Goal: Task Accomplishment & Management: Complete application form

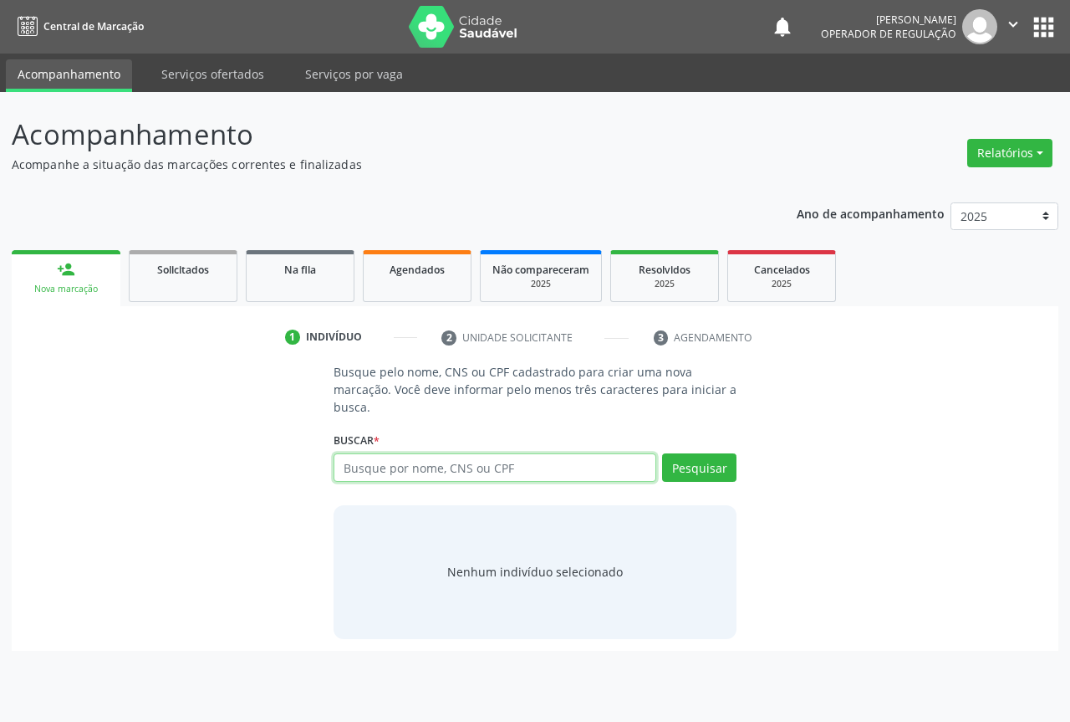
click at [385, 467] on input "text" at bounding box center [495, 467] width 323 height 28
type input "702908580776476"
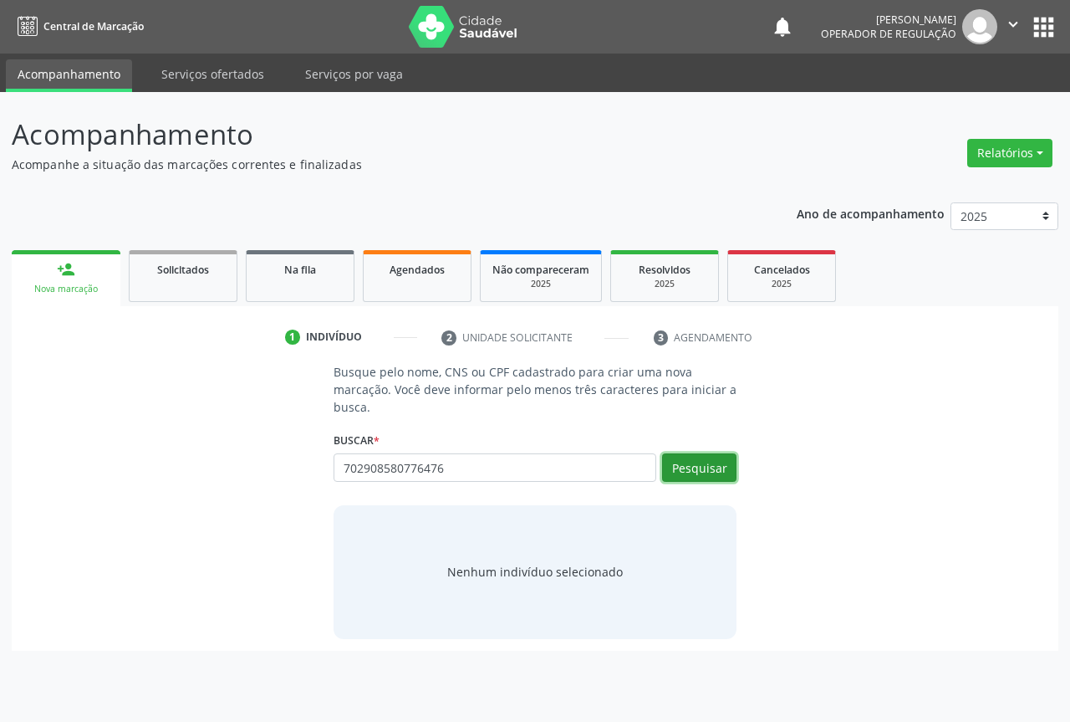
click at [730, 475] on button "Pesquisar" at bounding box center [699, 467] width 74 height 28
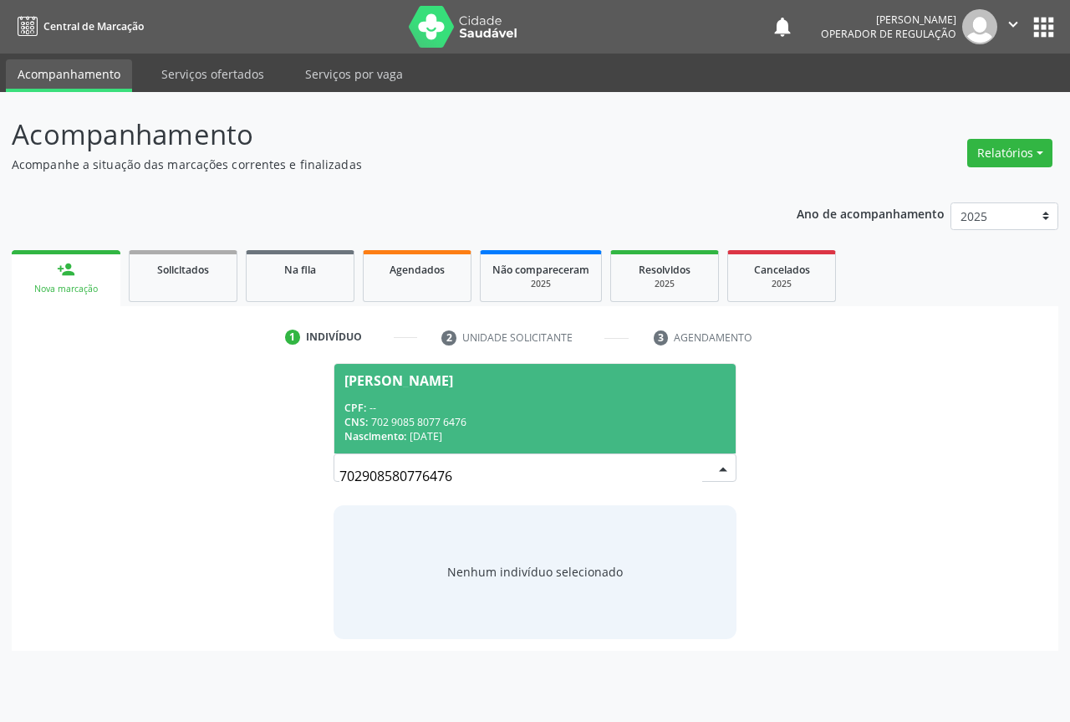
click at [443, 401] on div "CPF: --" at bounding box center [534, 407] width 381 height 14
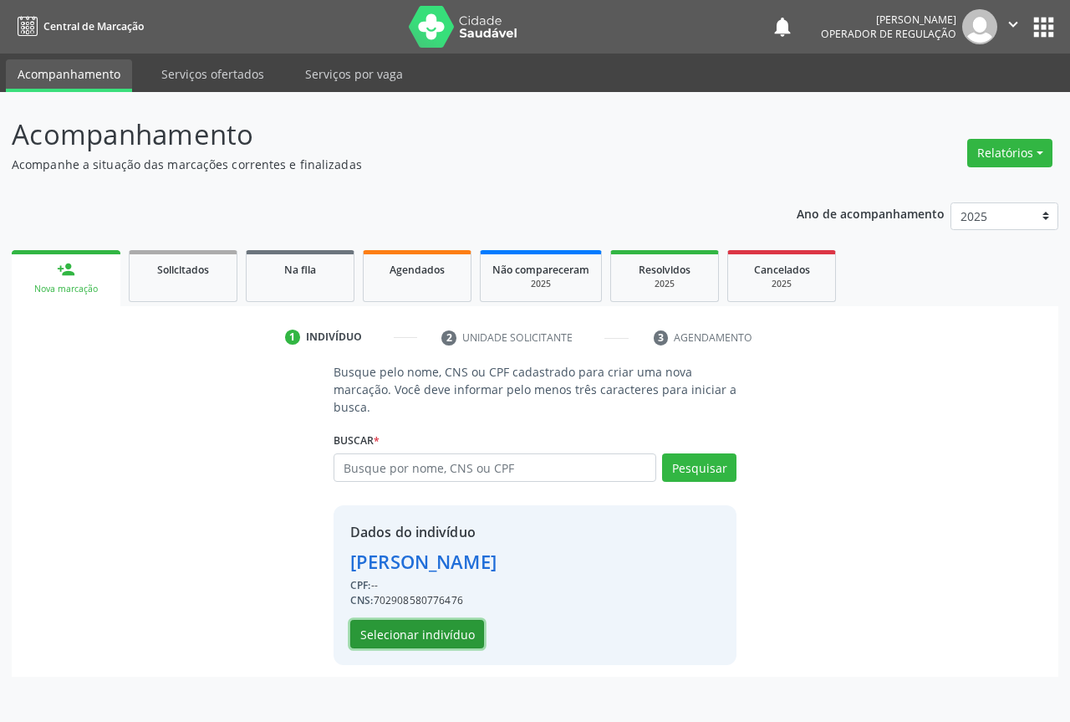
click at [367, 630] on button "Selecionar indivíduo" at bounding box center [417, 634] width 134 height 28
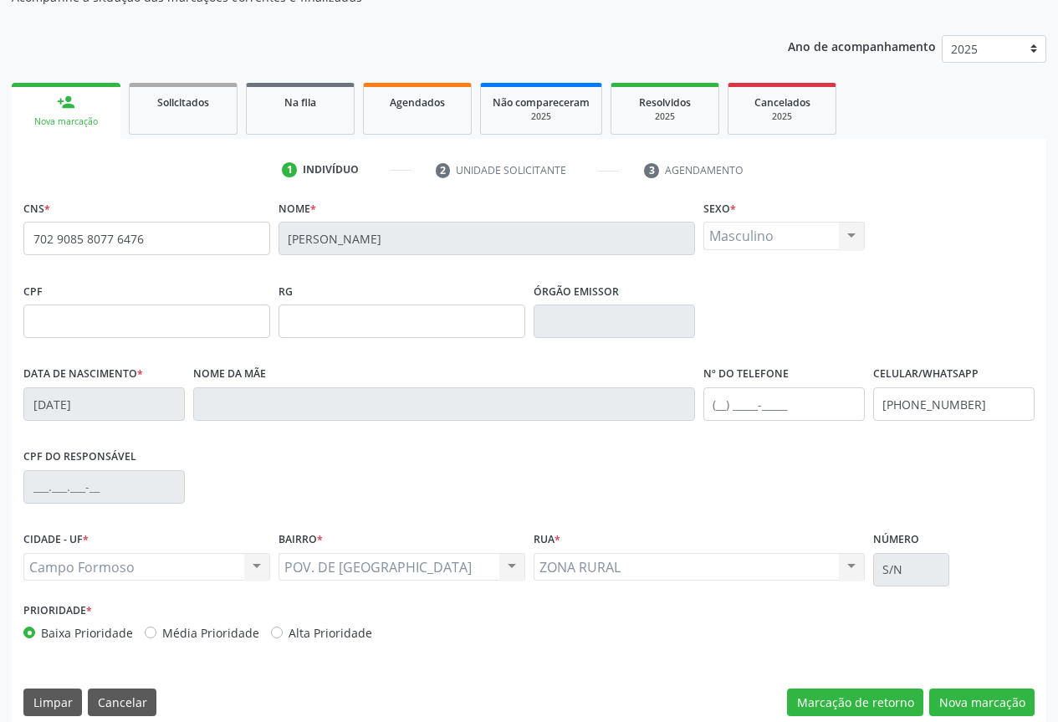
scroll to position [185, 0]
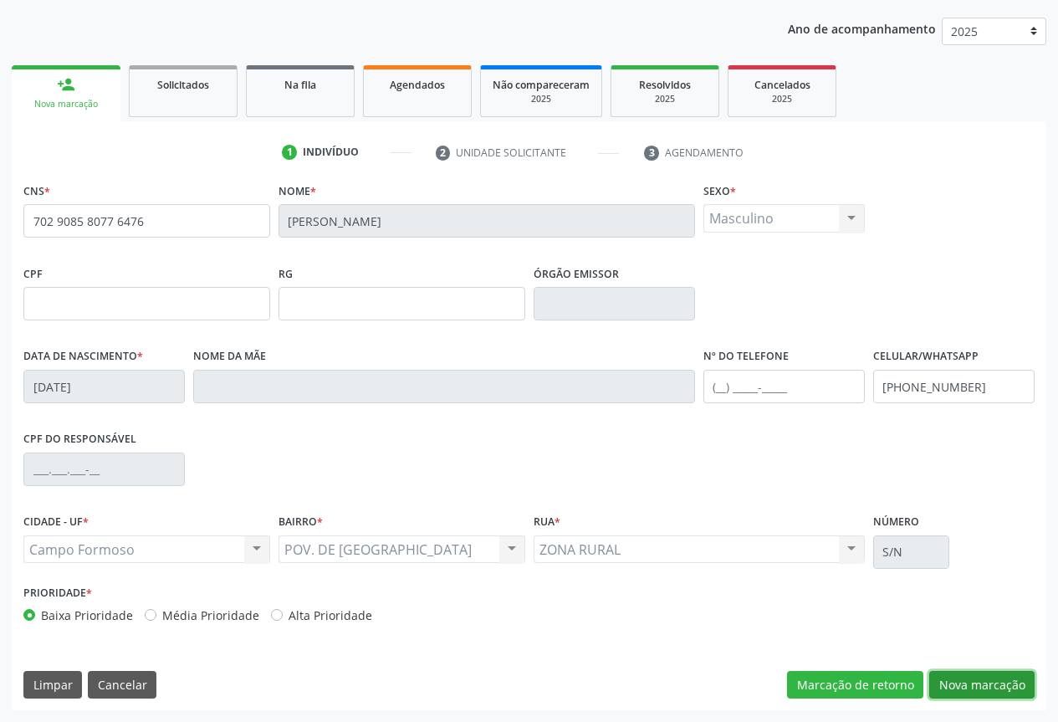
click at [955, 686] on button "Nova marcação" at bounding box center [981, 685] width 105 height 28
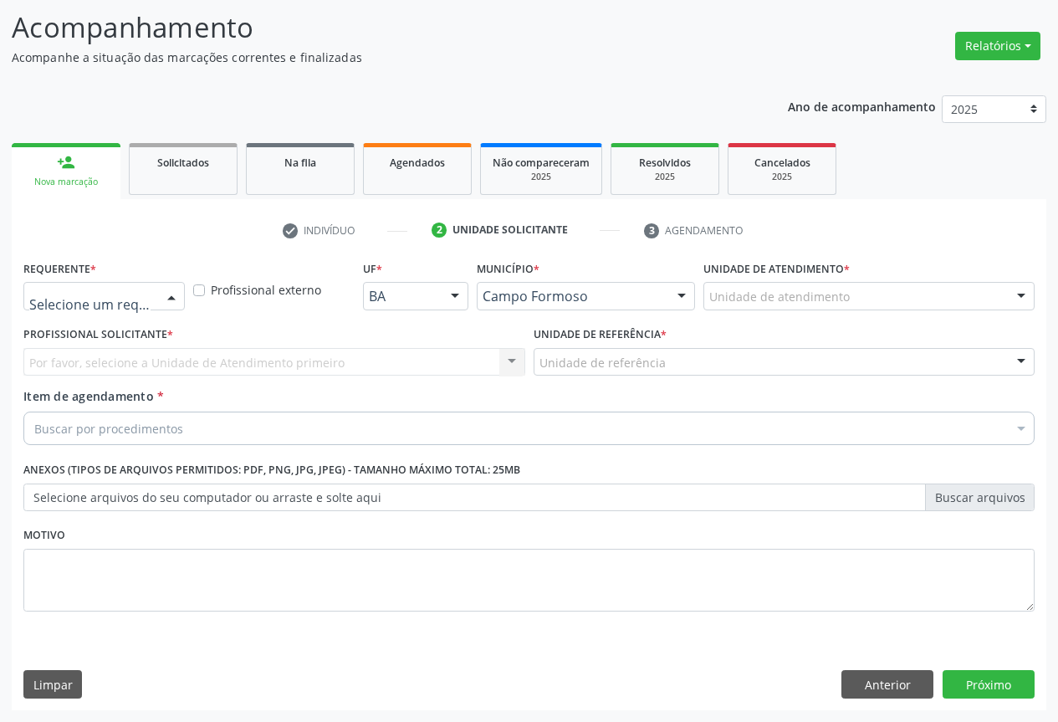
click at [162, 291] on div at bounding box center [171, 297] width 25 height 28
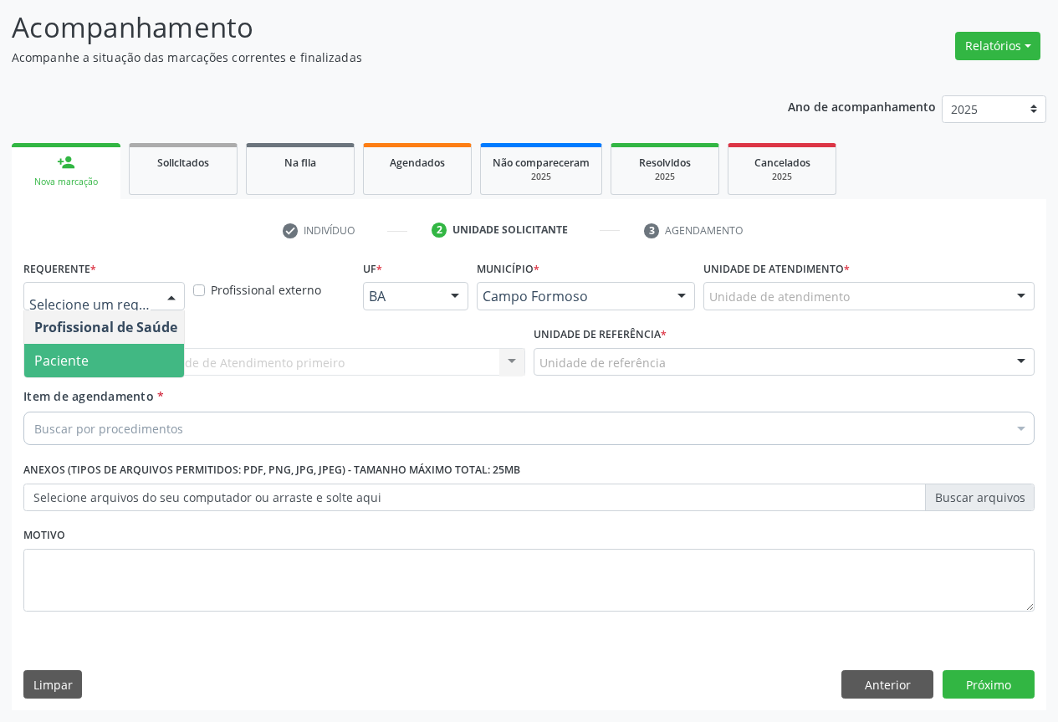
click at [109, 349] on span "Paciente" at bounding box center [105, 360] width 163 height 33
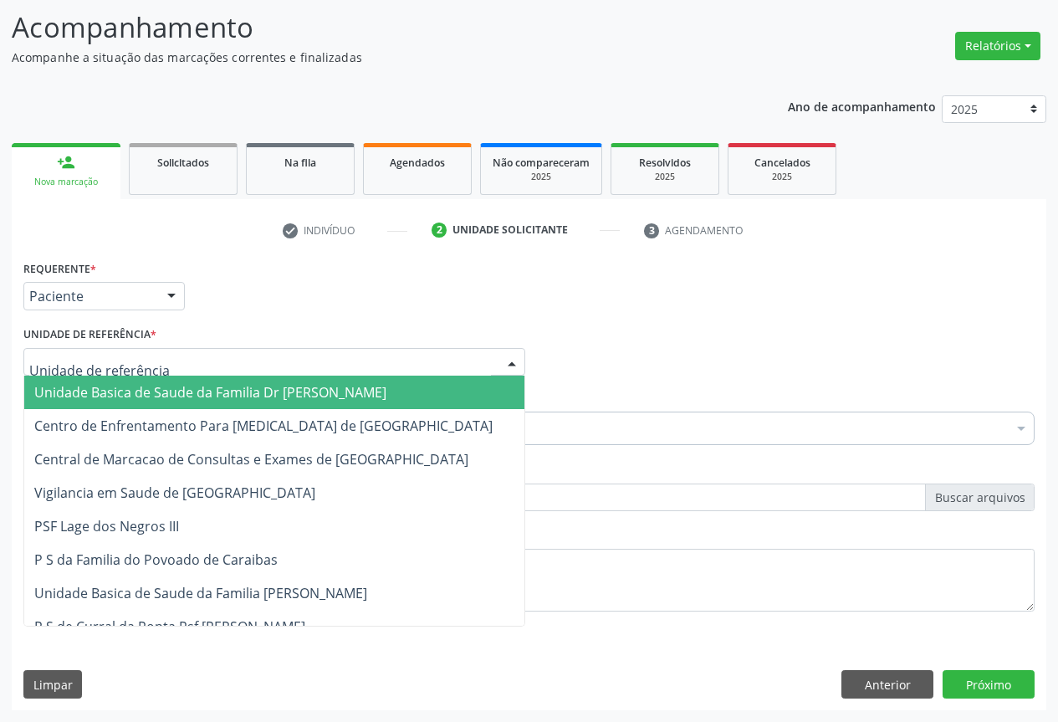
click at [187, 370] on div at bounding box center [274, 362] width 502 height 28
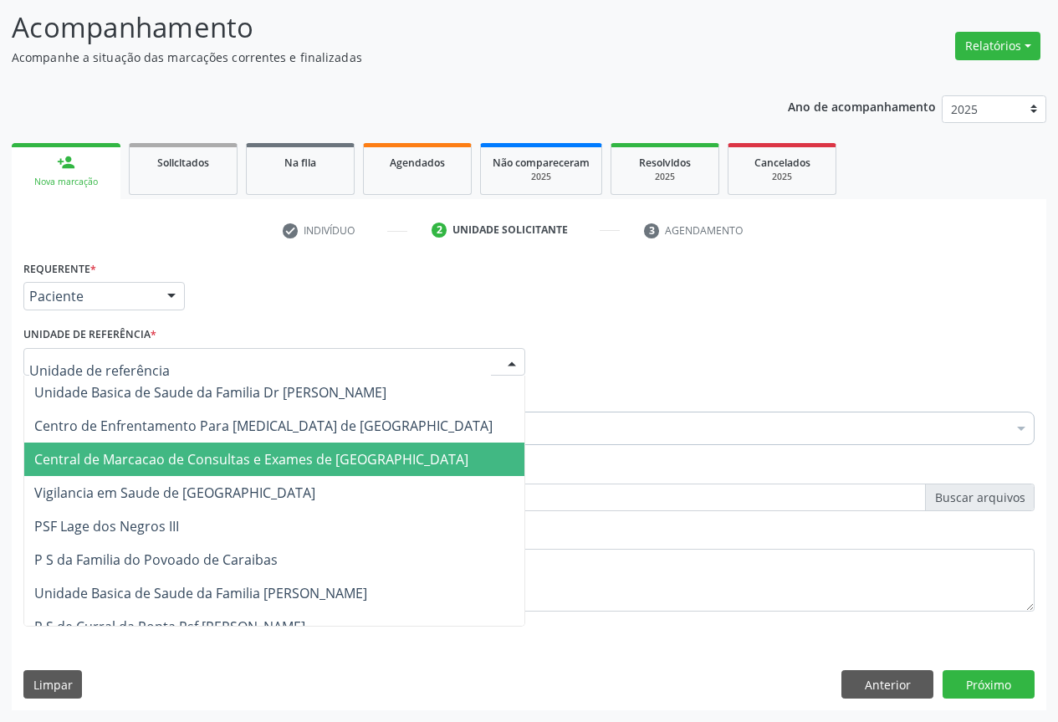
click at [188, 472] on span "Central de Marcacao de Consultas e Exames de [GEOGRAPHIC_DATA]" at bounding box center [274, 458] width 500 height 33
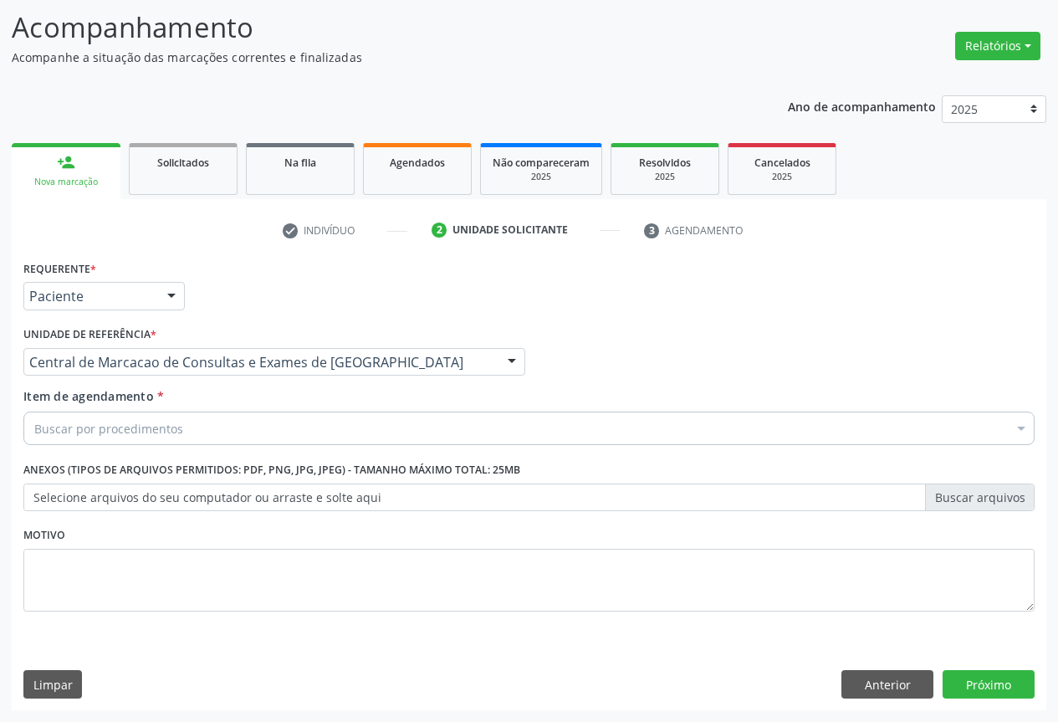
click at [220, 400] on div "Item de agendamento * Buscar por procedimentos Selecionar todos 0202040089 - 3X…" at bounding box center [528, 413] width 1011 height 53
click at [217, 426] on div "Buscar por procedimentos" at bounding box center [528, 427] width 1011 height 33
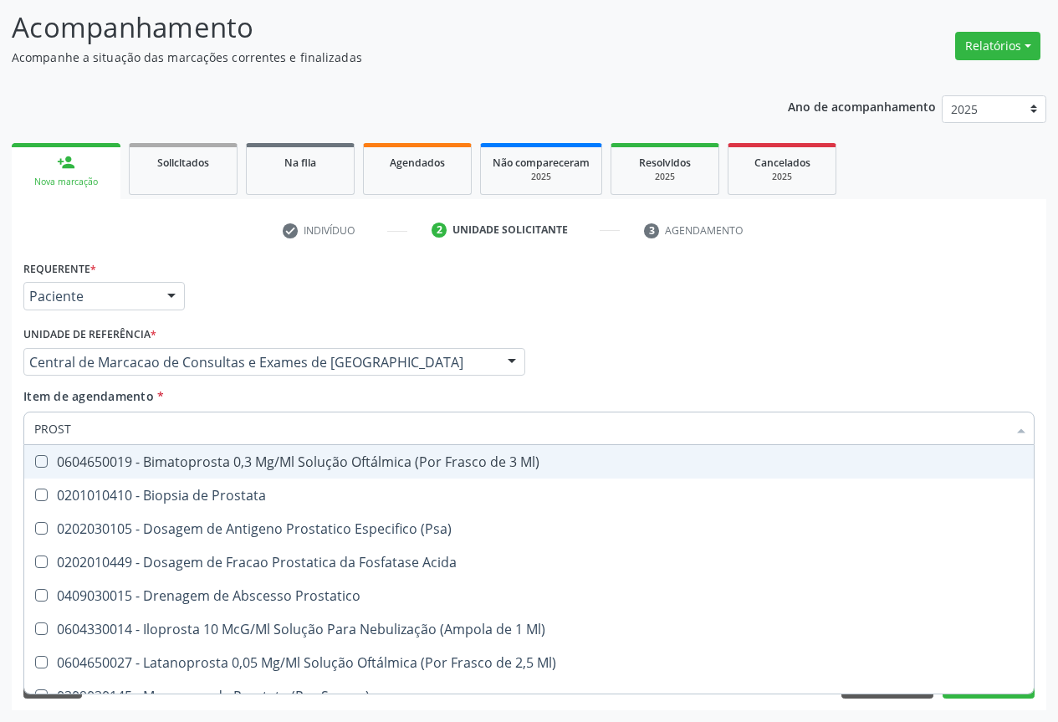
type input "PROSTA"
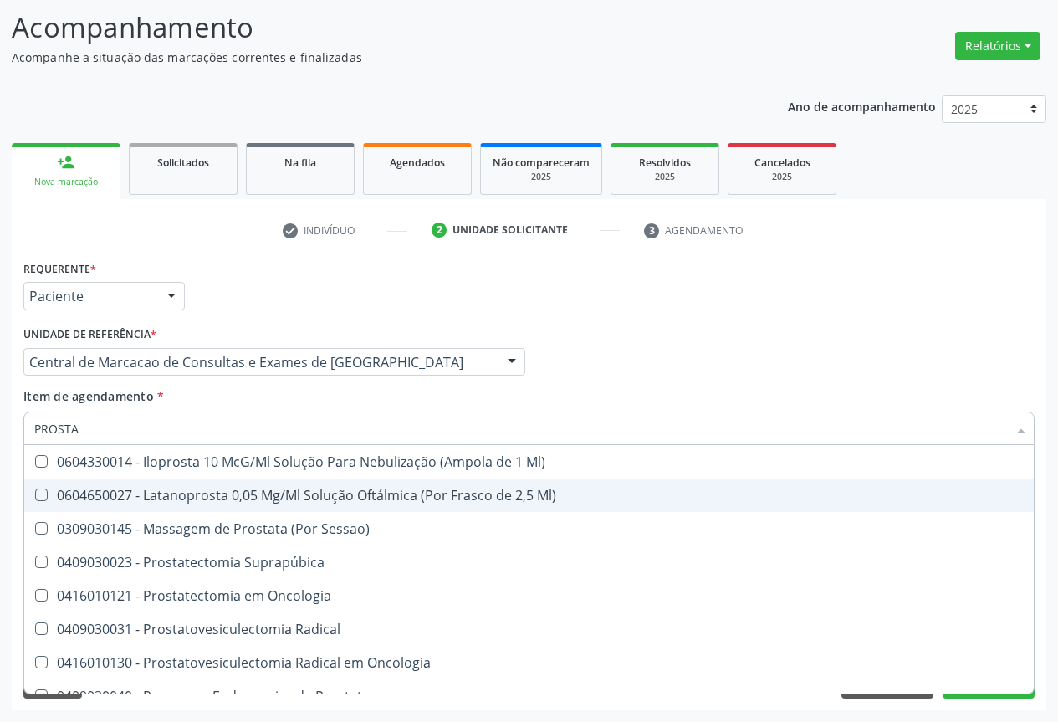
scroll to position [287, 0]
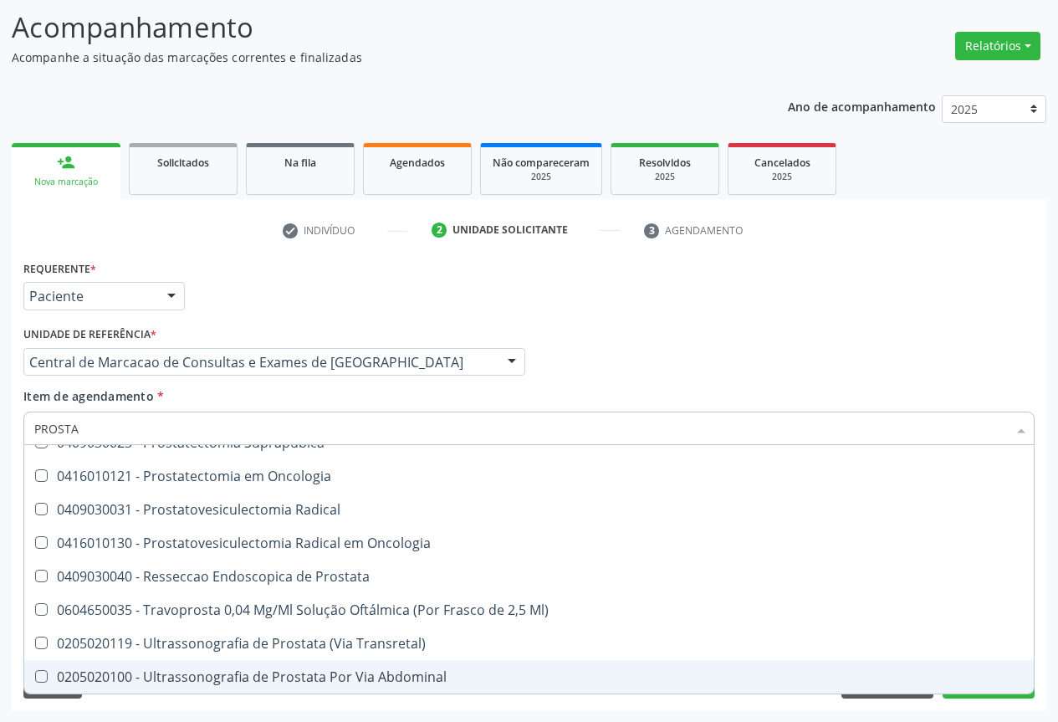
click at [145, 666] on span "0205020100 - Ultrassonografia de Prostata Por Via Abdominal" at bounding box center [528, 676] width 1009 height 33
checkbox Abdominal "true"
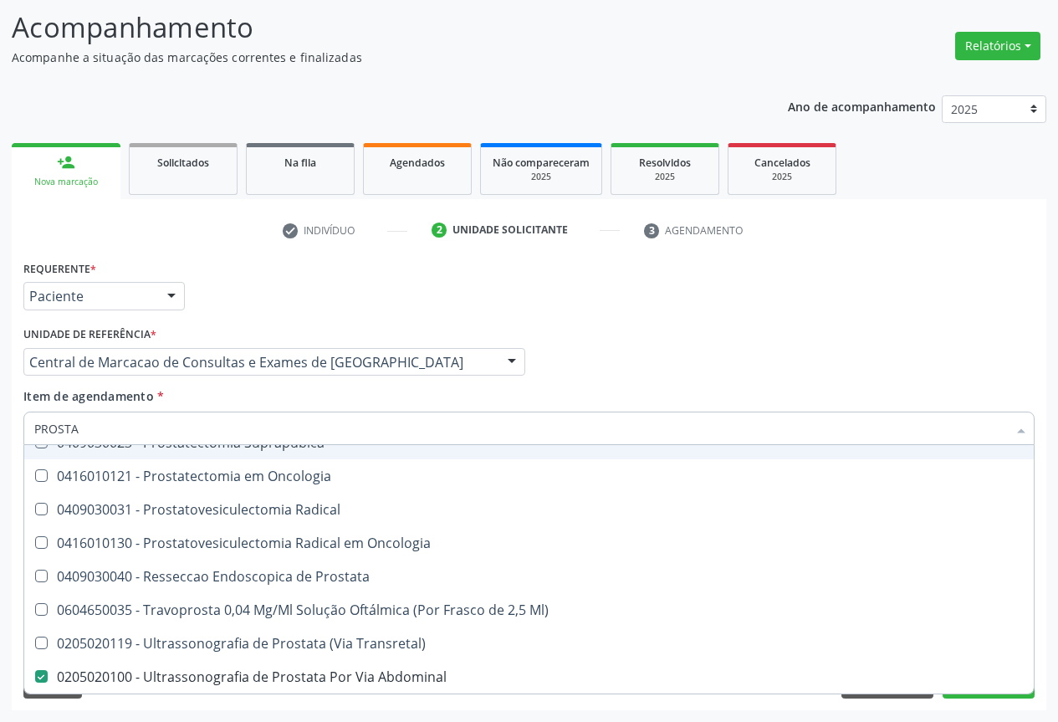
click at [140, 427] on input "PROSTA" at bounding box center [520, 427] width 972 height 33
type input "A"
checkbox Abdominal "false"
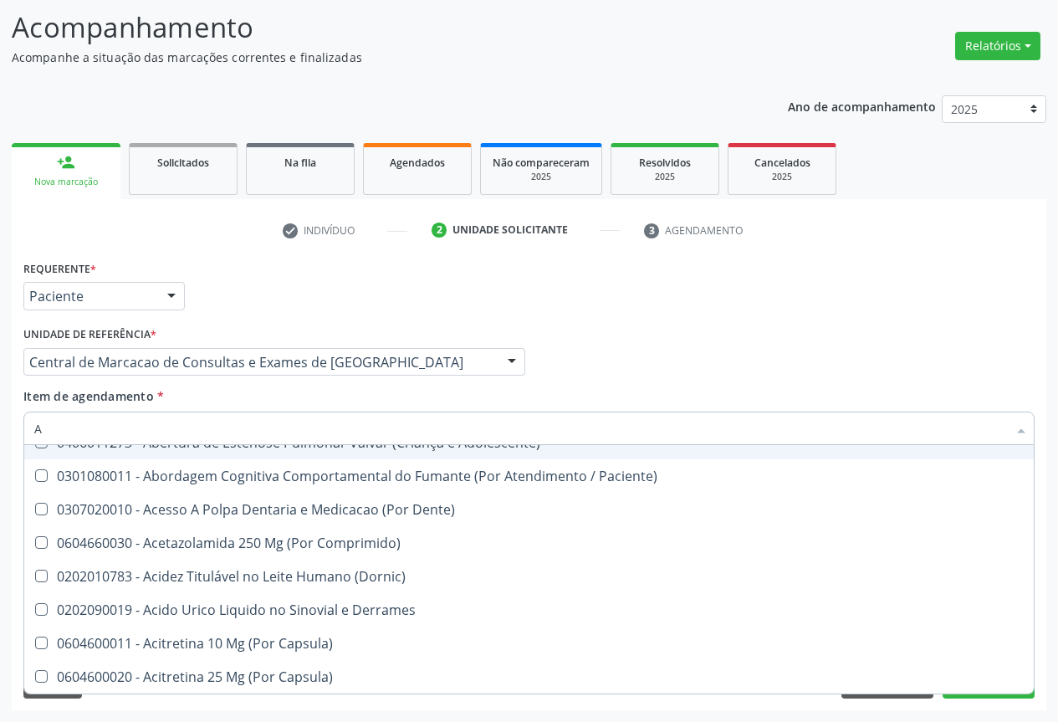
type input "AB"
checkbox Diastema "true"
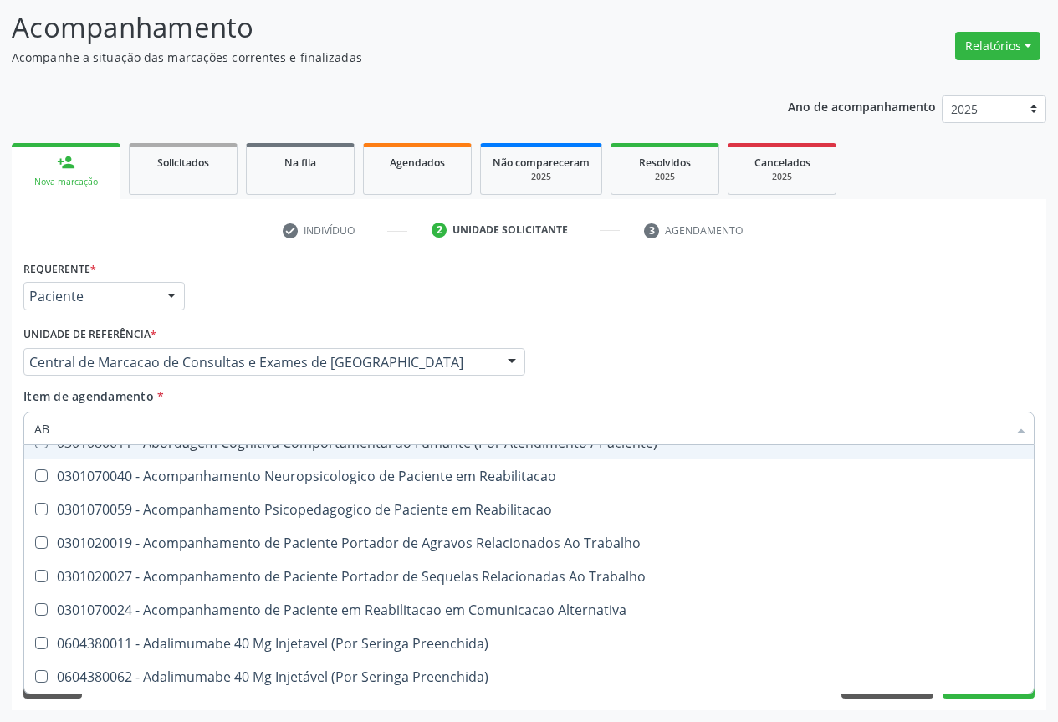
type input "ABD"
checkbox Aberto\) "true"
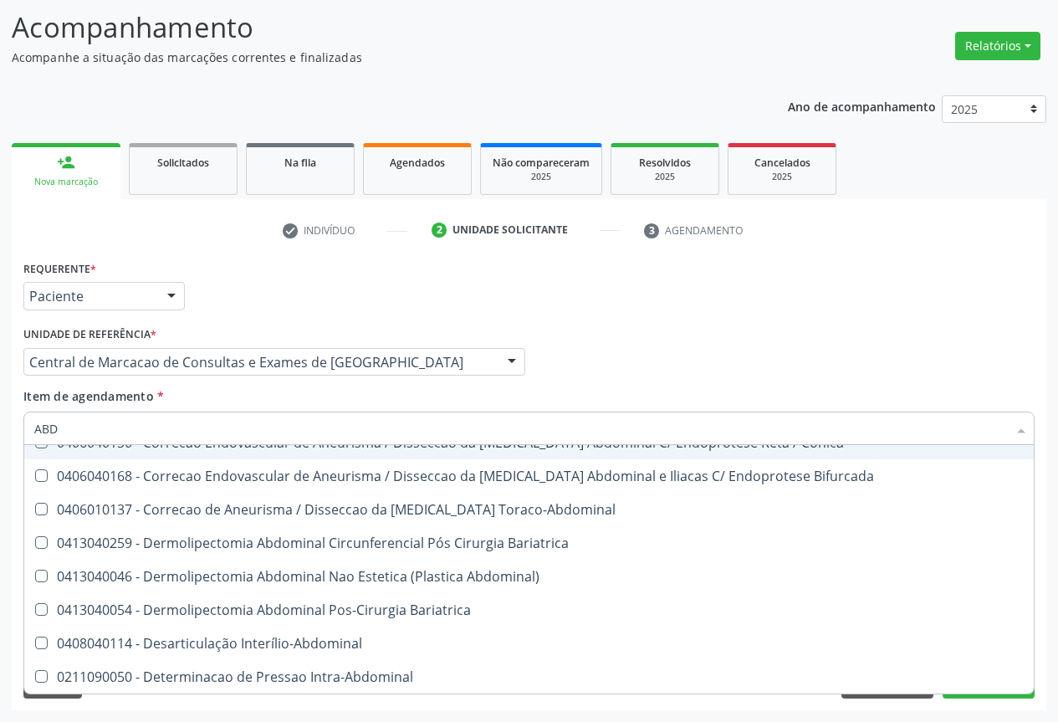
type input "ABDO"
checkbox Total "true"
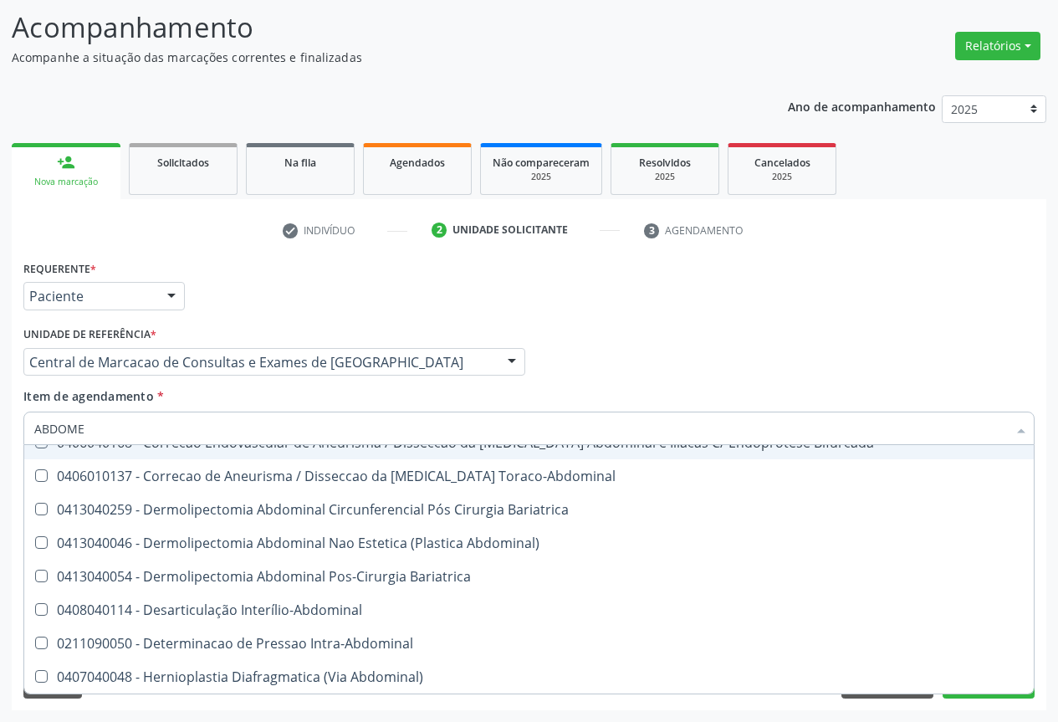
scroll to position [87, 0]
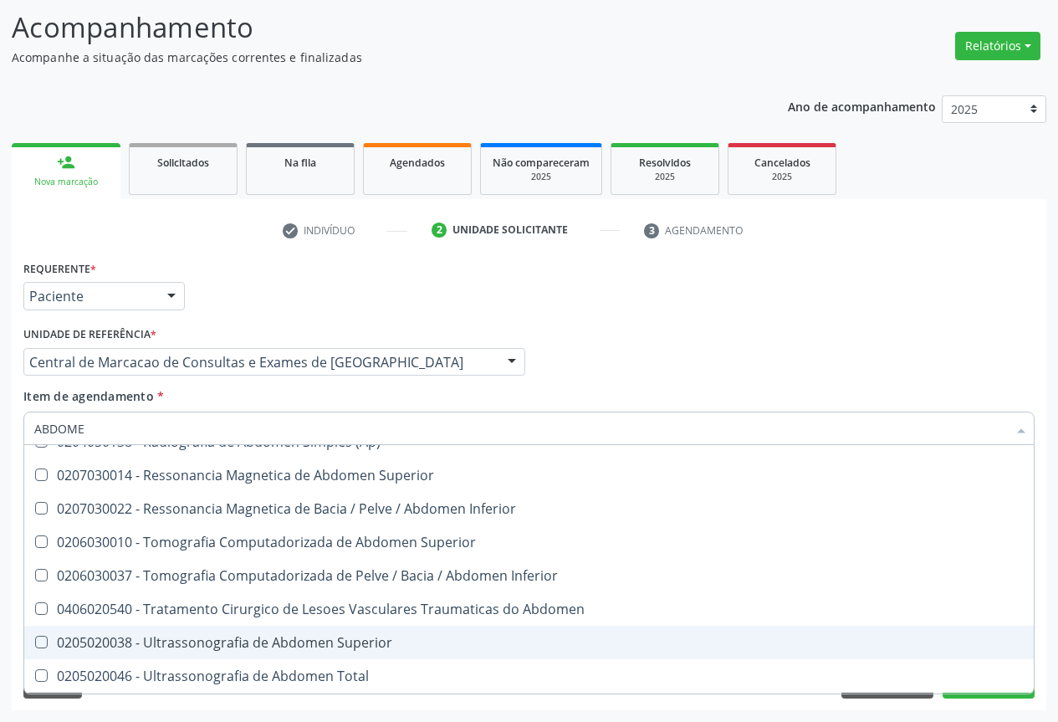
type input "ABDOMEN"
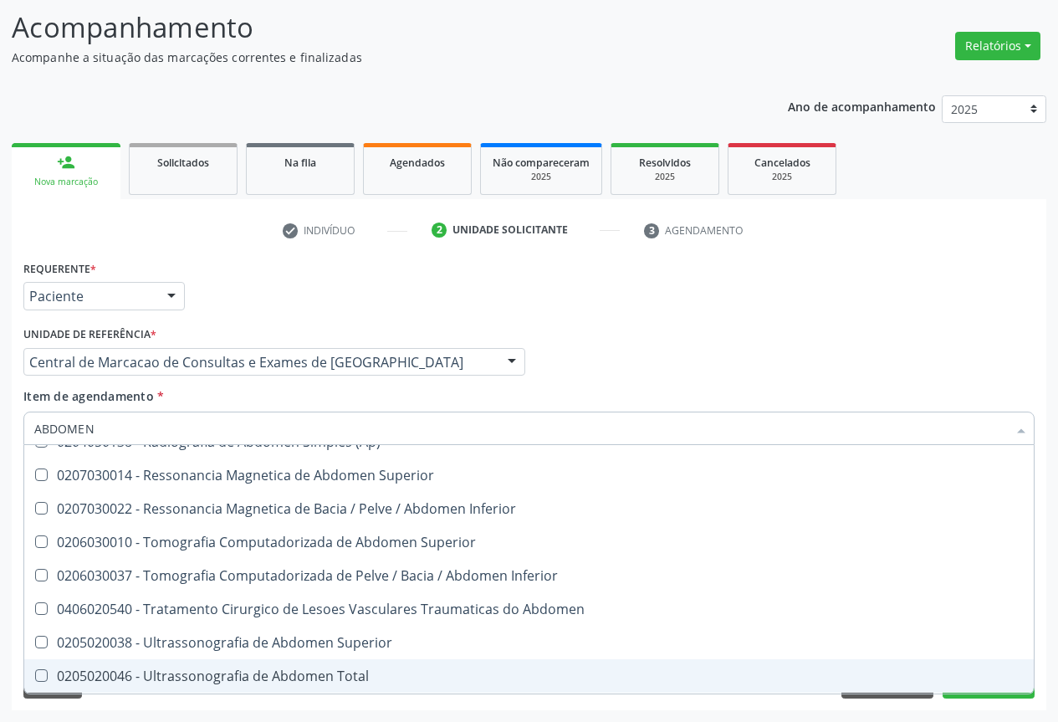
click at [180, 682] on div "0205020046 - Ultrassonografia de Abdomen Total" at bounding box center [528, 675] width 989 height 13
checkbox Total "true"
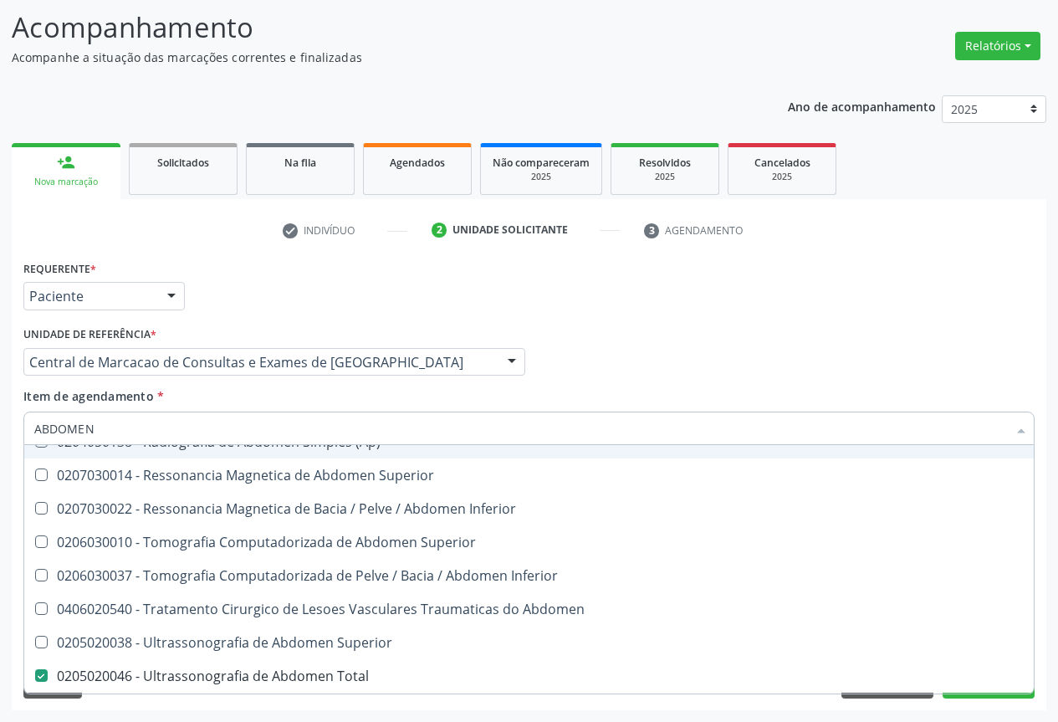
click at [153, 436] on input "ABDOMEN" at bounding box center [520, 427] width 972 height 33
type input "RA"
checkbox Total "false"
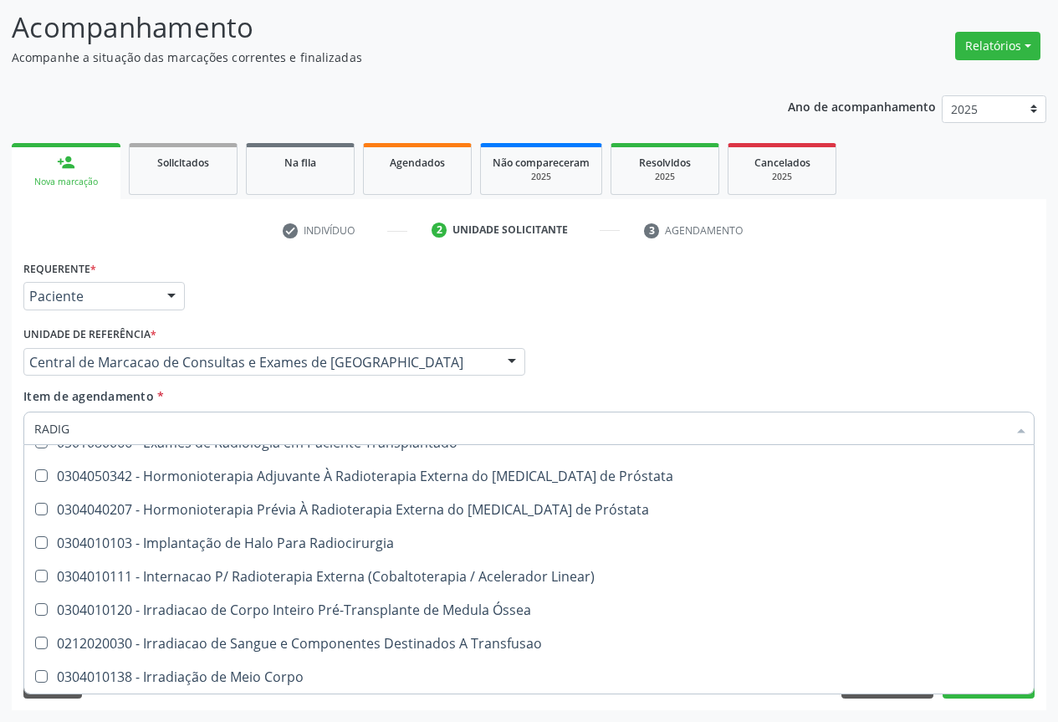
scroll to position [0, 0]
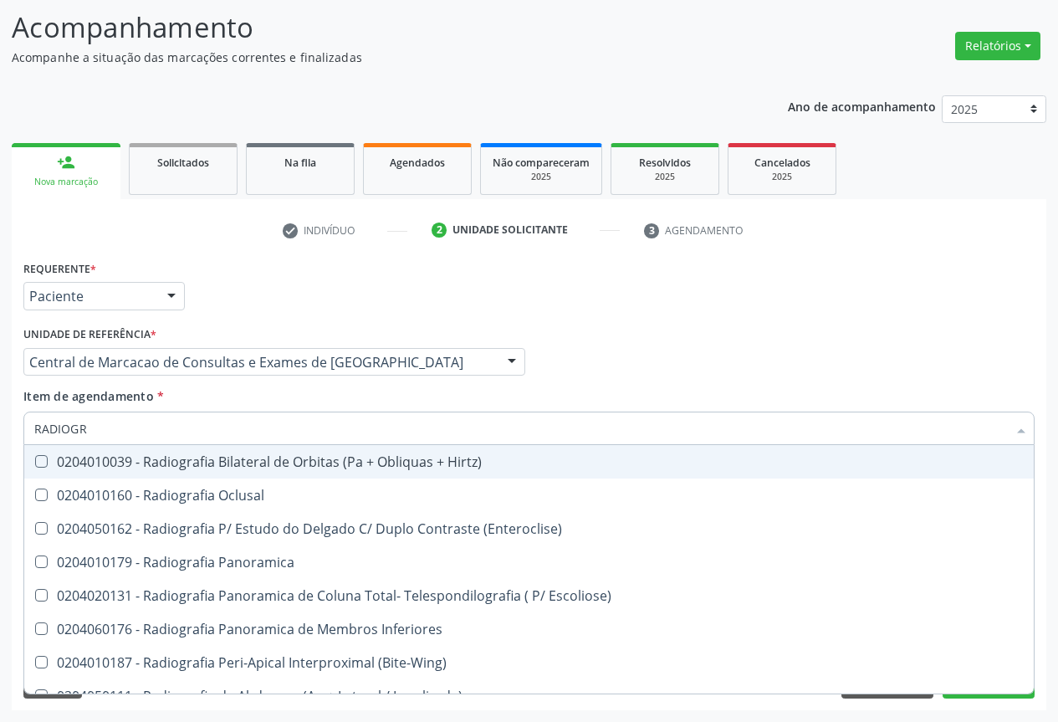
type input "RADIOGRA"
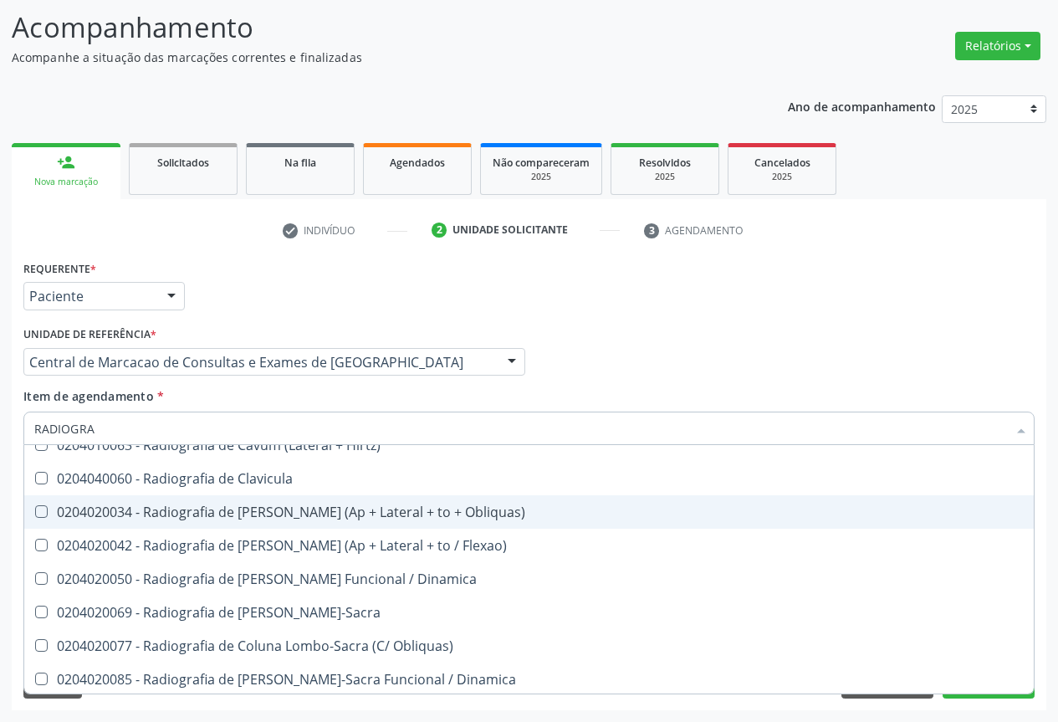
scroll to position [836, 0]
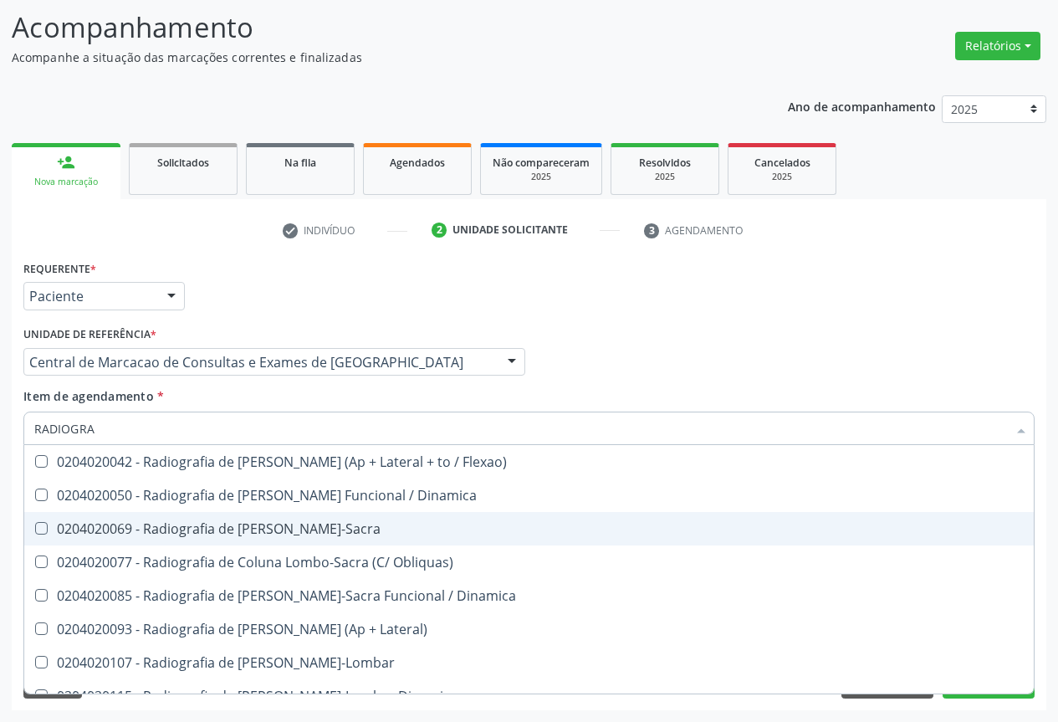
click at [257, 525] on div "0204020069 - Radiografia de [PERSON_NAME]-Sacra" at bounding box center [528, 528] width 989 height 13
checkbox Lombo-Sacra "true"
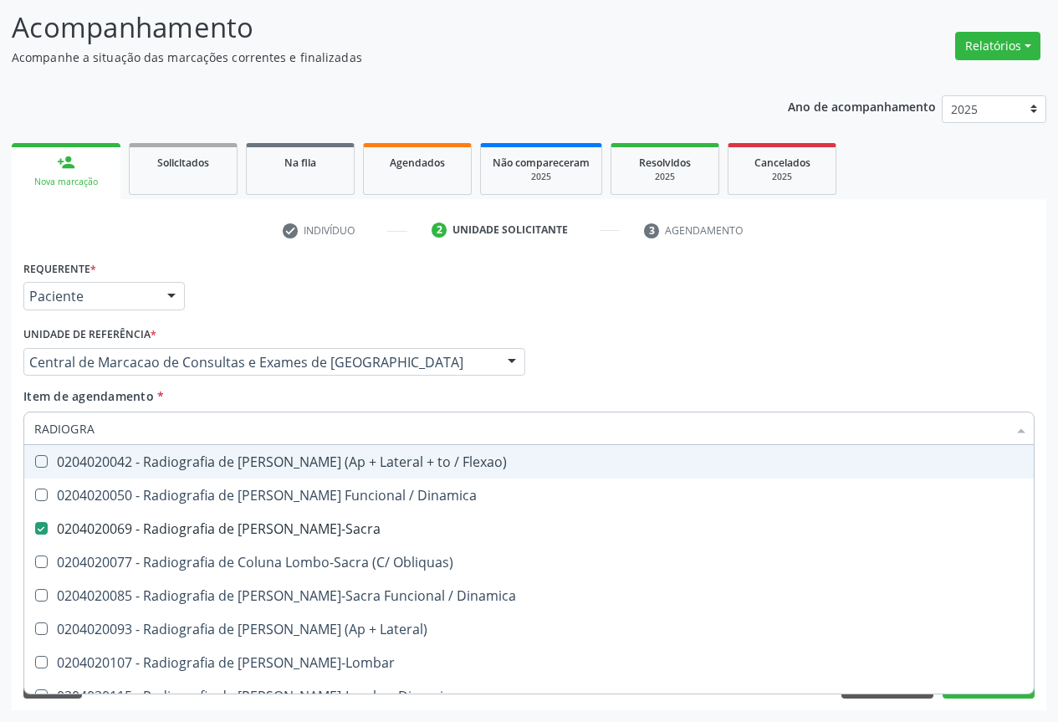
click at [670, 354] on div "Profissional Solicitante Por favor, selecione a Unidade de Atendimento primeiro…" at bounding box center [528, 354] width 1019 height 65
checkbox Oclusal "true"
checkbox \(Enteroclise\) "true"
checkbox Panoramica "true"
checkbox Lombo-Sacra "false"
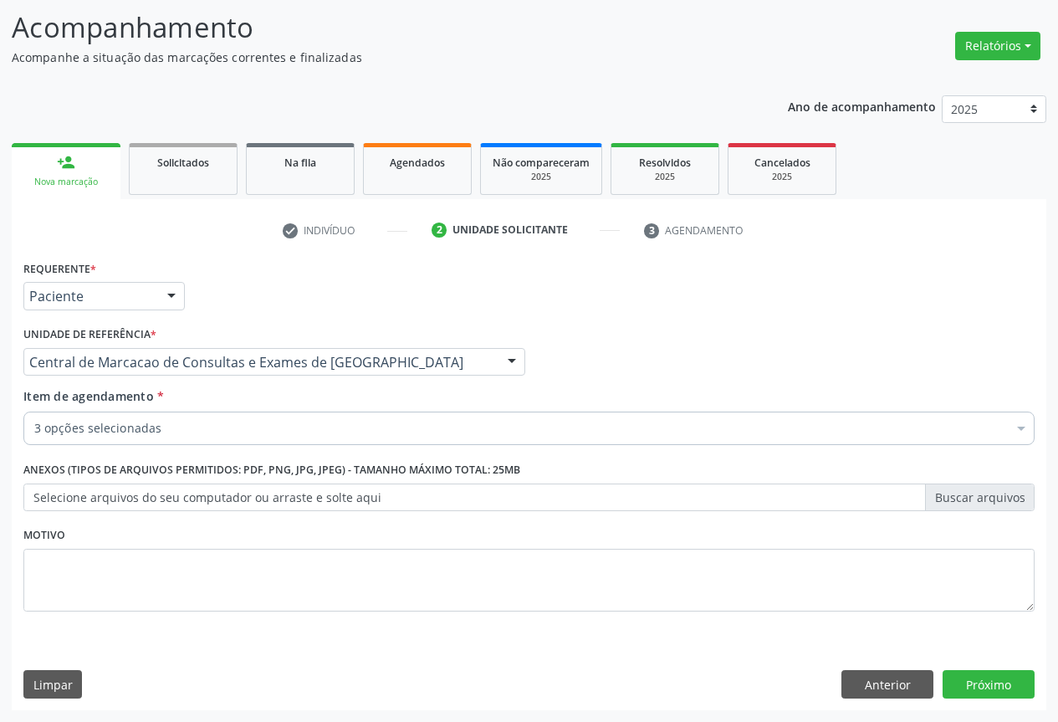
scroll to position [0, 0]
click at [1011, 688] on button "Próximo" at bounding box center [988, 684] width 92 height 28
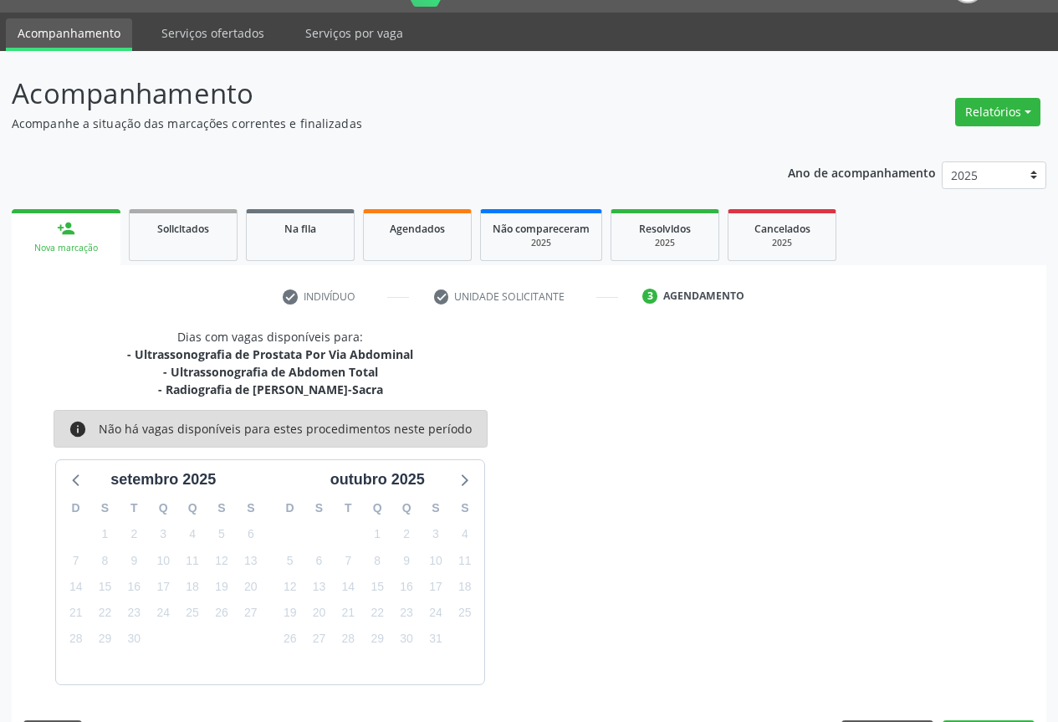
scroll to position [90, 0]
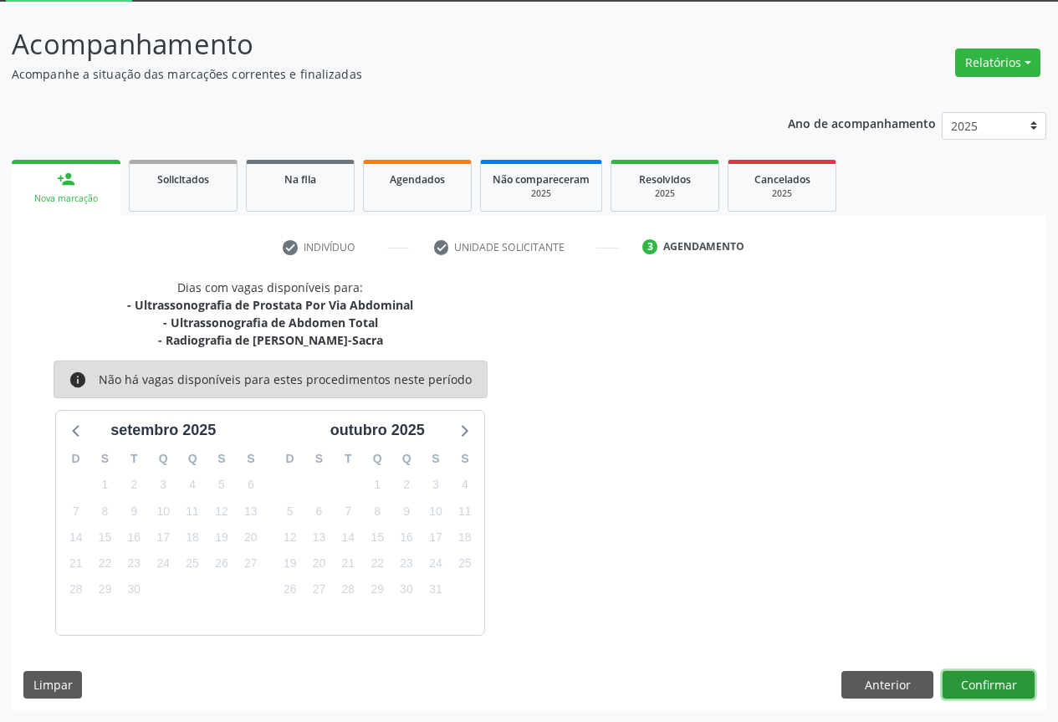
click at [980, 684] on button "Confirmar" at bounding box center [988, 685] width 92 height 28
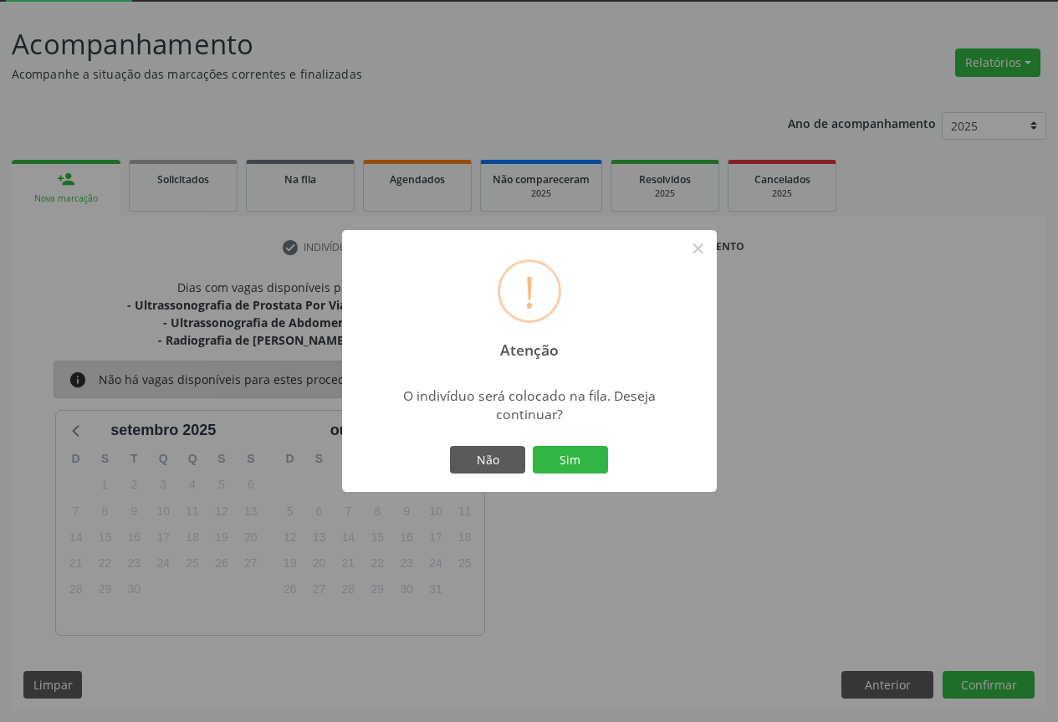
click at [595, 478] on div "! Atenção × O indivíduo será colocado na fila. Deseja continuar? Não Sim" at bounding box center [529, 361] width 375 height 263
click at [587, 467] on button "Sim" at bounding box center [570, 460] width 75 height 28
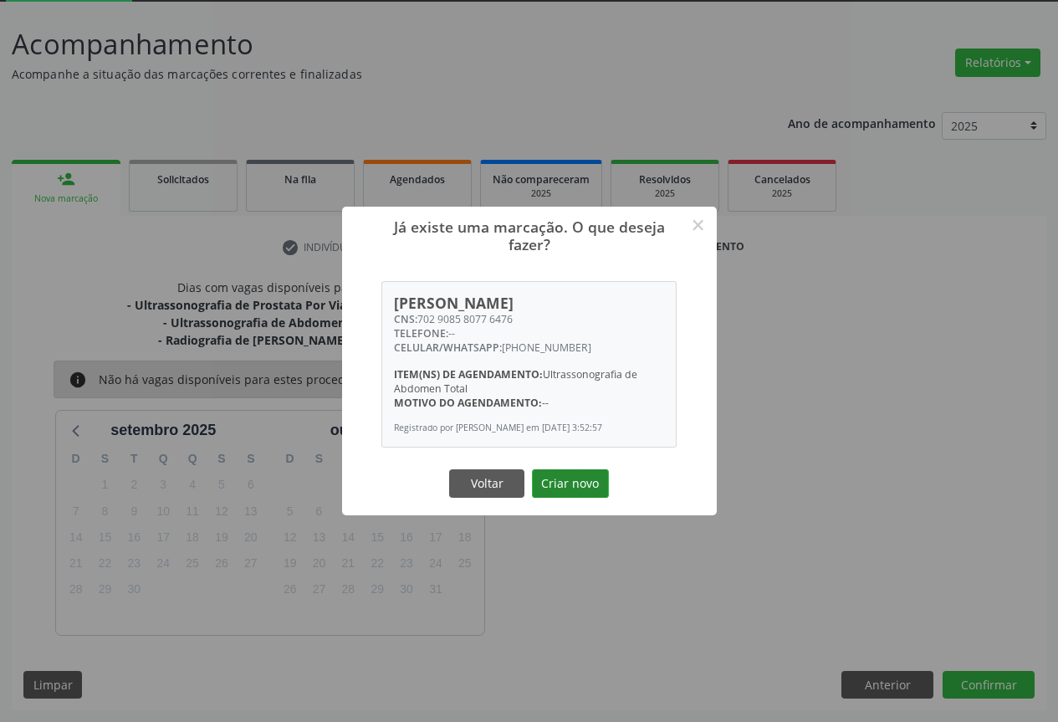
click at [579, 477] on button "Criar novo" at bounding box center [570, 483] width 77 height 28
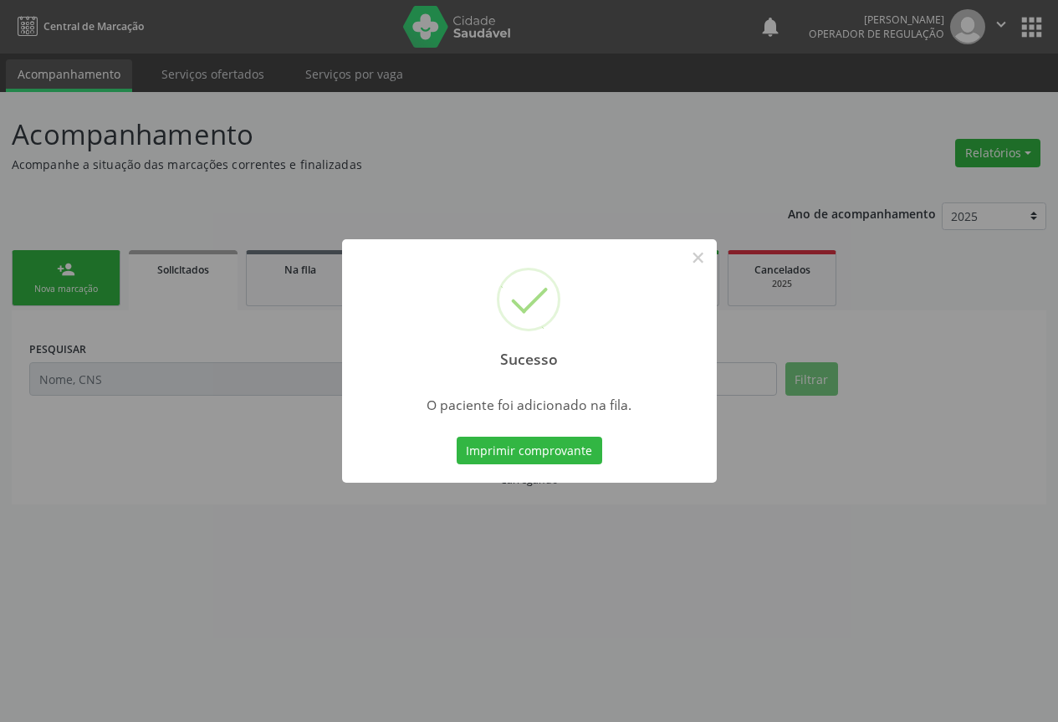
scroll to position [0, 0]
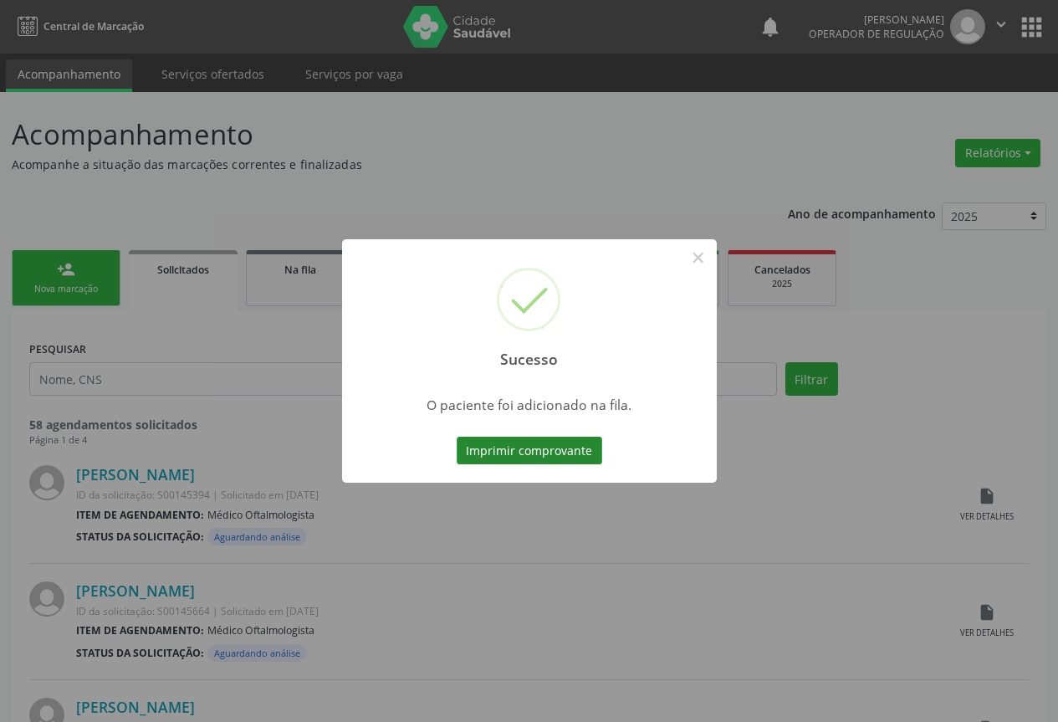
click at [577, 464] on button "Imprimir comprovante" at bounding box center [528, 450] width 145 height 28
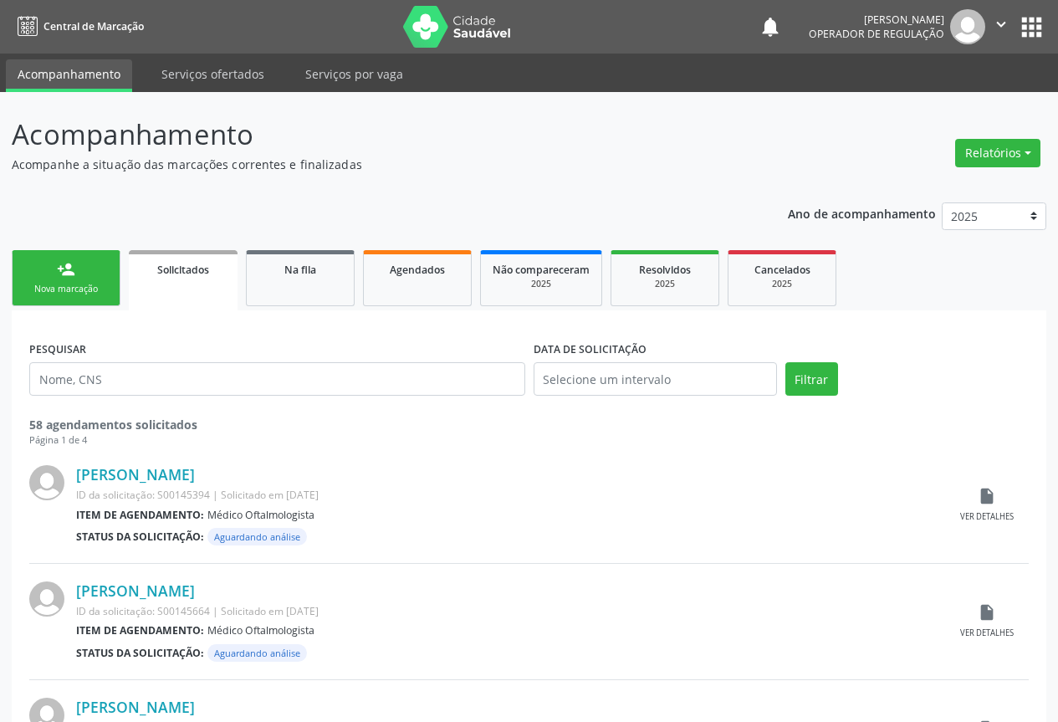
click at [81, 273] on link "person_add Nova marcação" at bounding box center [66, 278] width 109 height 56
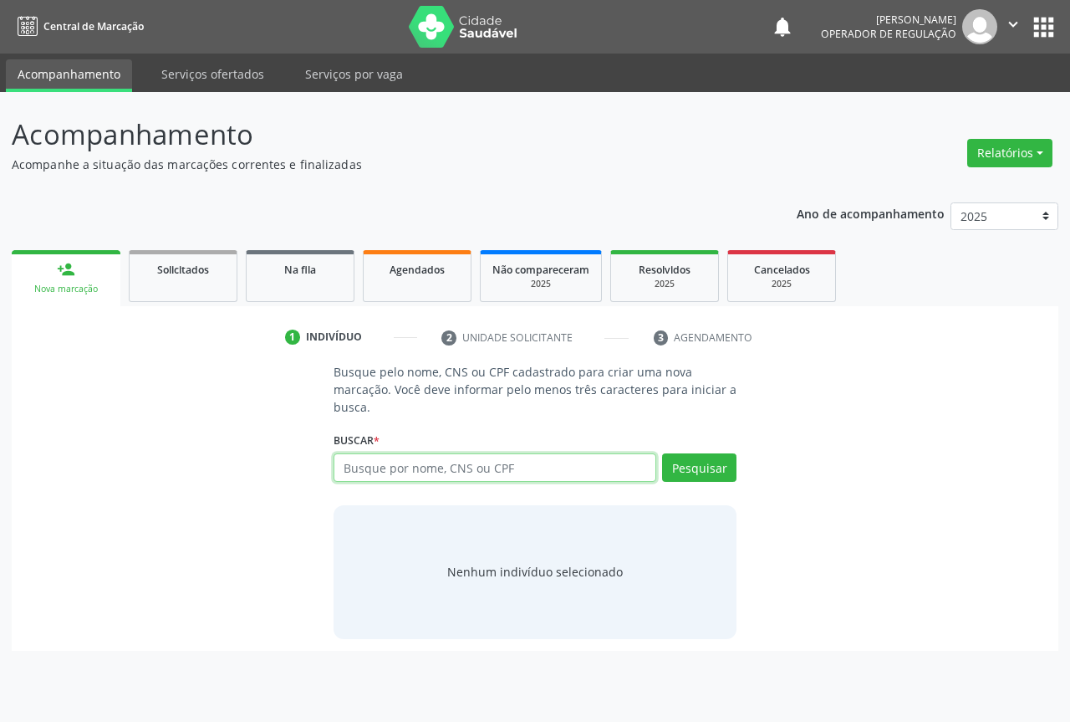
click at [367, 471] on input "text" at bounding box center [495, 467] width 323 height 28
type input "700209937412121"
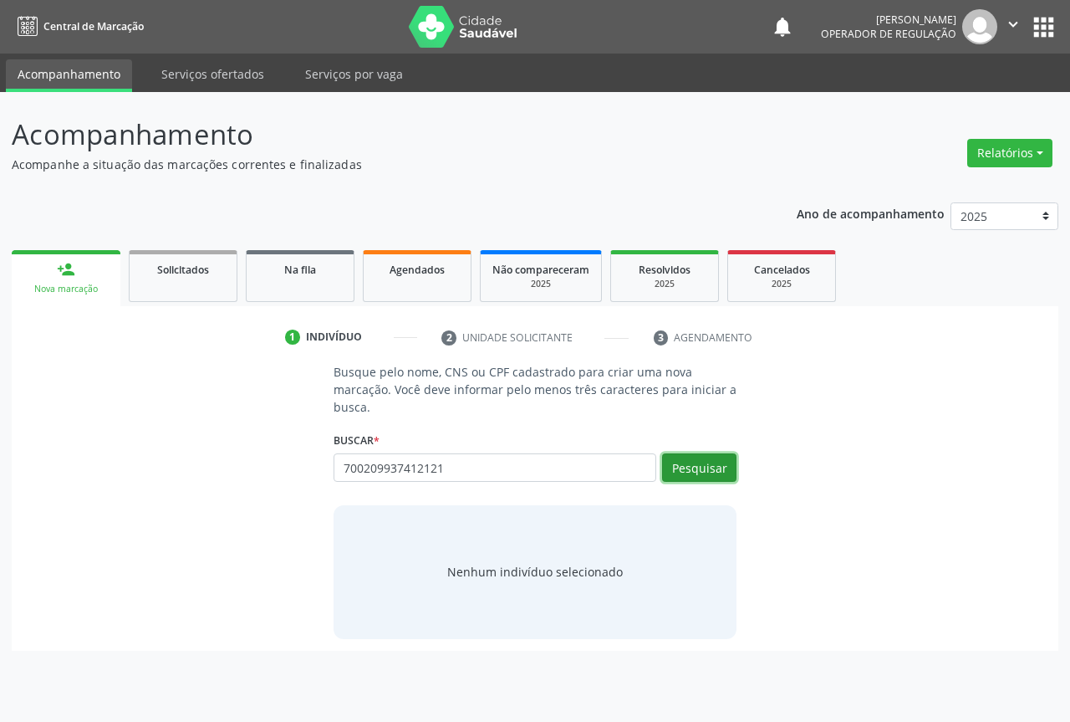
click at [708, 460] on button "Pesquisar" at bounding box center [699, 467] width 74 height 28
type input "700209937412121"
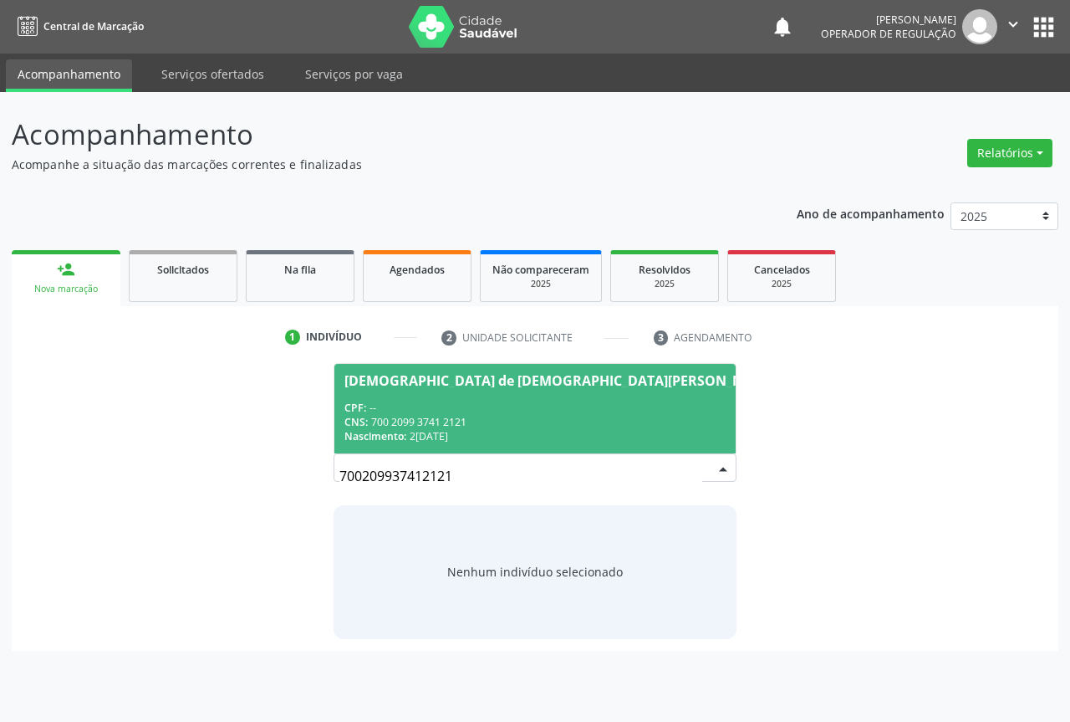
click at [461, 385] on div "[DEMOGRAPHIC_DATA] de [DEMOGRAPHIC_DATA][PERSON_NAME]" at bounding box center [560, 380] width 432 height 13
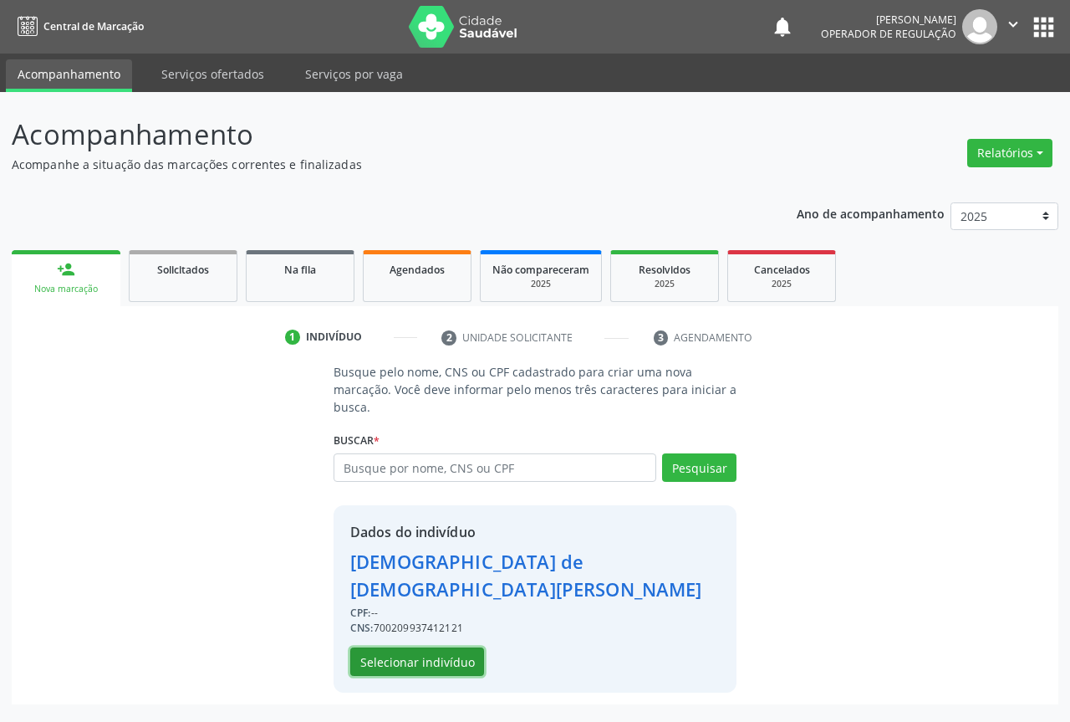
click at [395, 647] on button "Selecionar indivíduo" at bounding box center [417, 661] width 134 height 28
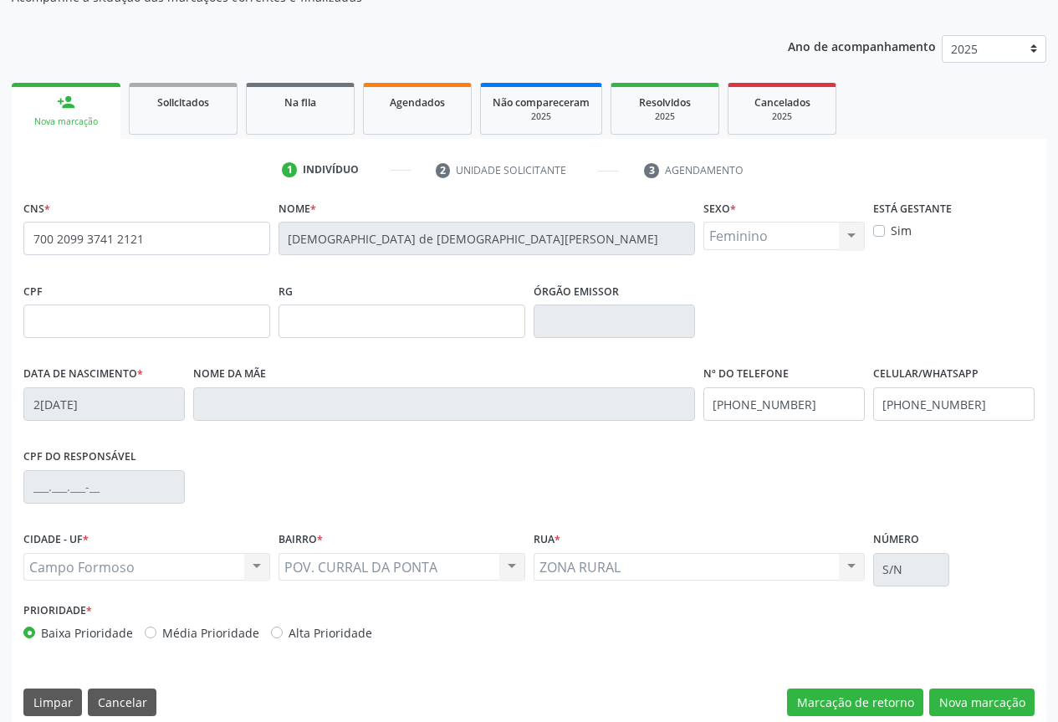
scroll to position [185, 0]
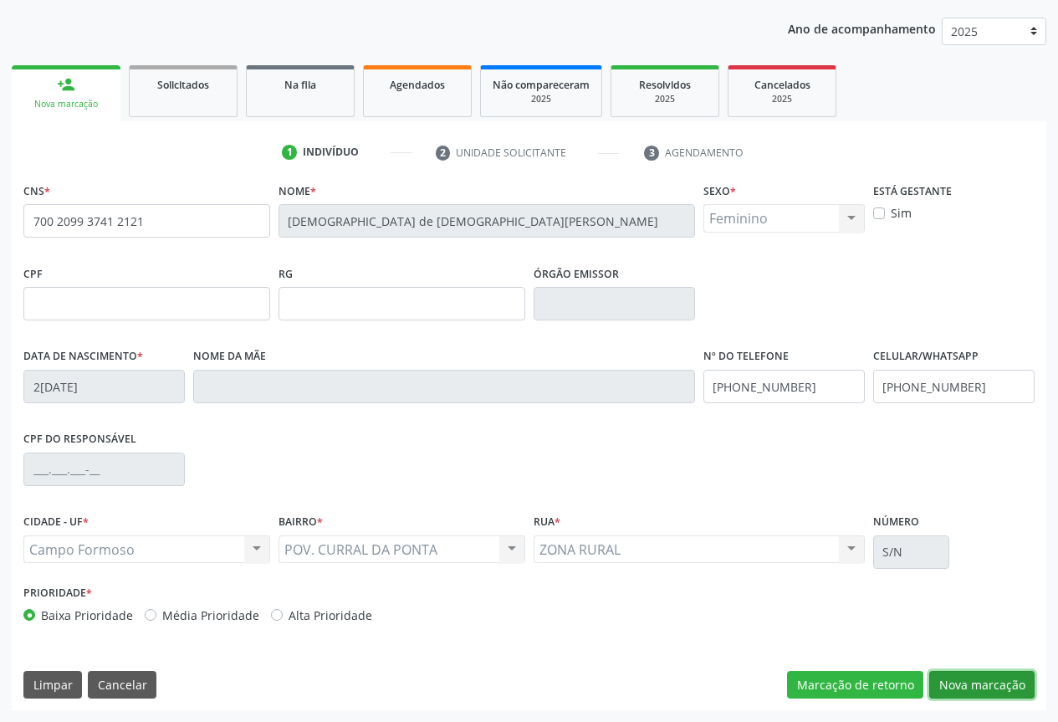
click at [976, 682] on button "Nova marcação" at bounding box center [981, 685] width 105 height 28
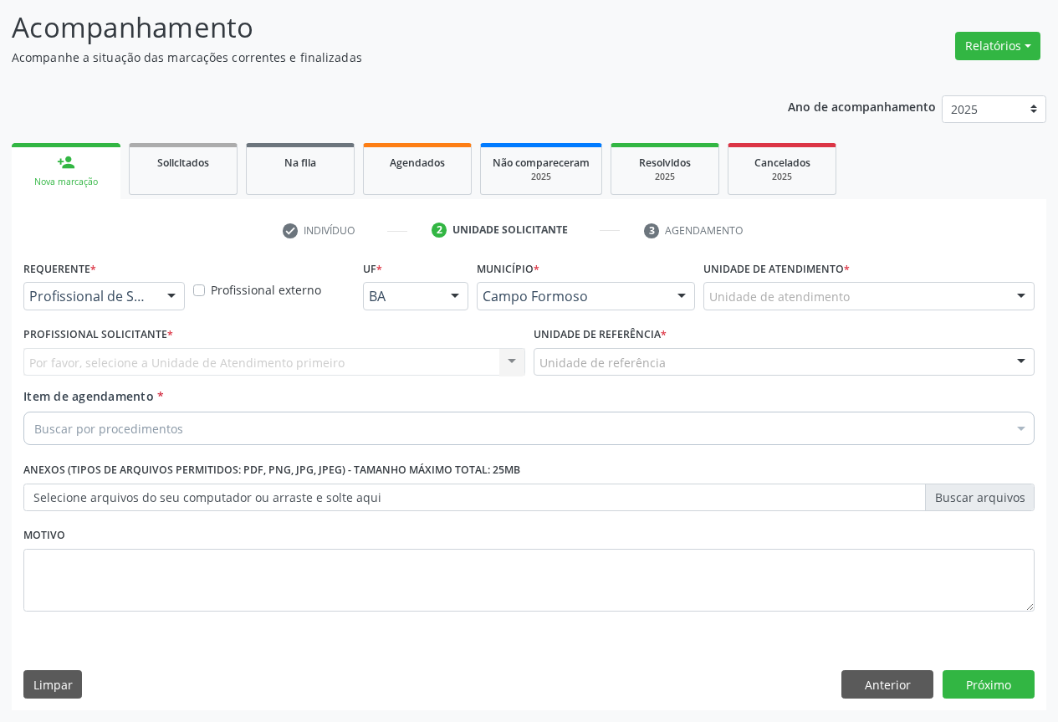
click at [178, 307] on div at bounding box center [171, 297] width 25 height 28
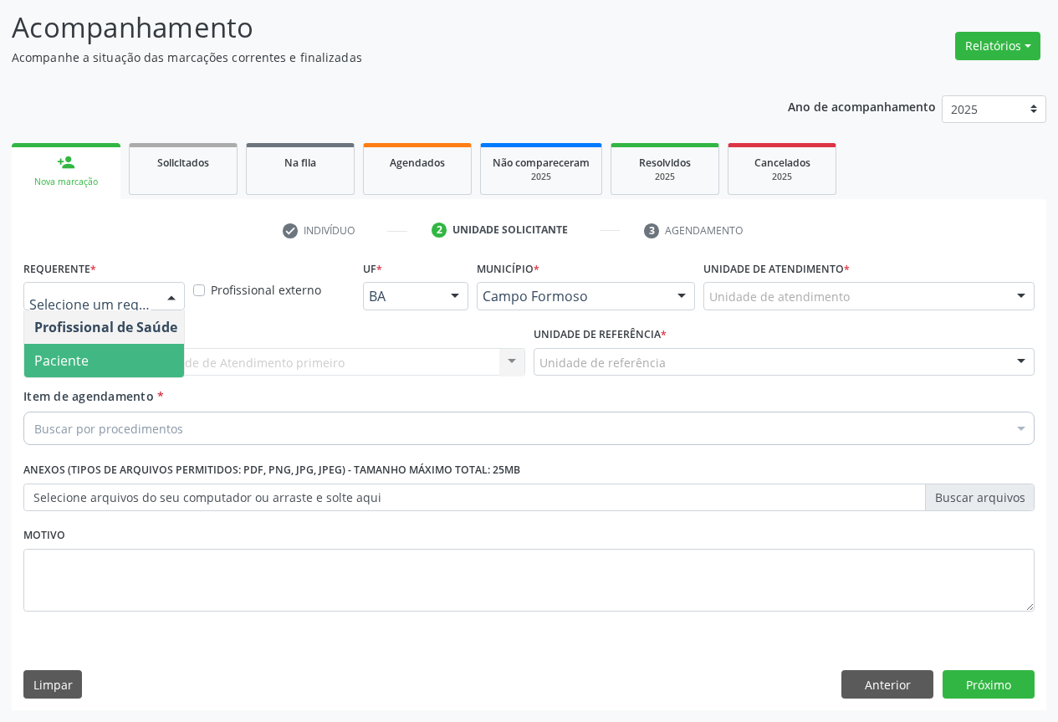
click at [110, 366] on span "Paciente" at bounding box center [105, 360] width 163 height 33
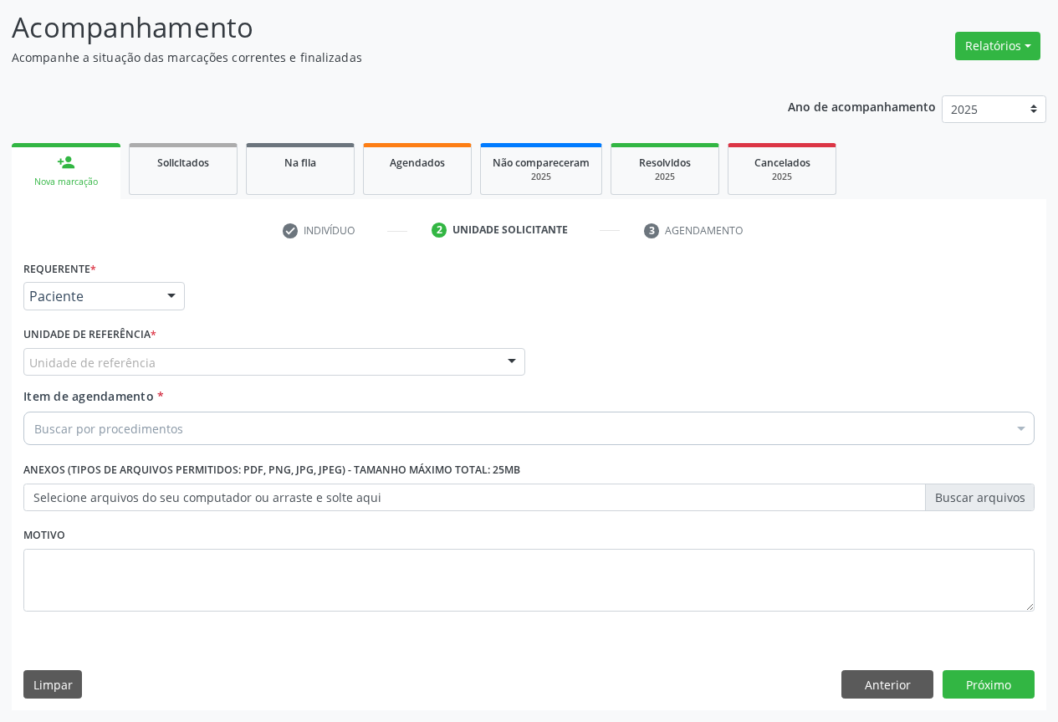
click at [165, 360] on div "Unidade de referência" at bounding box center [274, 362] width 502 height 28
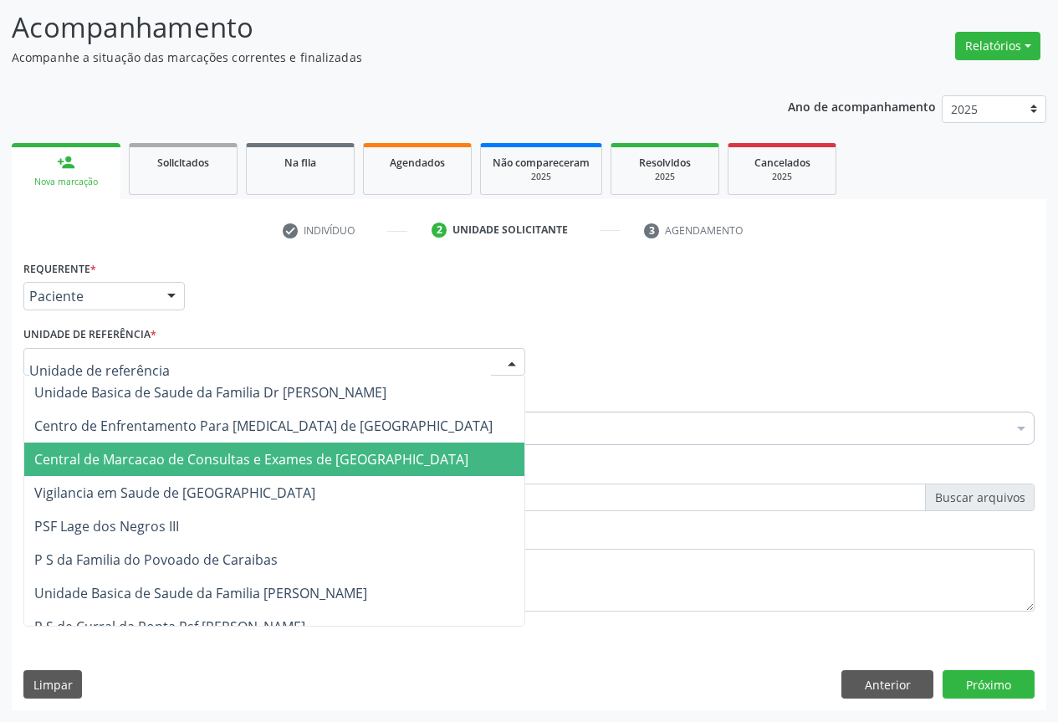
click at [162, 451] on span "Central de Marcacao de Consultas e Exames de [GEOGRAPHIC_DATA]" at bounding box center [251, 459] width 434 height 18
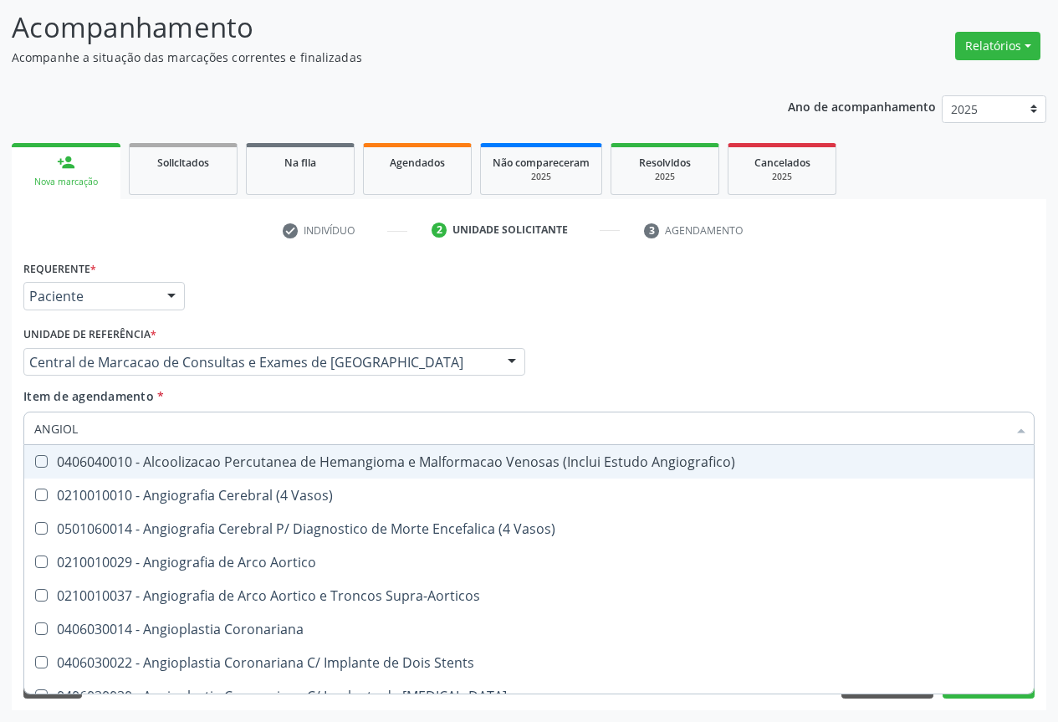
type input "ANGIOLO"
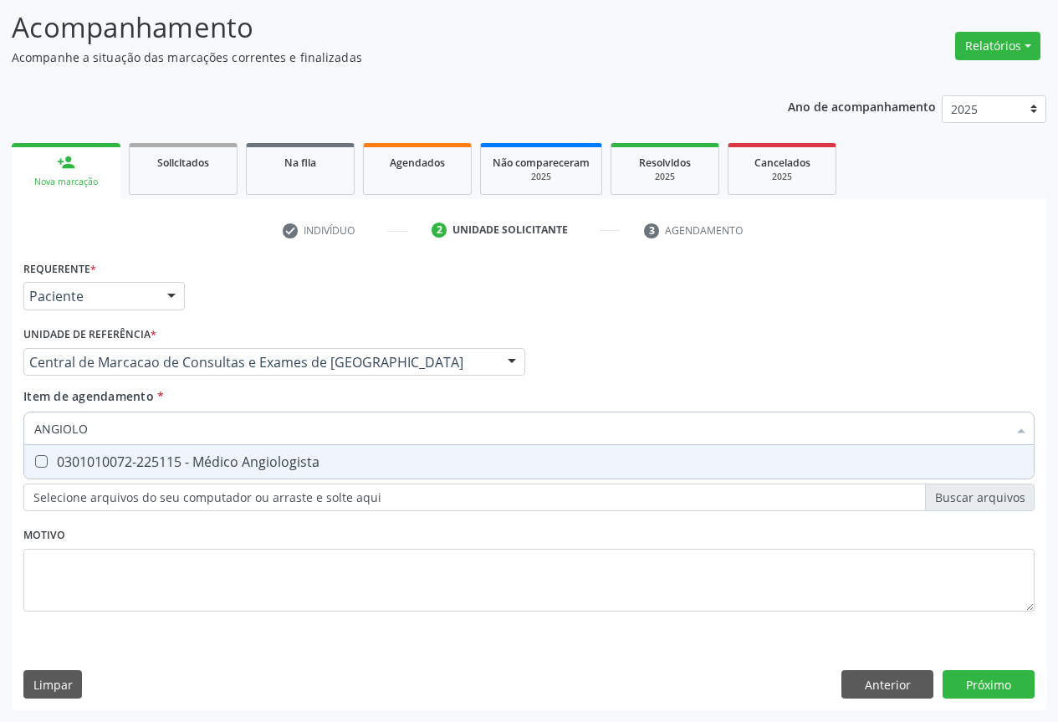
click at [201, 462] on div "0301010072-225115 - Médico Angiologista" at bounding box center [528, 461] width 989 height 13
click at [201, 446] on span "0301010072-225115 - Médico Angiologista" at bounding box center [528, 461] width 1009 height 33
click at [204, 455] on div "0301010072-225115 - Médico Angiologista" at bounding box center [528, 461] width 989 height 13
checkbox Angiologista "true"
click at [216, 429] on input "ANGIOLO" at bounding box center [520, 427] width 972 height 33
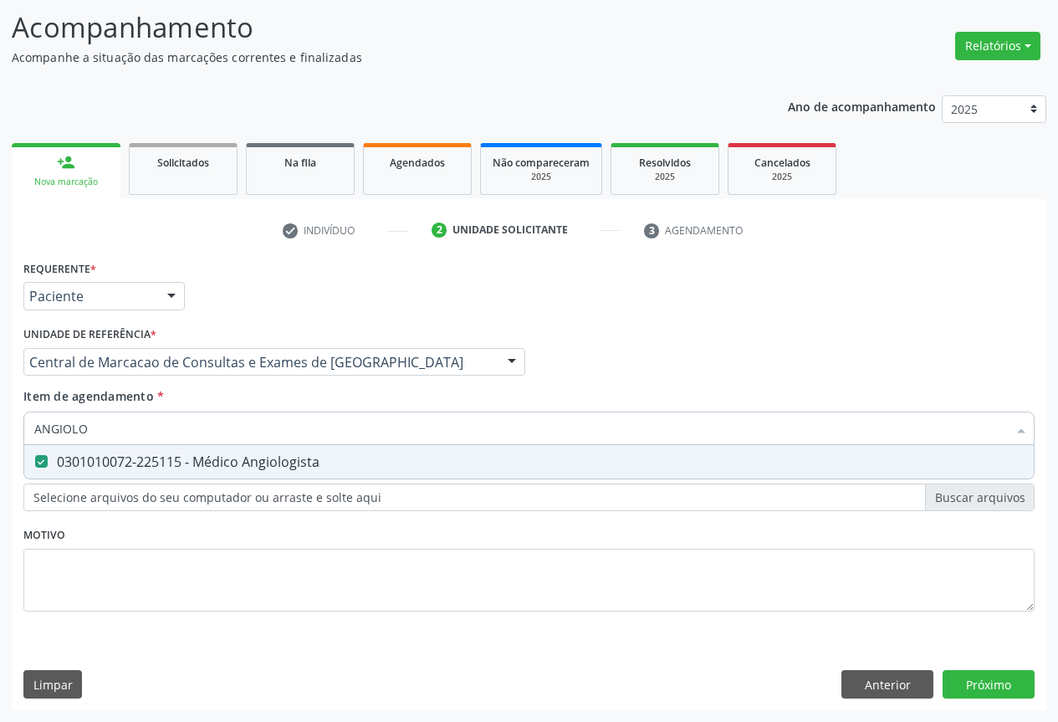
click at [216, 429] on input "ANGIOLO" at bounding box center [520, 427] width 972 height 33
type input "N"
checkbox Angiologista "false"
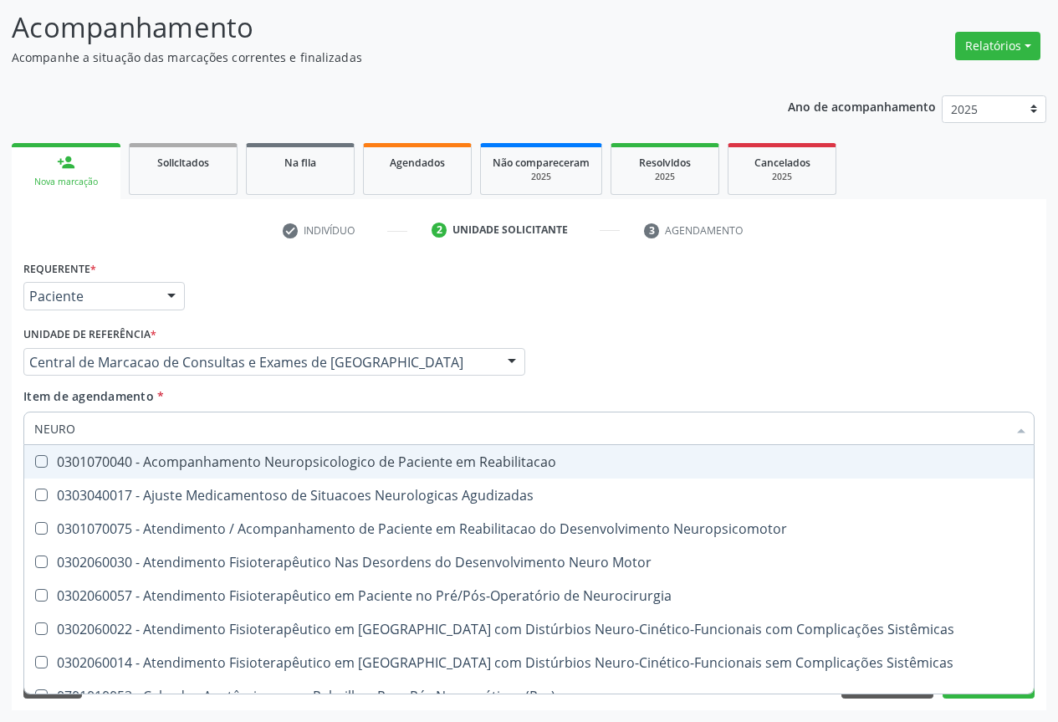
type input "NEUROL"
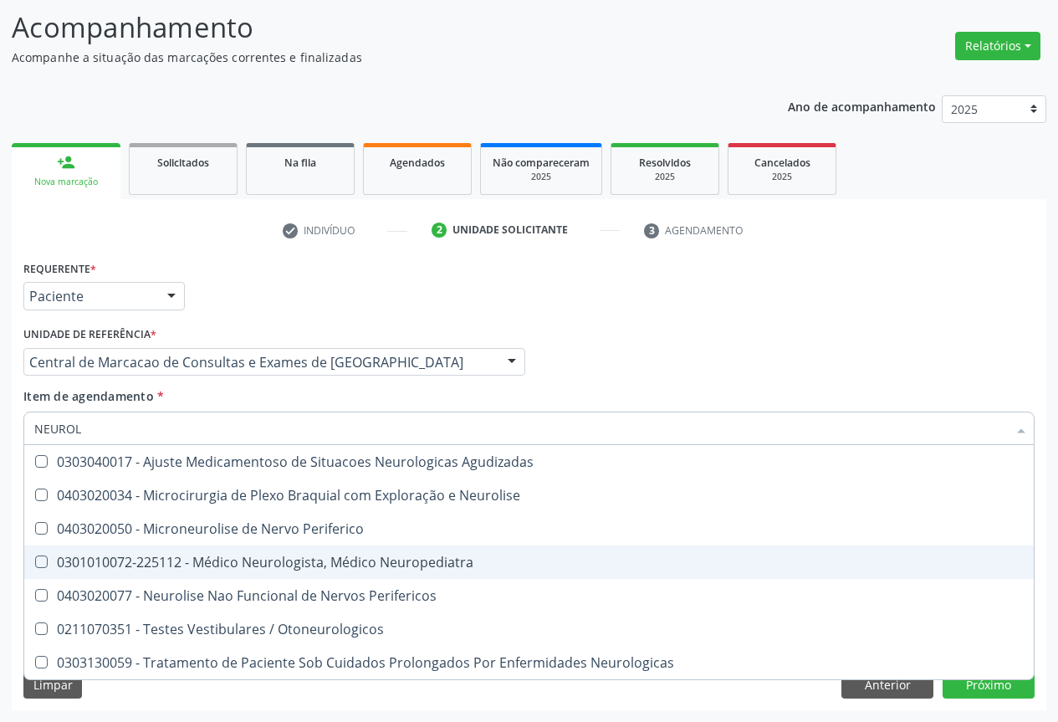
click at [326, 564] on div "0301010072-225112 - Médico Neurologista, Médico Neuropediatra" at bounding box center [528, 561] width 989 height 13
checkbox Neuropediatra "true"
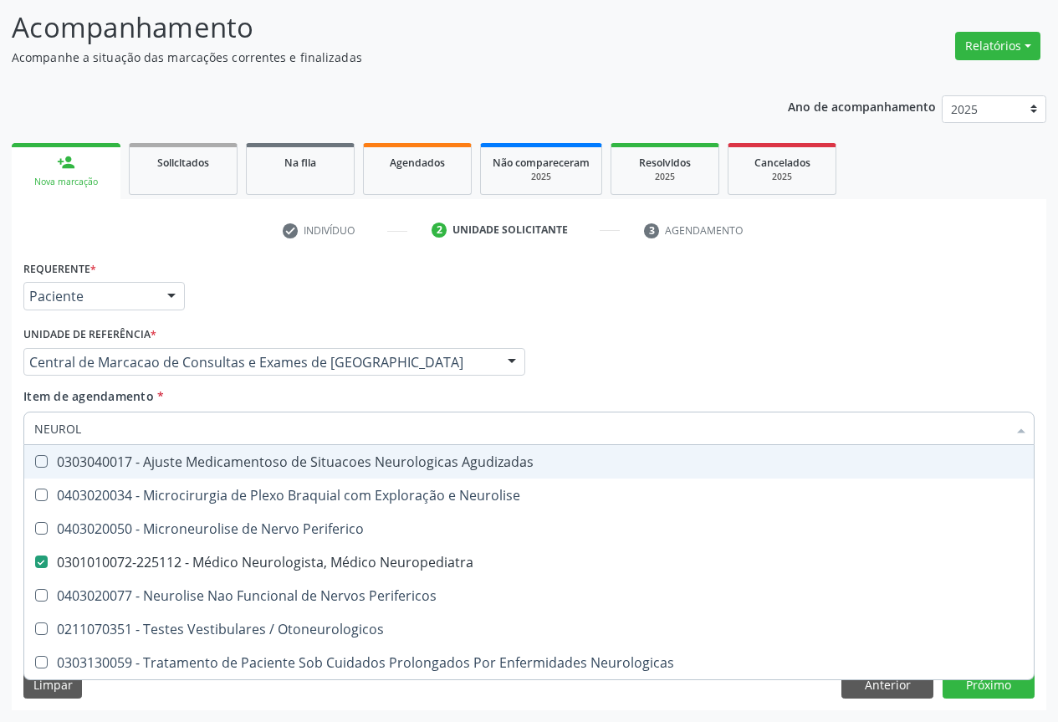
click at [284, 421] on input "NEUROL" at bounding box center [520, 427] width 972 height 33
type input "D"
checkbox Neuropediatra "false"
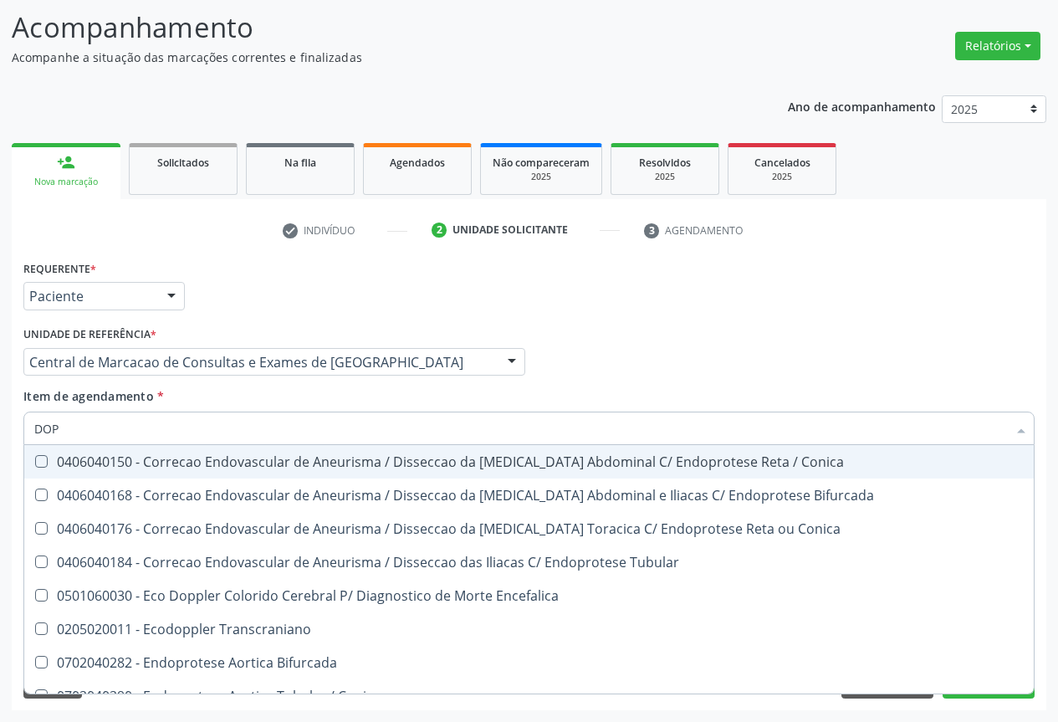
type input "DOPP"
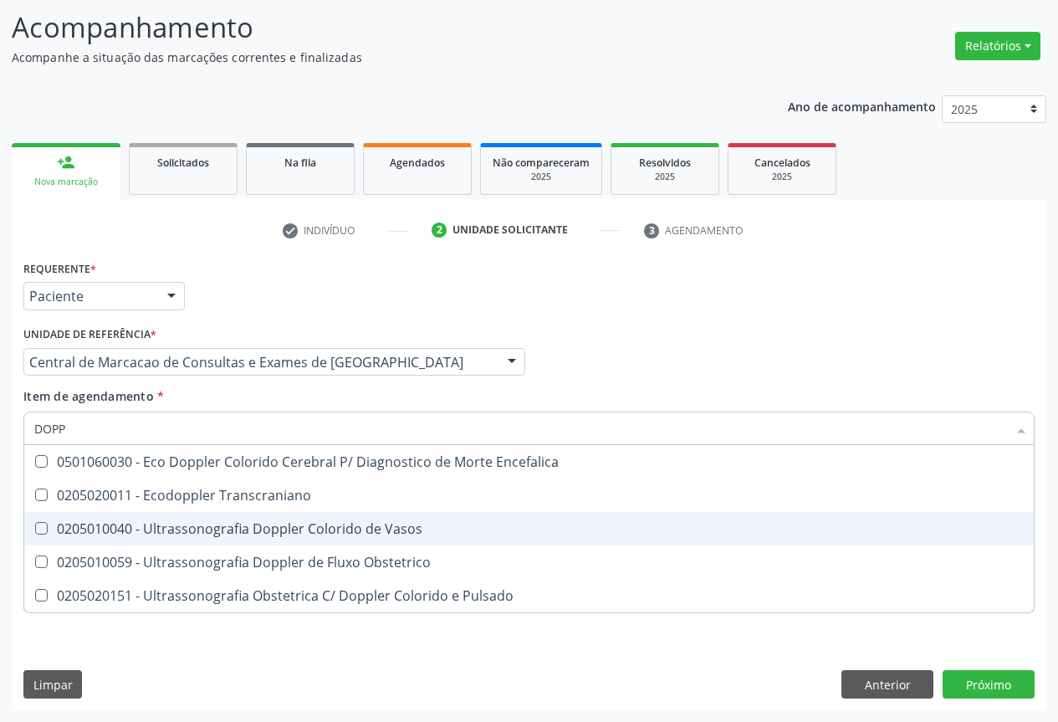
click at [234, 533] on div "0205010040 - Ultrassonografia Doppler Colorido de Vasos" at bounding box center [528, 528] width 989 height 13
checkbox Vasos "true"
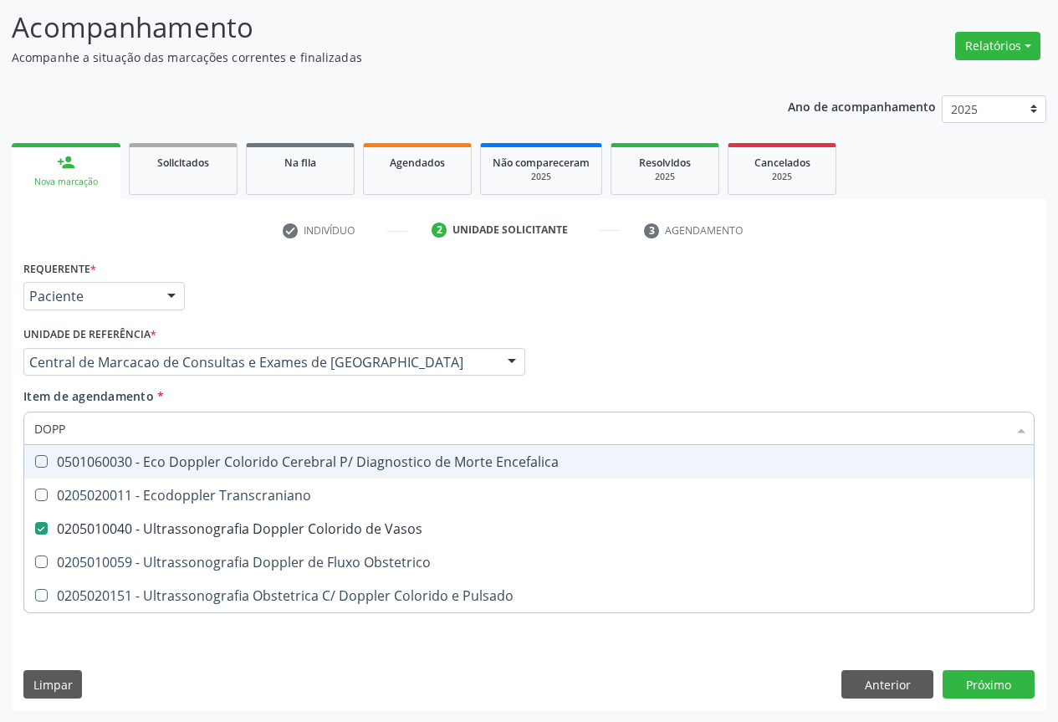
click at [139, 417] on input "DOPP" at bounding box center [520, 427] width 972 height 33
type input "TR"
checkbox Vasos "false"
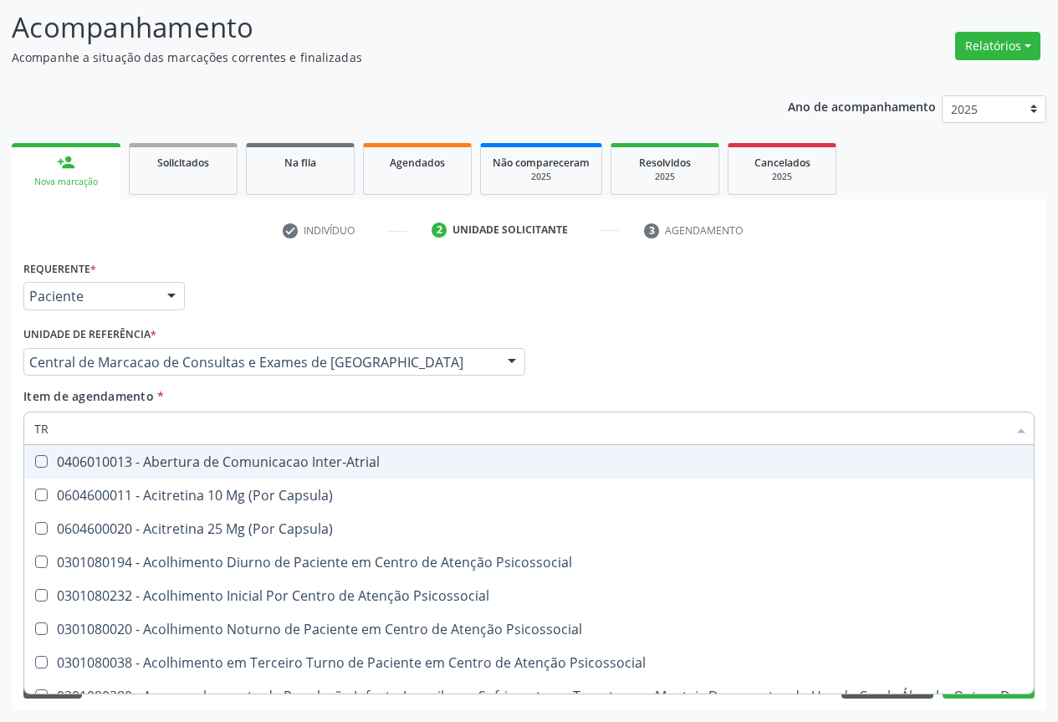
type input "TRA"
checkbox Vagotomia "true"
checkbox Neuropediatra "false"
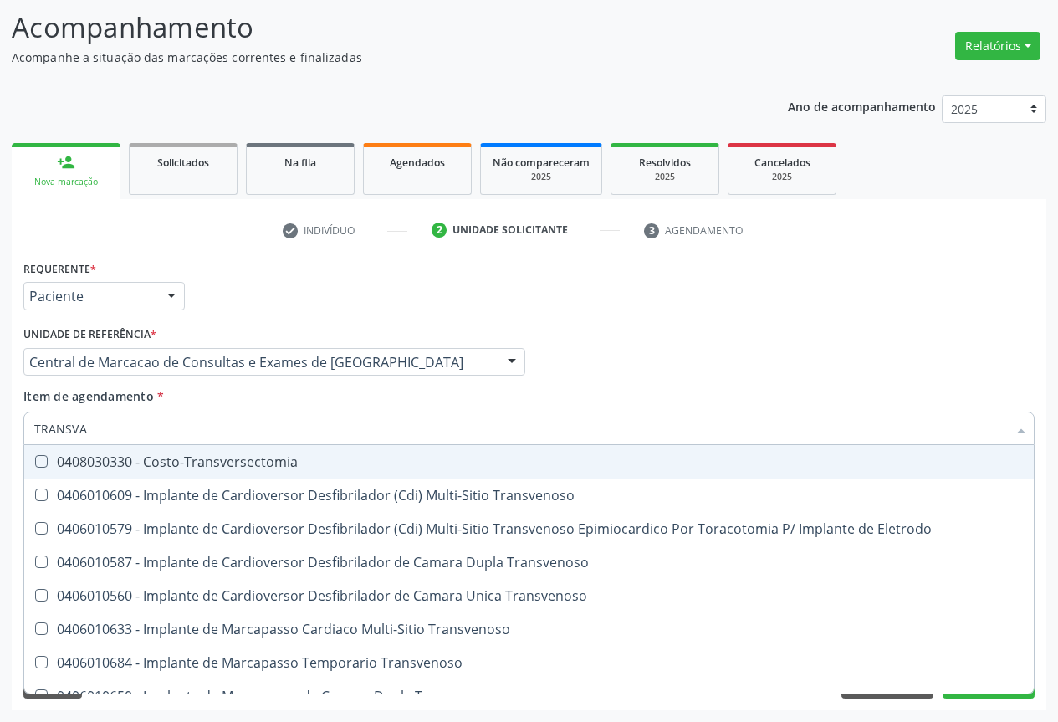
type input "TRANSVAG"
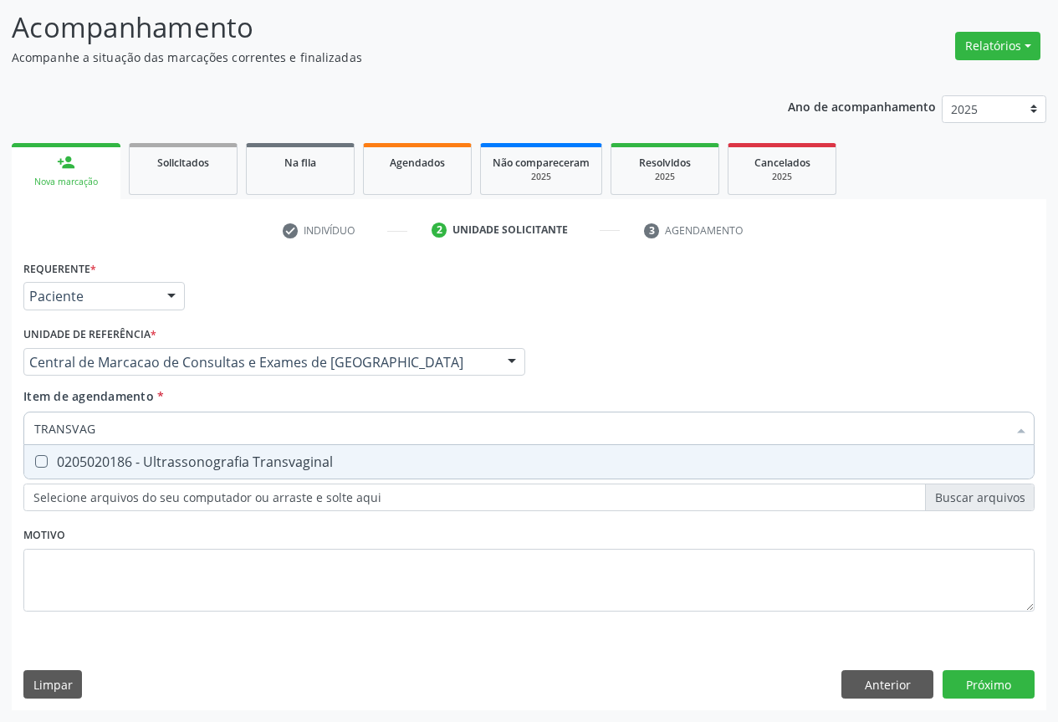
click at [120, 472] on span "0205020186 - Ultrassonografia Transvaginal" at bounding box center [528, 461] width 1009 height 33
checkbox Transvaginal "true"
click at [1006, 686] on div "Requerente * Paciente Profissional de Saúde Paciente Nenhum resultado encontrad…" at bounding box center [529, 483] width 1034 height 454
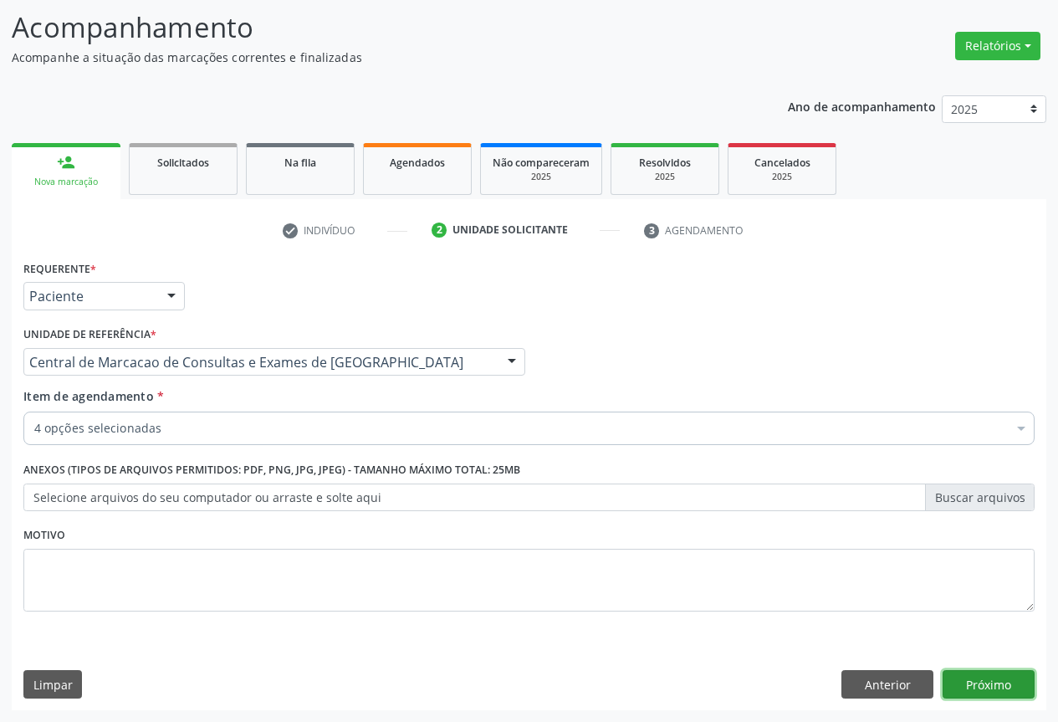
click at [957, 671] on button "Próximo" at bounding box center [988, 684] width 92 height 28
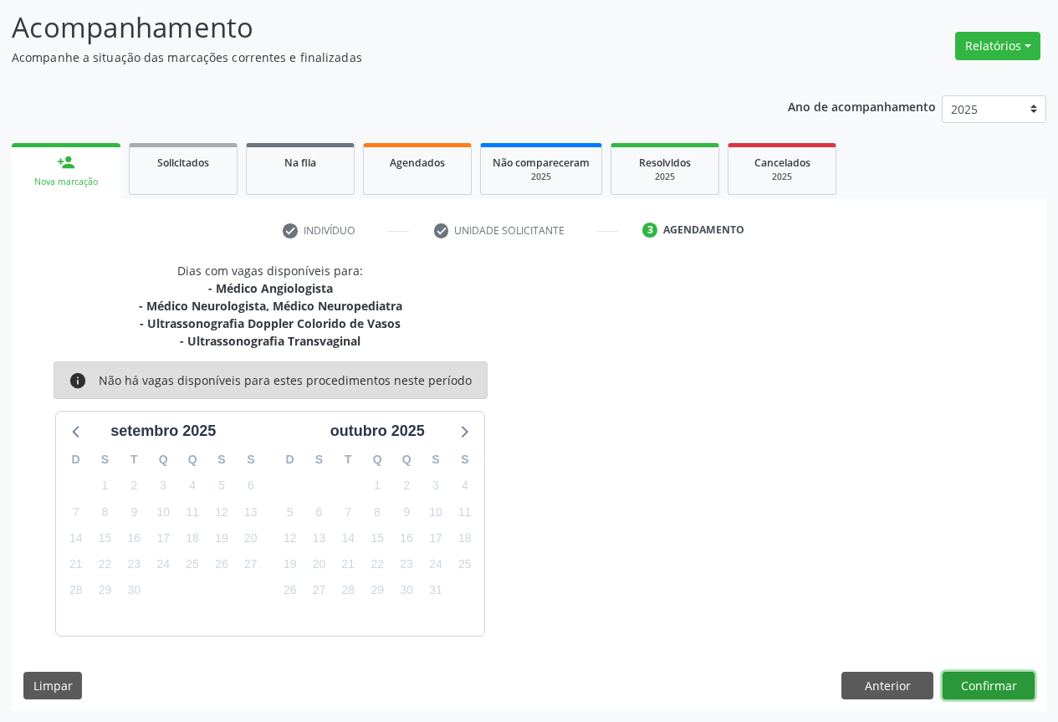
click at [973, 685] on button "Confirmar" at bounding box center [988, 685] width 92 height 28
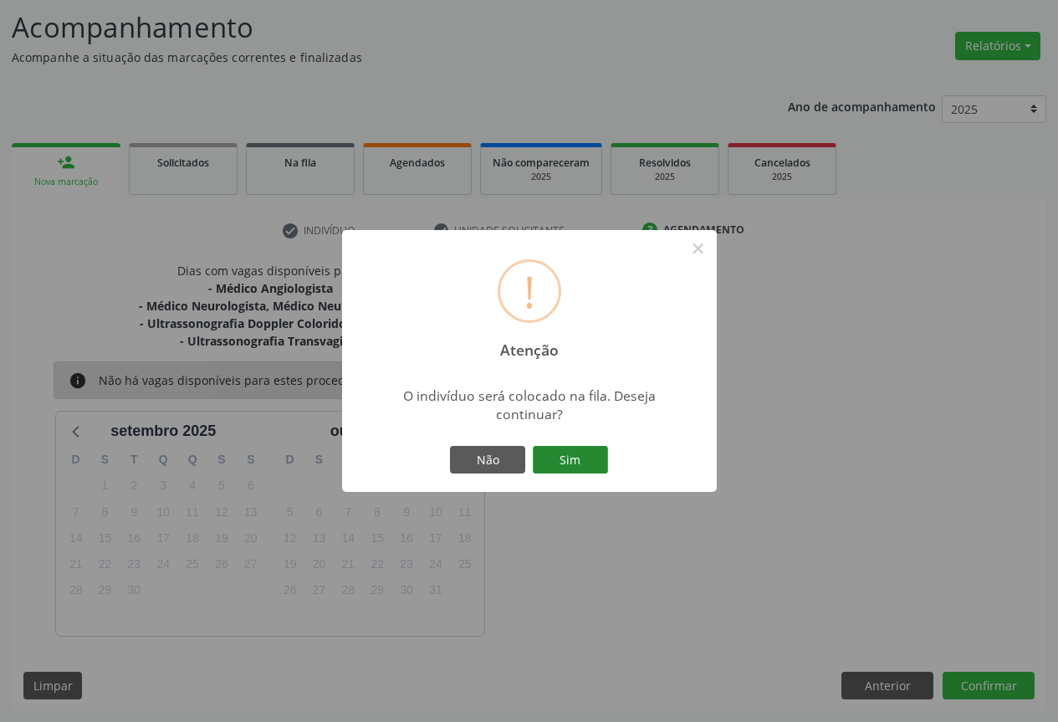
click at [599, 472] on button "Sim" at bounding box center [570, 460] width 75 height 28
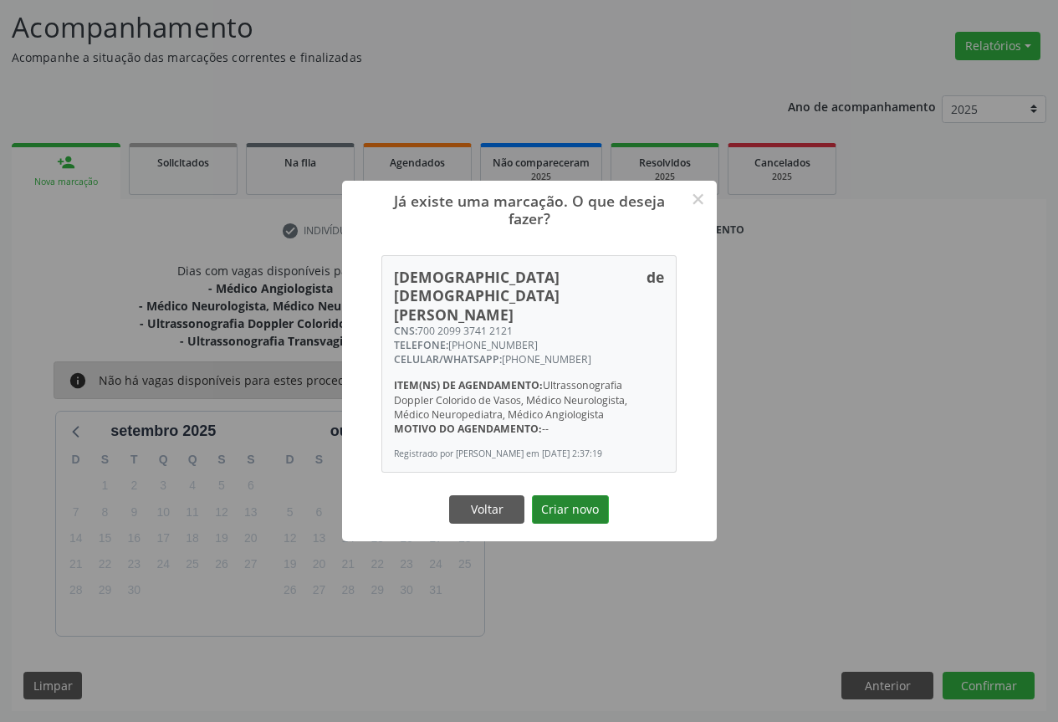
click at [583, 495] on button "Criar novo" at bounding box center [570, 509] width 77 height 28
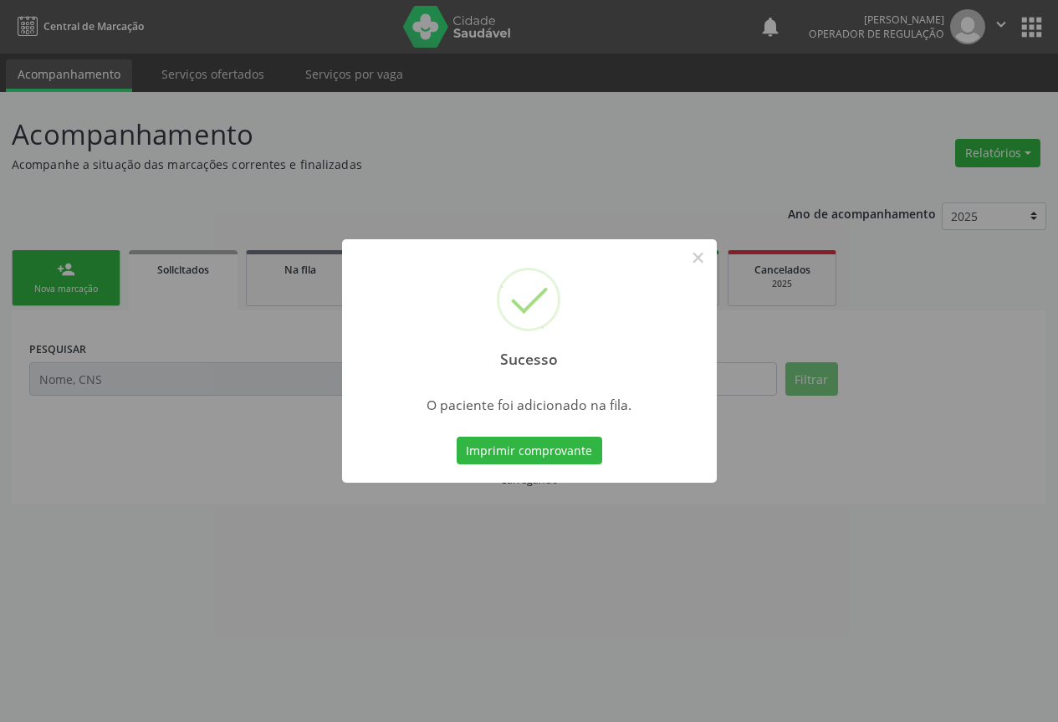
scroll to position [0, 0]
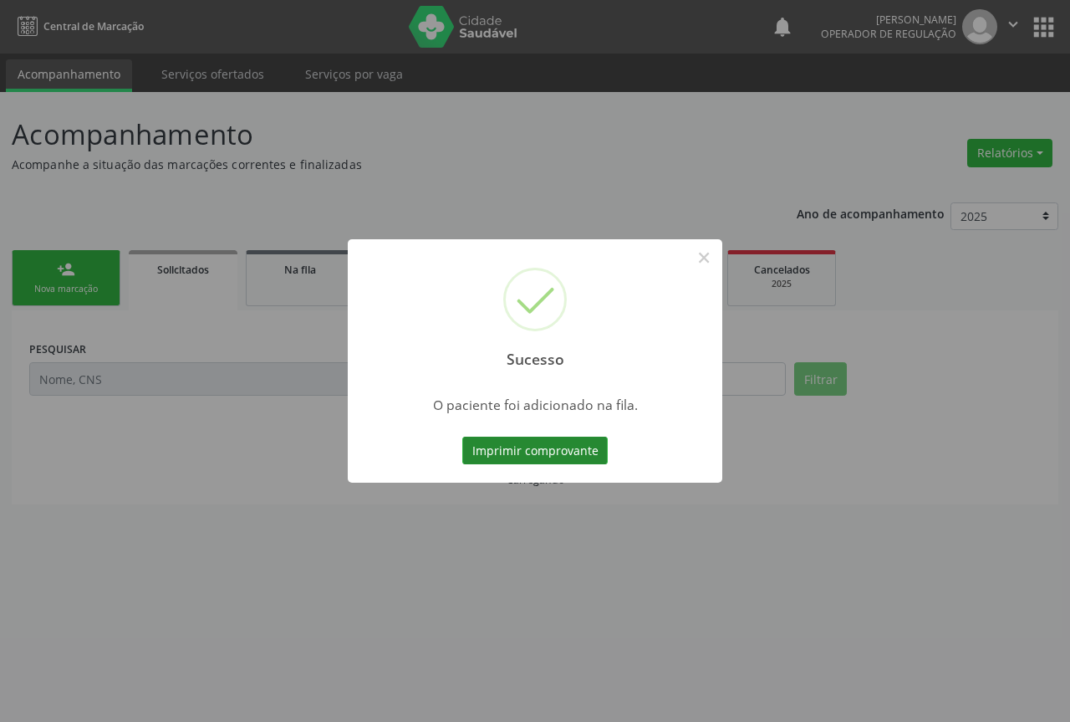
click at [522, 450] on button "Imprimir comprovante" at bounding box center [534, 450] width 145 height 28
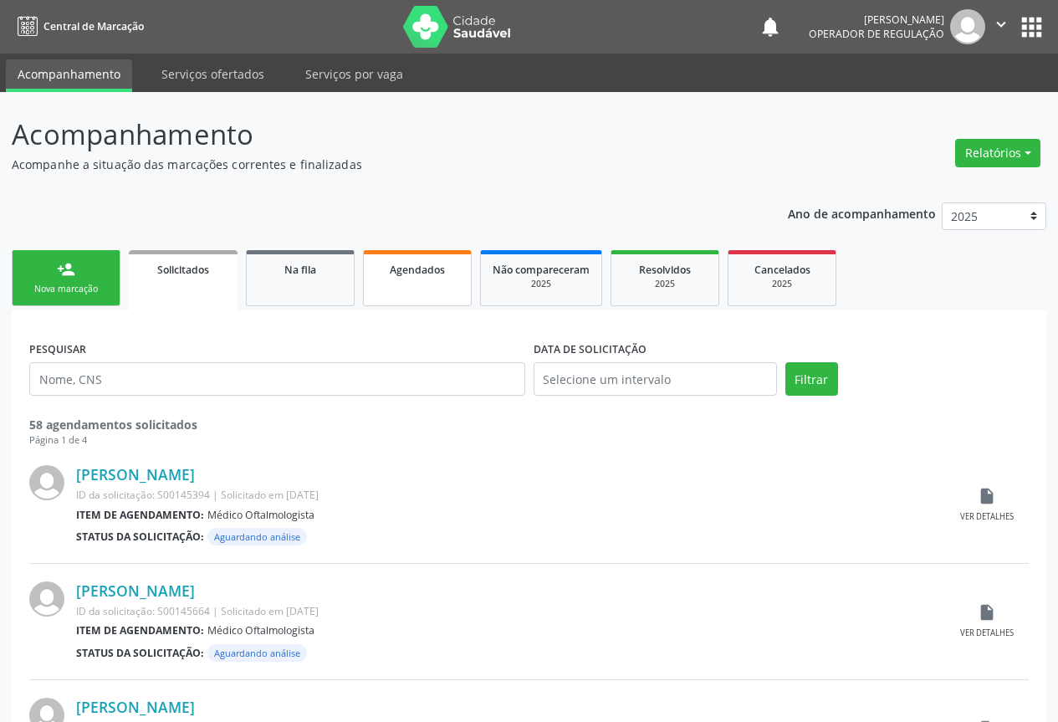
click at [410, 258] on link "Agendados" at bounding box center [417, 278] width 109 height 56
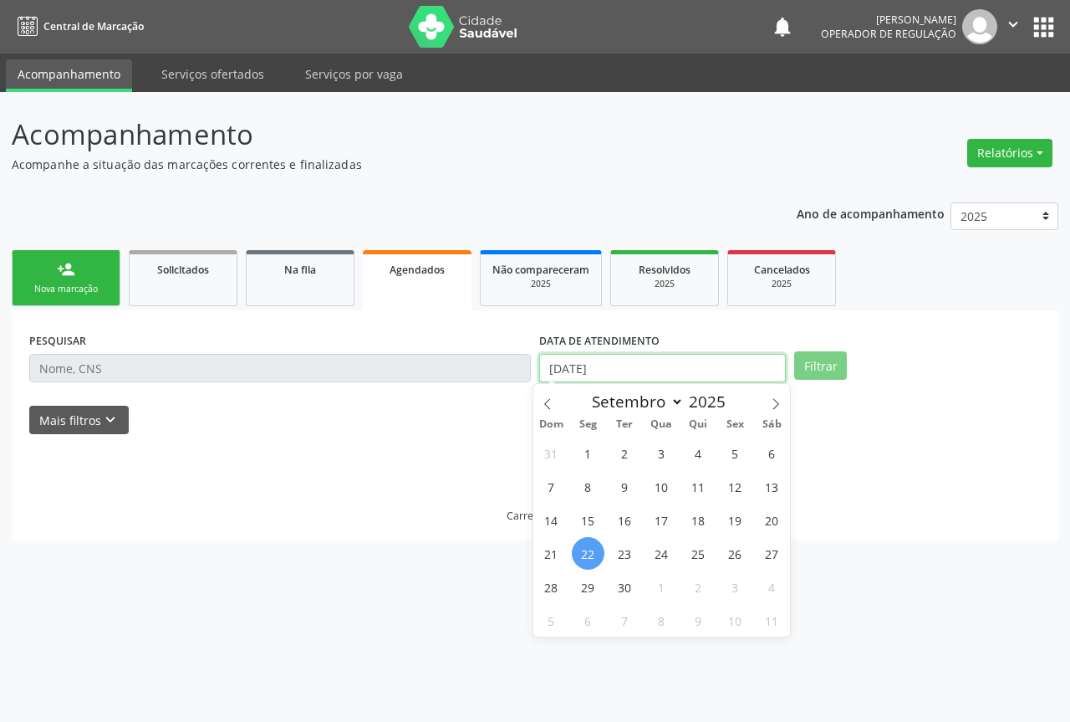
click at [644, 360] on input "[DATE]" at bounding box center [662, 368] width 247 height 28
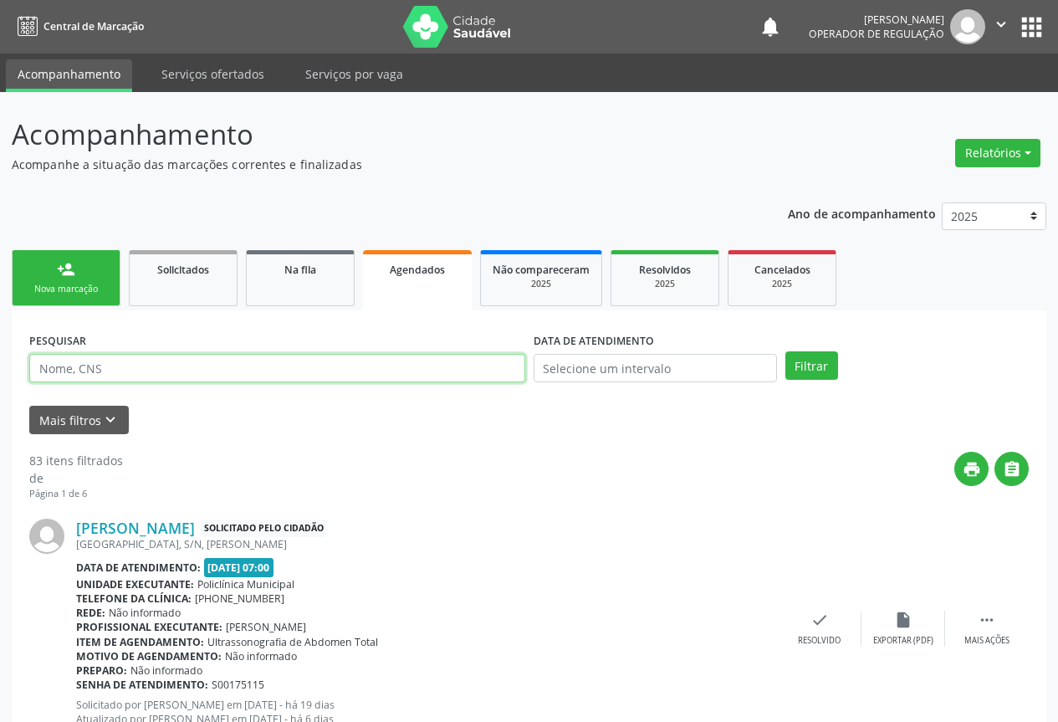
click at [472, 370] on input "text" at bounding box center [277, 368] width 496 height 28
type input "709708027414190"
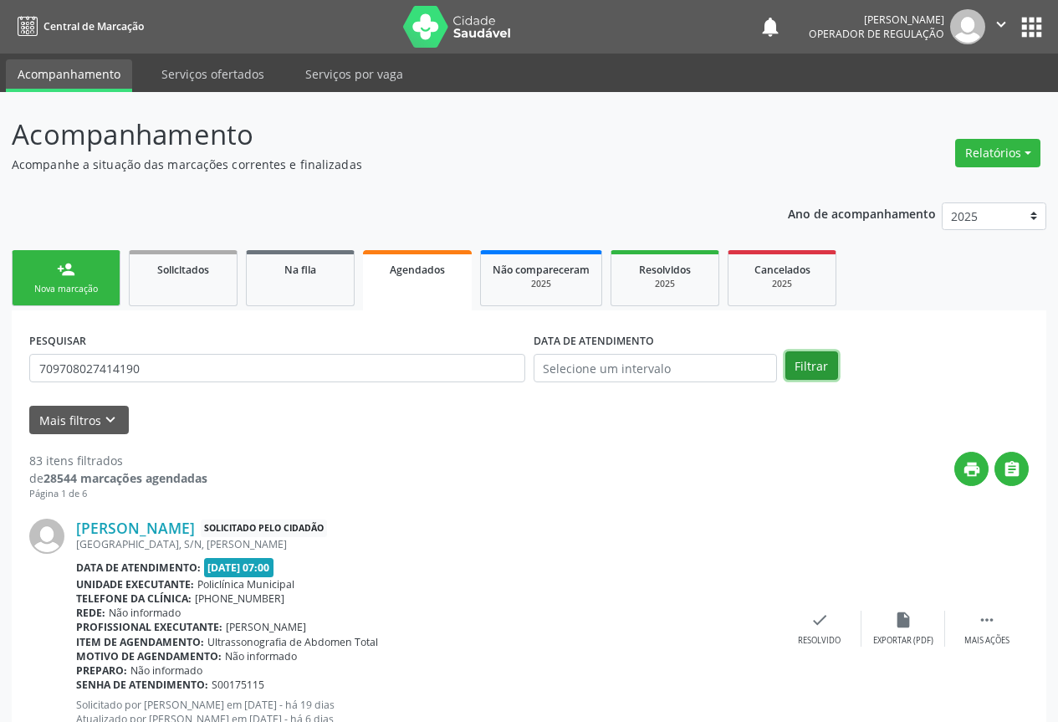
click at [789, 359] on button "Filtrar" at bounding box center [811, 365] width 53 height 28
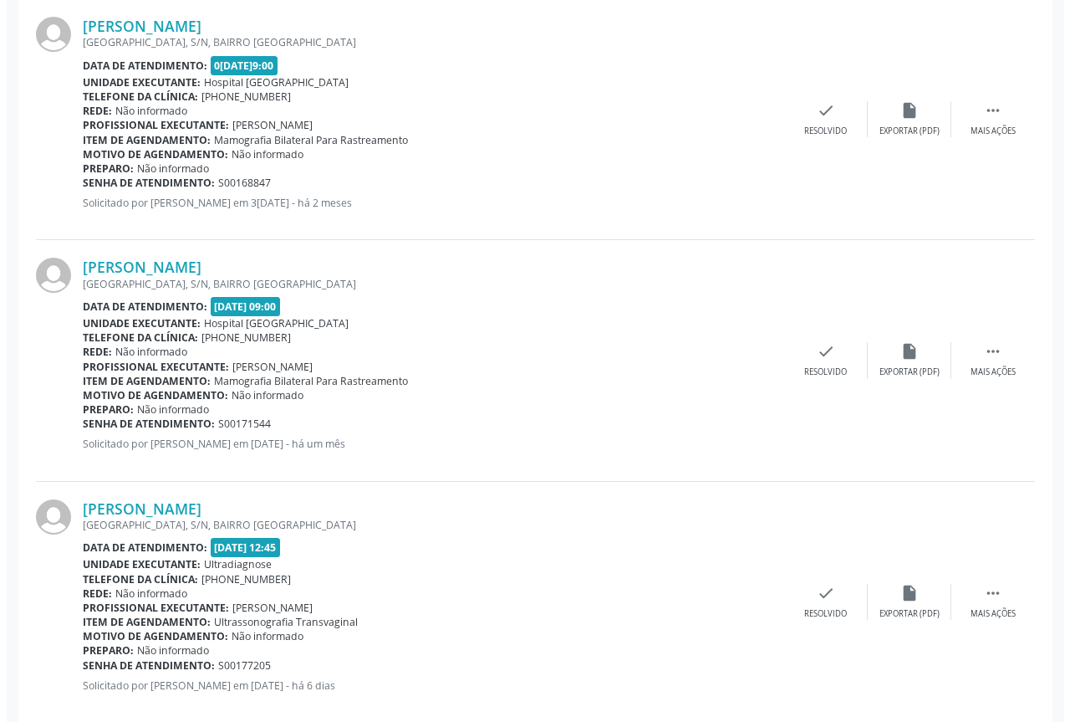
scroll to position [531, 0]
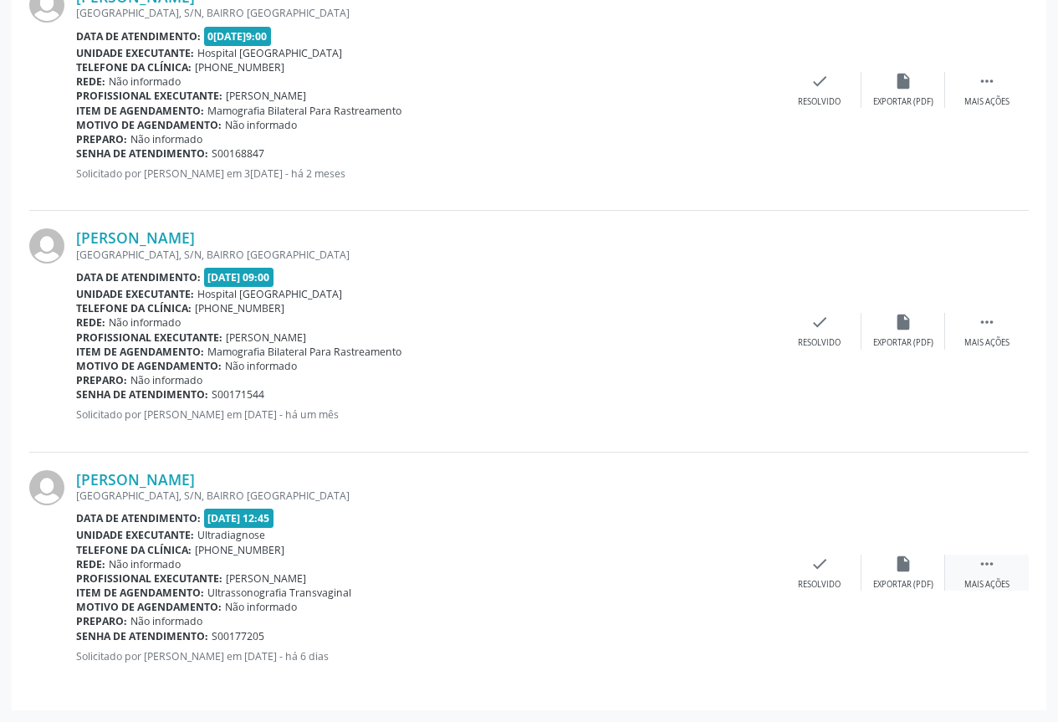
click at [1001, 572] on div " Mais ações" at bounding box center [987, 572] width 84 height 36
click at [744, 579] on div "Cancelar" at bounding box center [735, 585] width 39 height 12
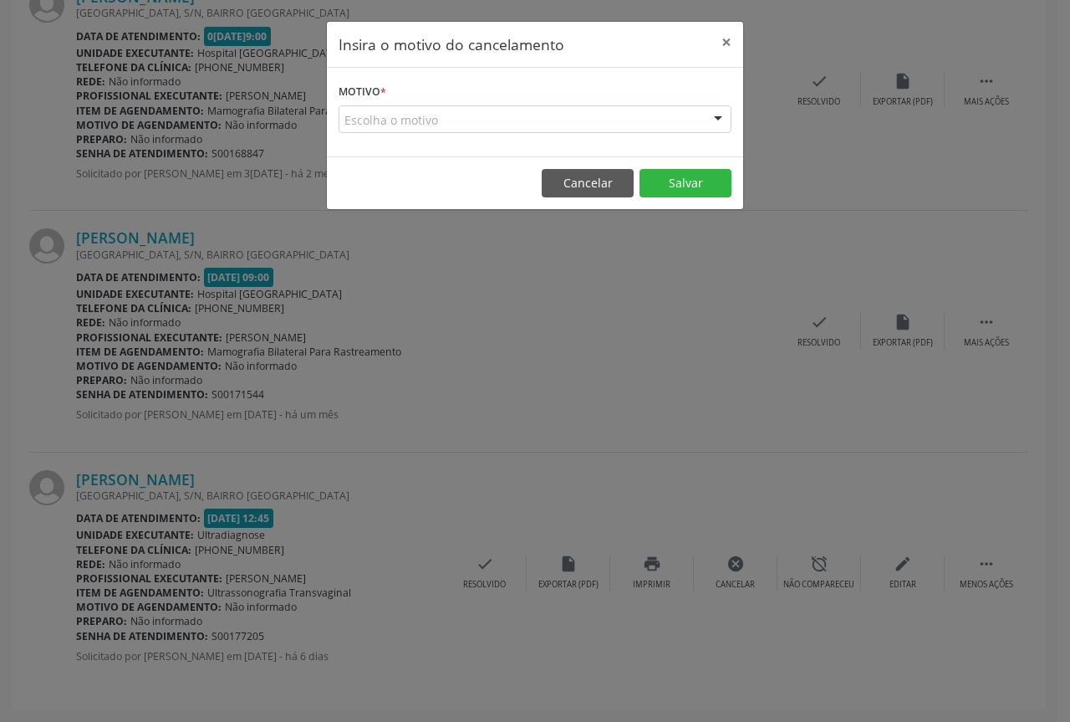
click at [717, 125] on div at bounding box center [718, 120] width 25 height 28
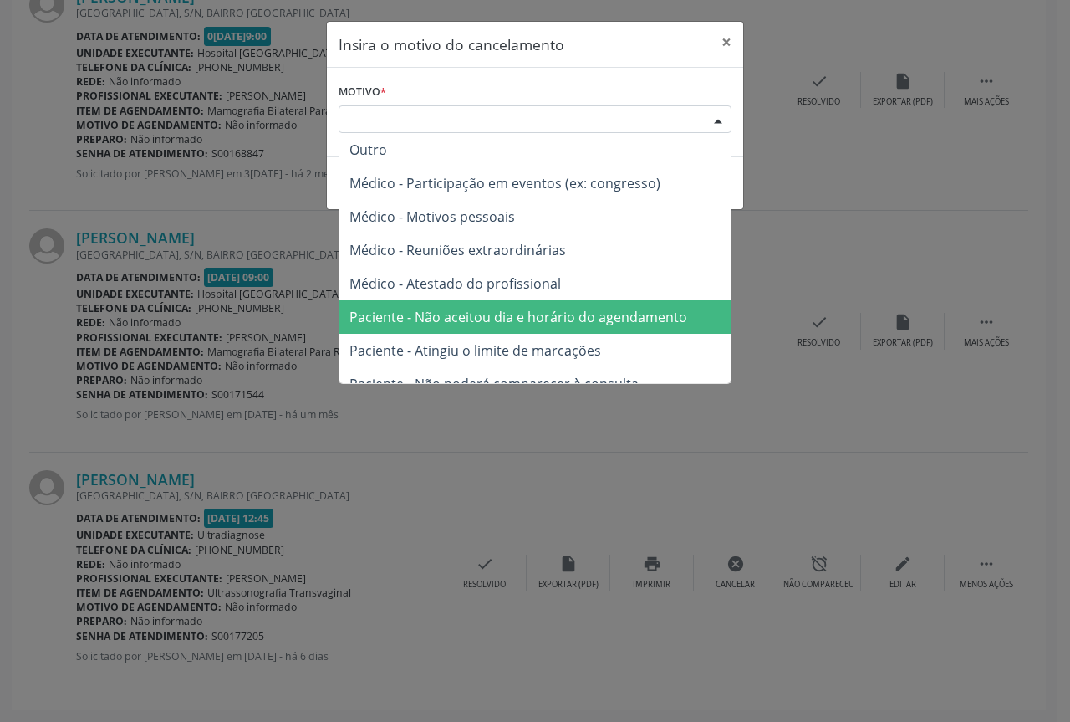
scroll to position [84, 0]
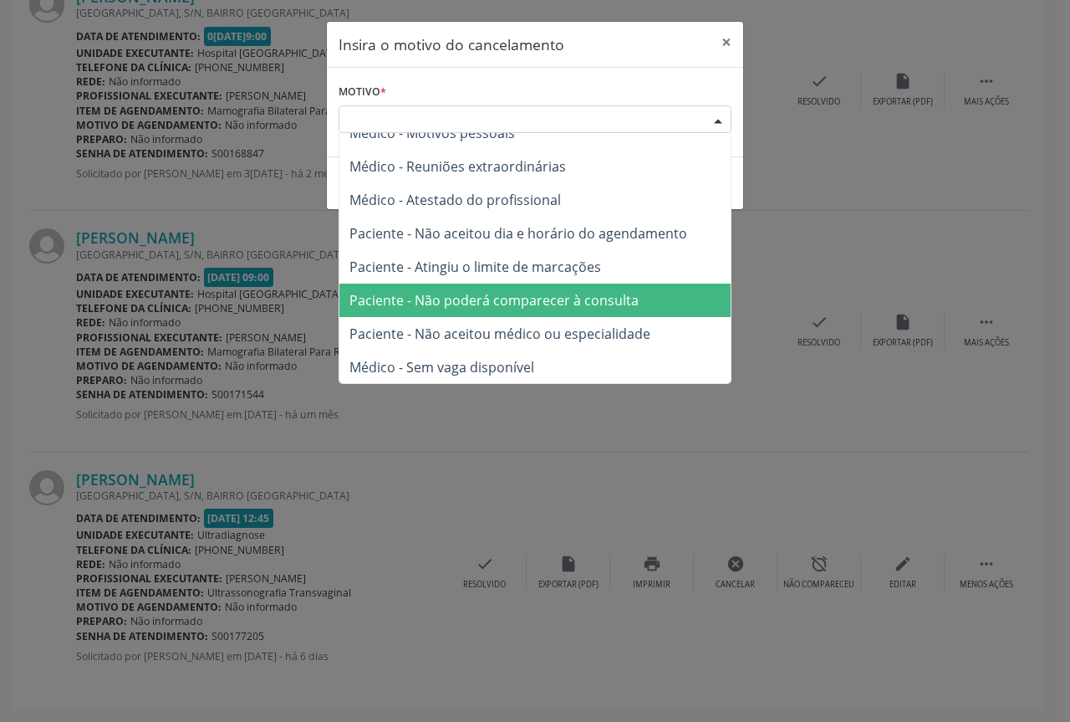
click at [565, 310] on span "Paciente - Não poderá comparecer à consulta" at bounding box center [534, 299] width 391 height 33
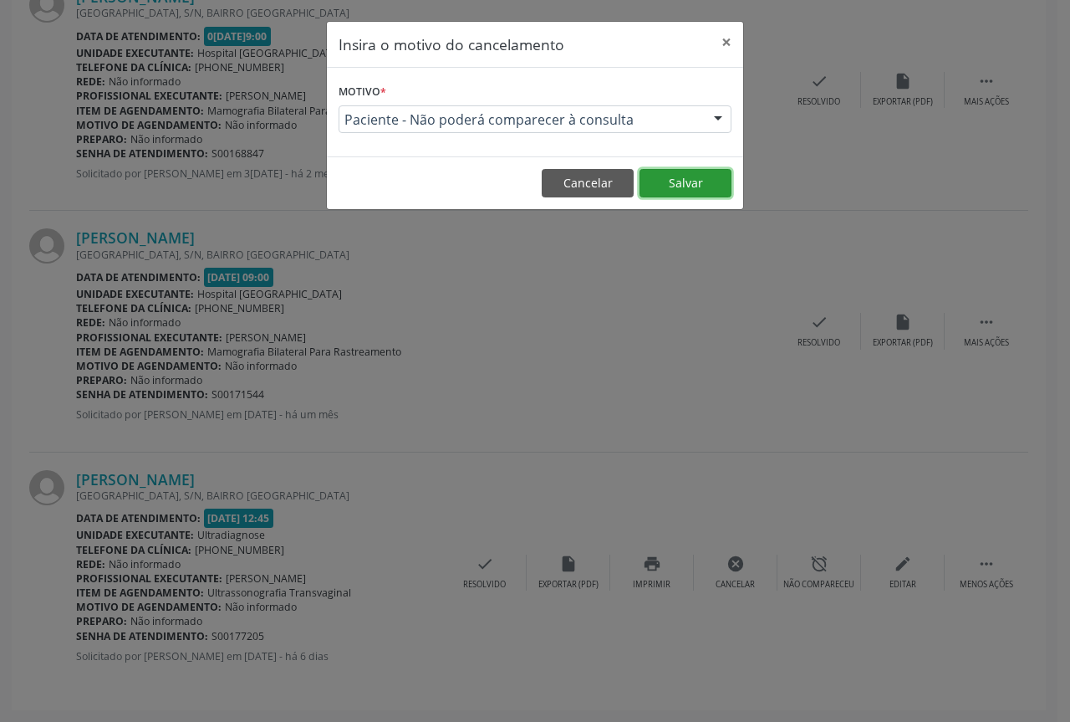
click at [671, 187] on button "Salvar" at bounding box center [686, 183] width 92 height 28
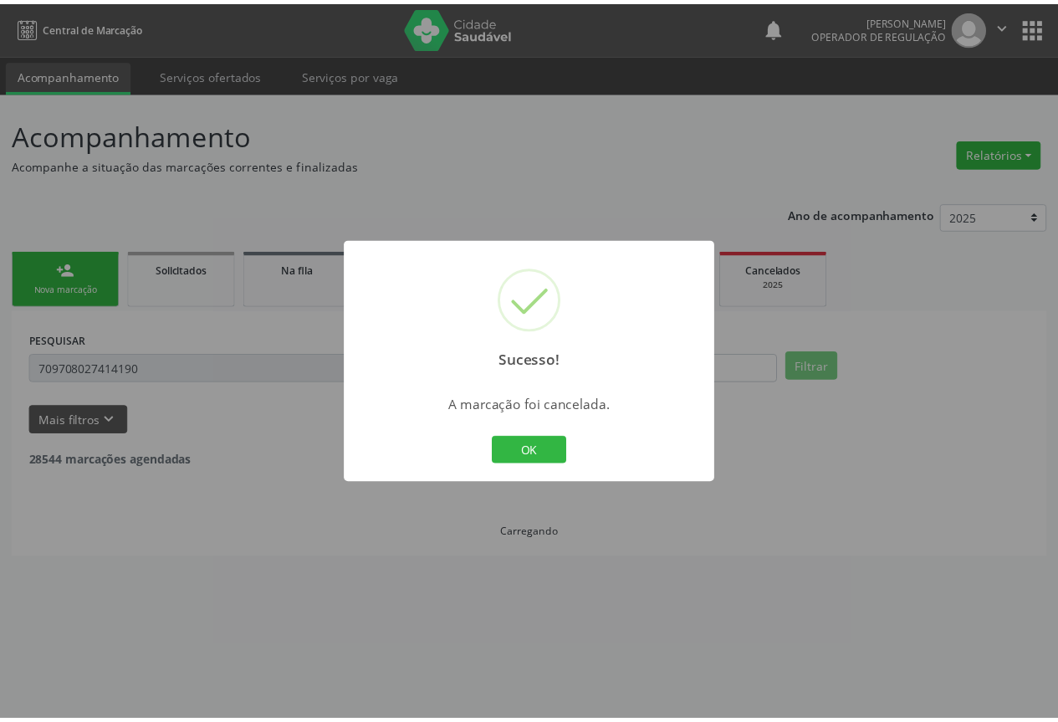
scroll to position [0, 0]
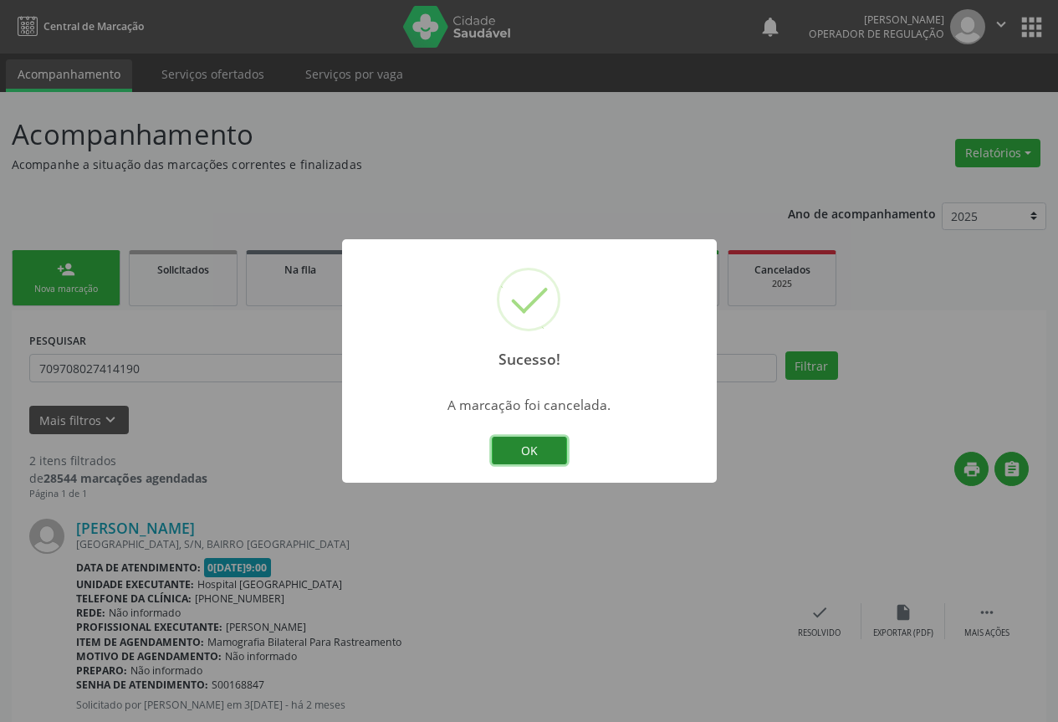
click at [536, 456] on button "OK" at bounding box center [529, 450] width 75 height 28
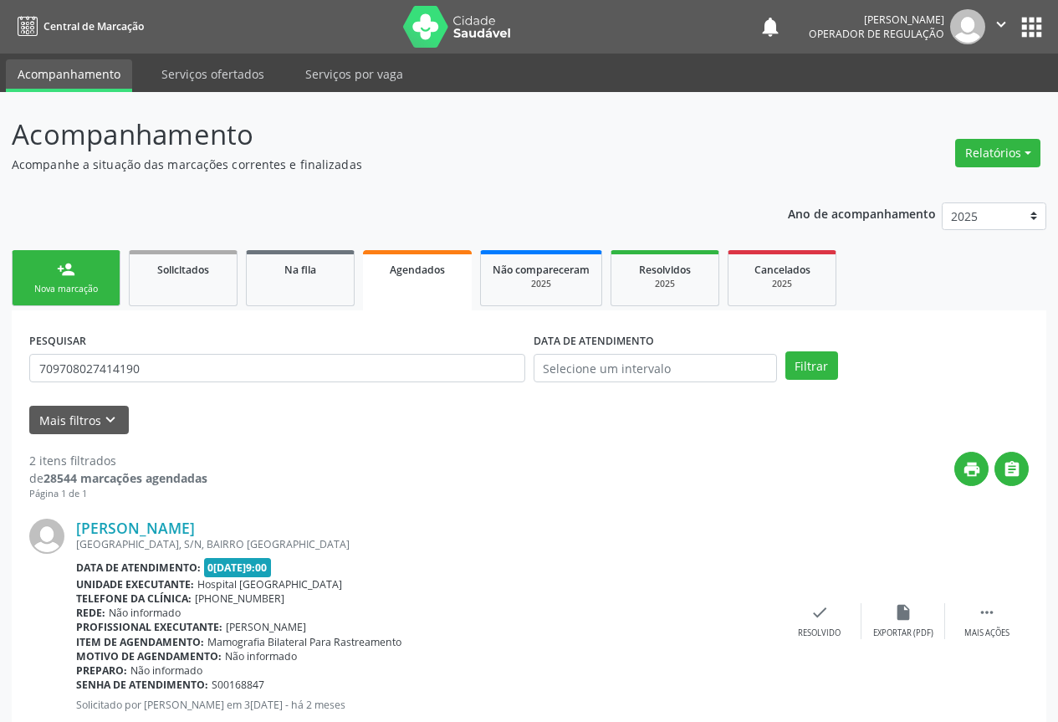
click at [74, 303] on link "person_add Nova marcação" at bounding box center [66, 278] width 109 height 56
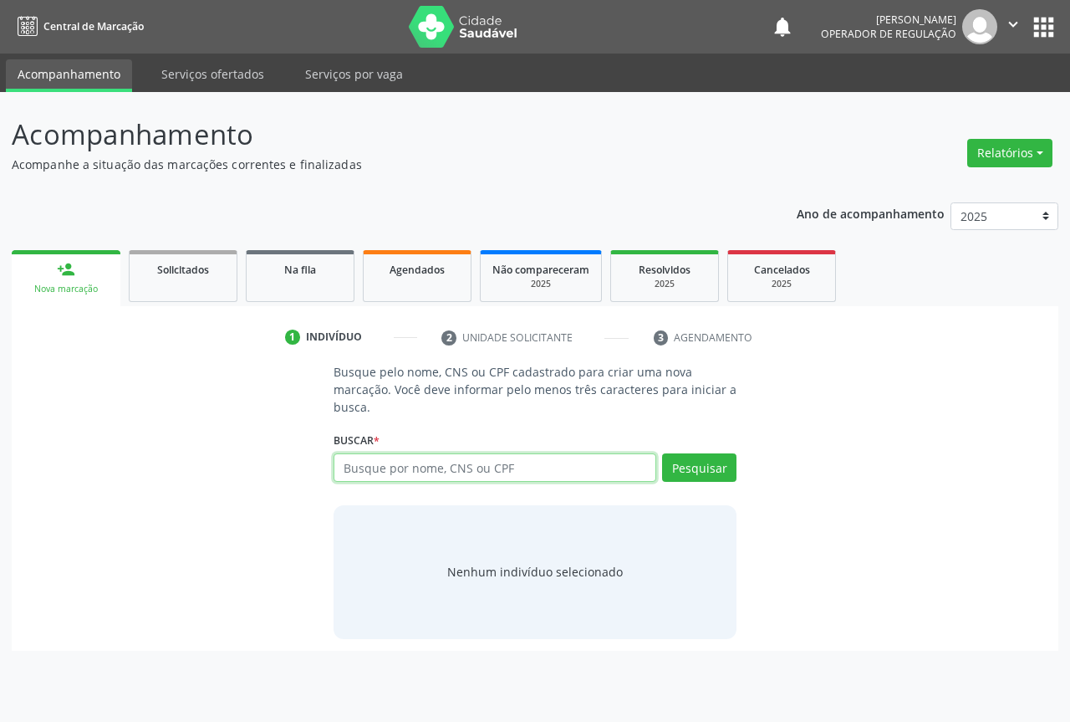
click at [416, 473] on input "text" at bounding box center [495, 467] width 323 height 28
type input "[PERSON_NAME]"
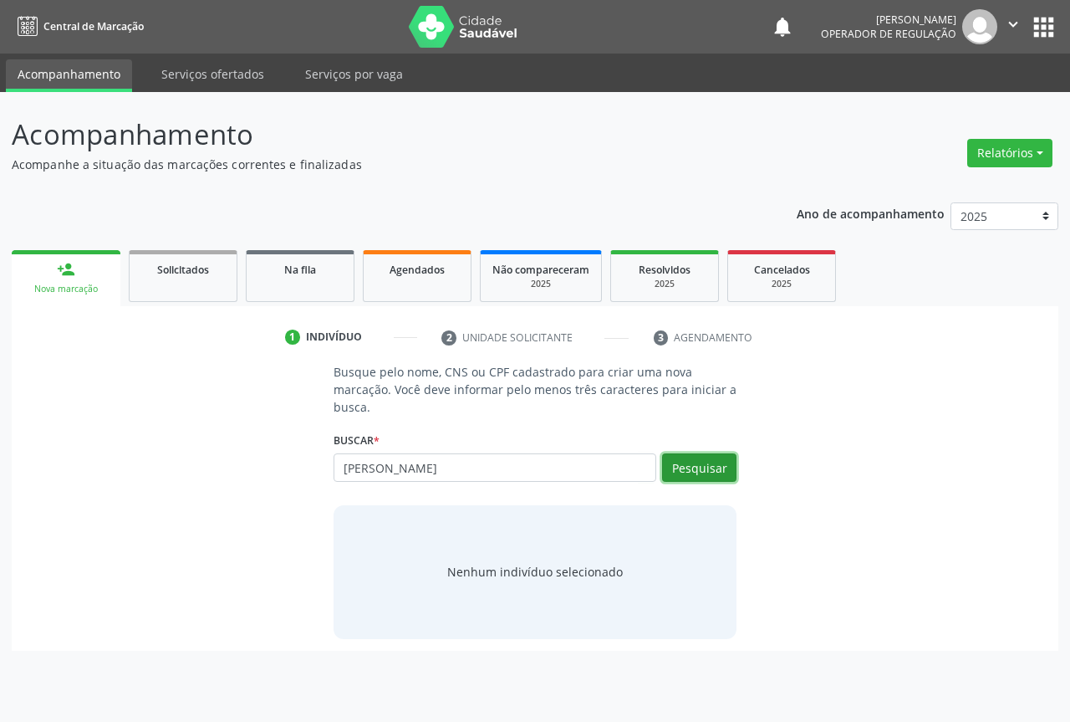
click at [687, 465] on button "Pesquisar" at bounding box center [699, 467] width 74 height 28
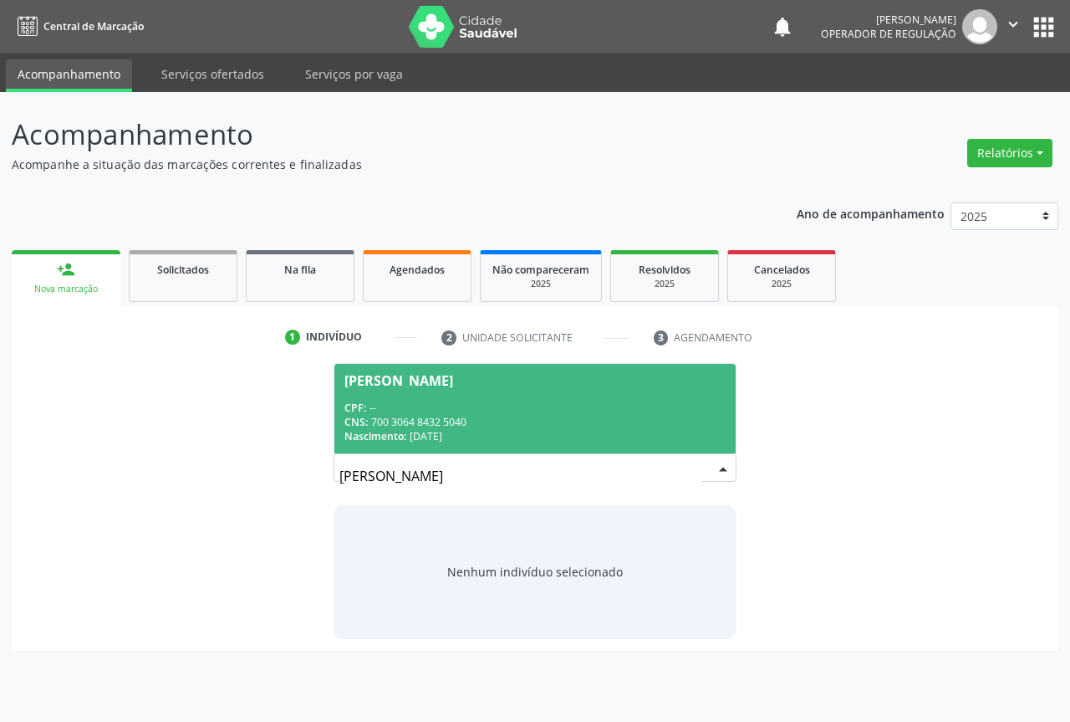
click at [485, 374] on div "[PERSON_NAME]" at bounding box center [534, 380] width 381 height 13
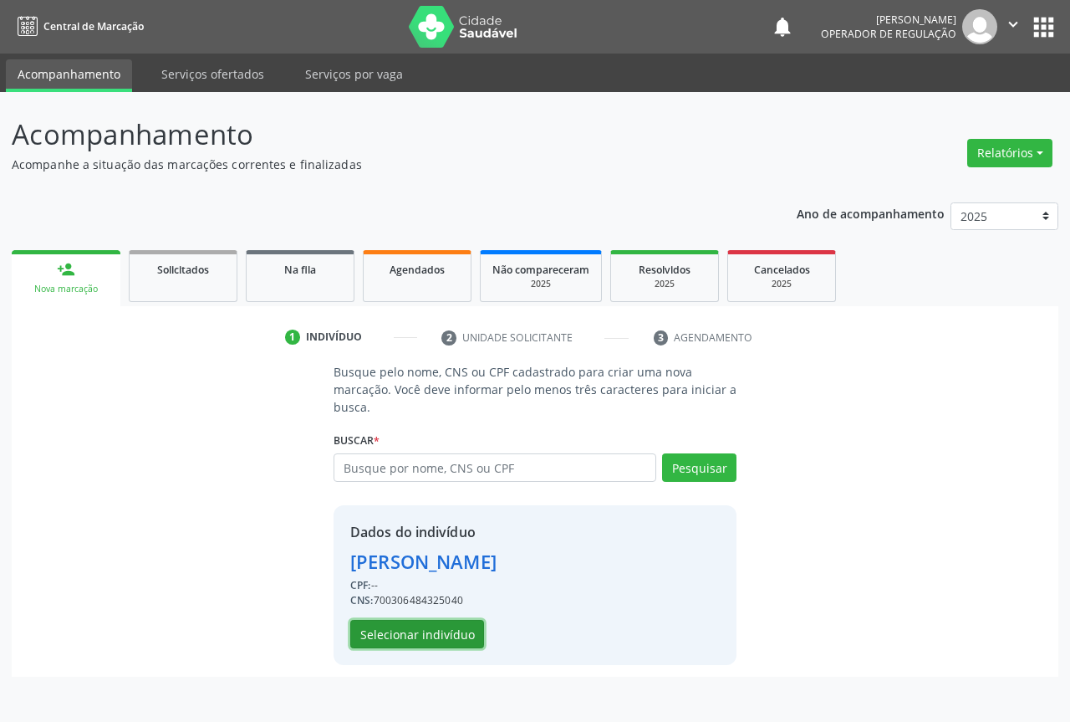
click at [413, 620] on button "Selecionar indivíduo" at bounding box center [417, 634] width 134 height 28
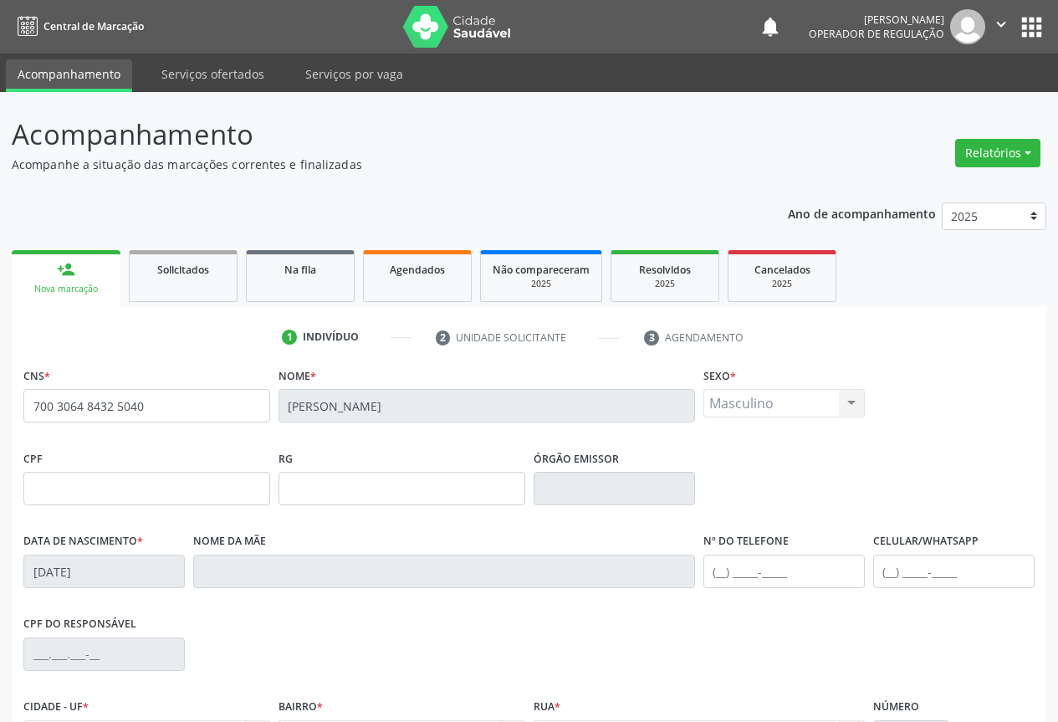
scroll to position [185, 0]
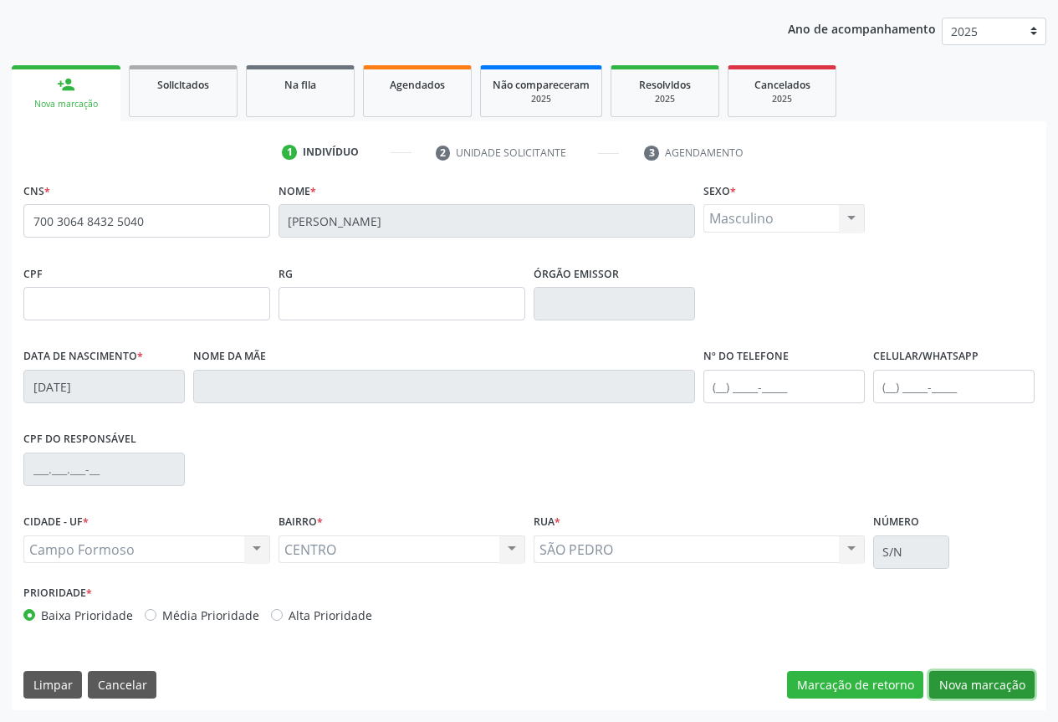
click at [982, 677] on button "Nova marcação" at bounding box center [981, 685] width 105 height 28
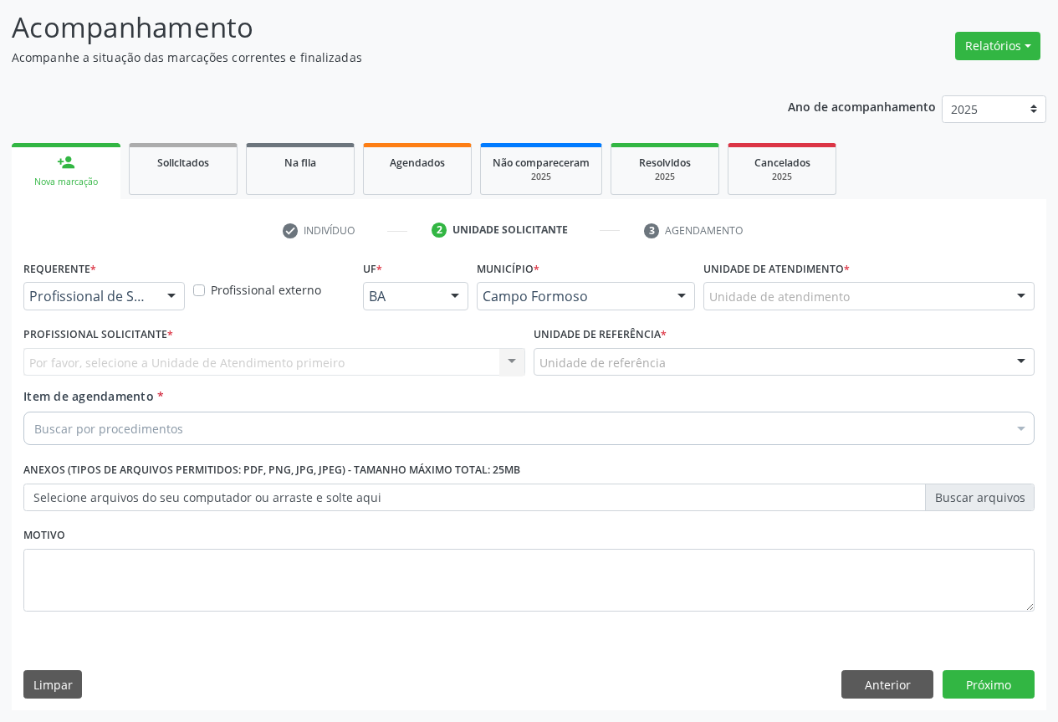
scroll to position [107, 0]
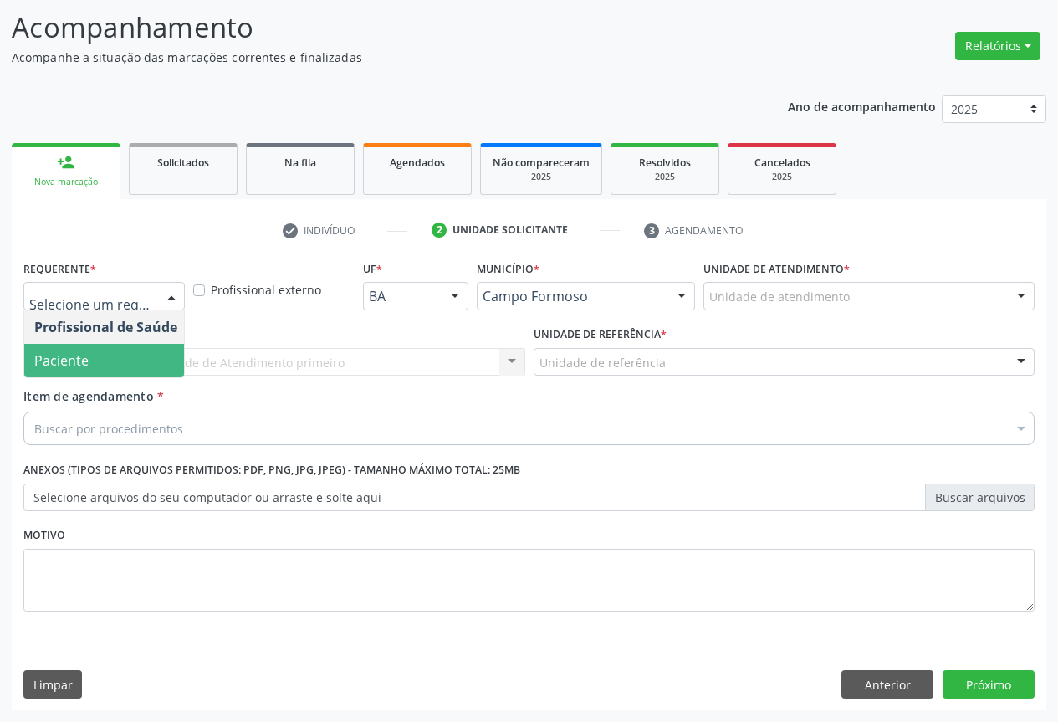
click at [129, 360] on span "Paciente" at bounding box center [105, 360] width 163 height 33
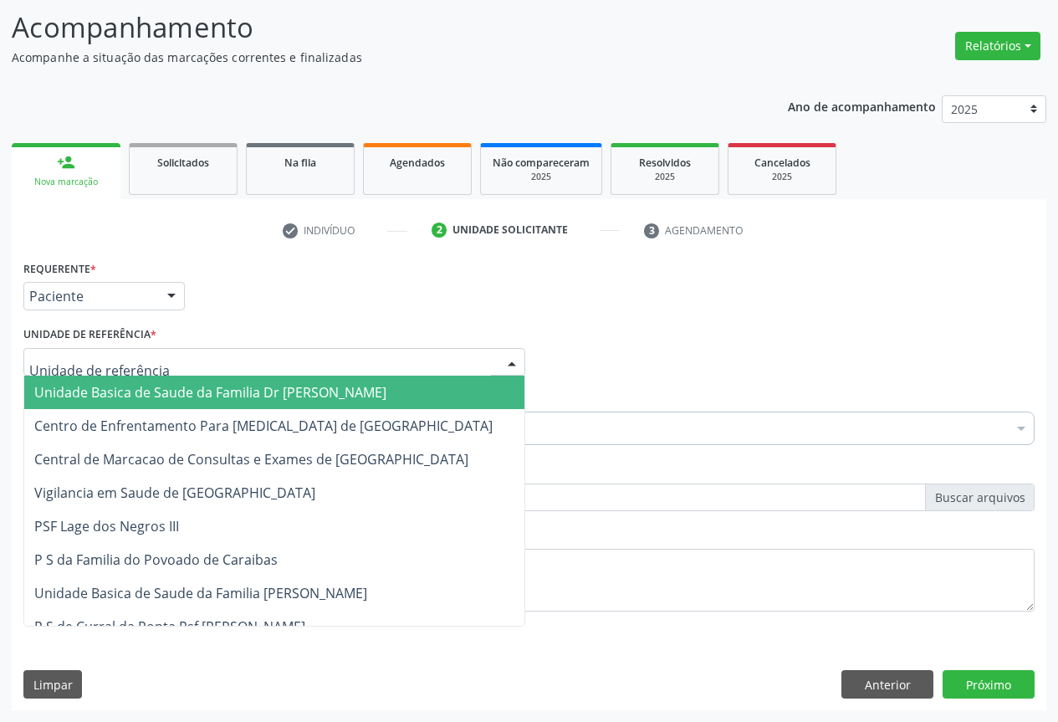
click at [195, 371] on div at bounding box center [274, 362] width 502 height 28
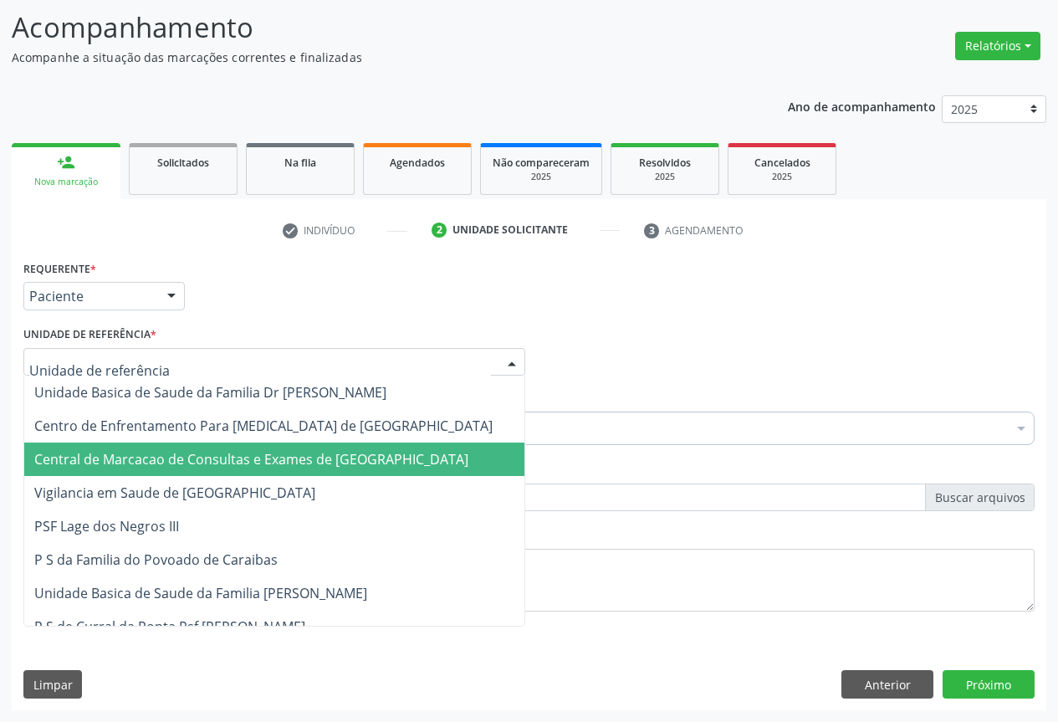
click at [220, 442] on span "Central de Marcacao de Consultas e Exames de [GEOGRAPHIC_DATA]" at bounding box center [274, 458] width 500 height 33
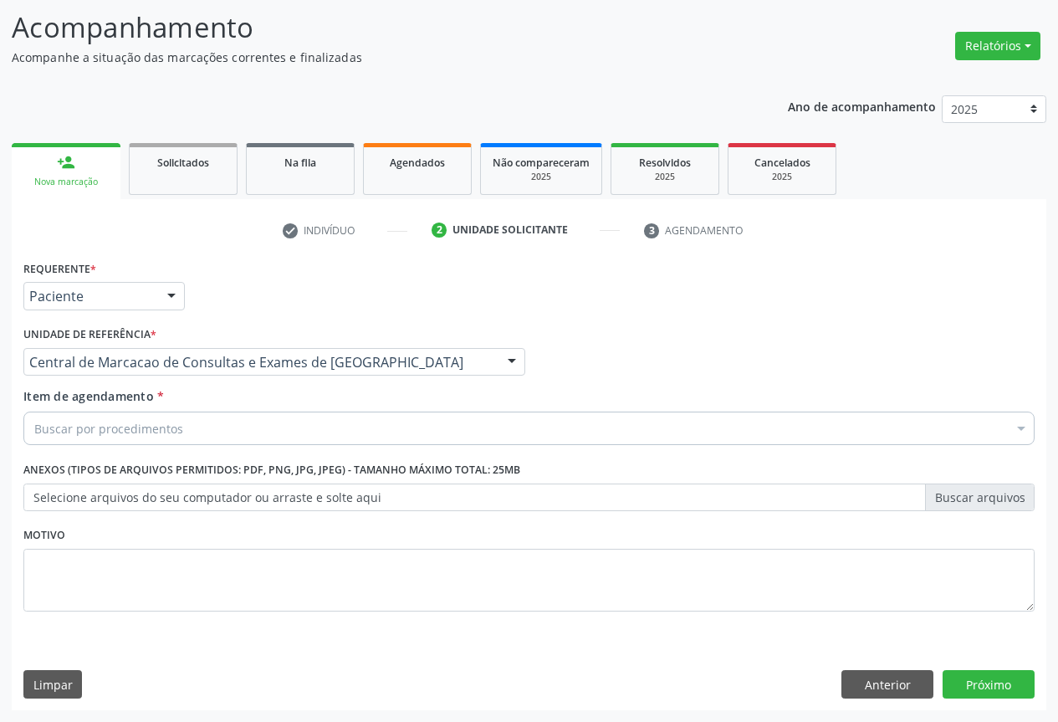
click at [223, 438] on div "Buscar por procedimentos" at bounding box center [528, 427] width 1011 height 33
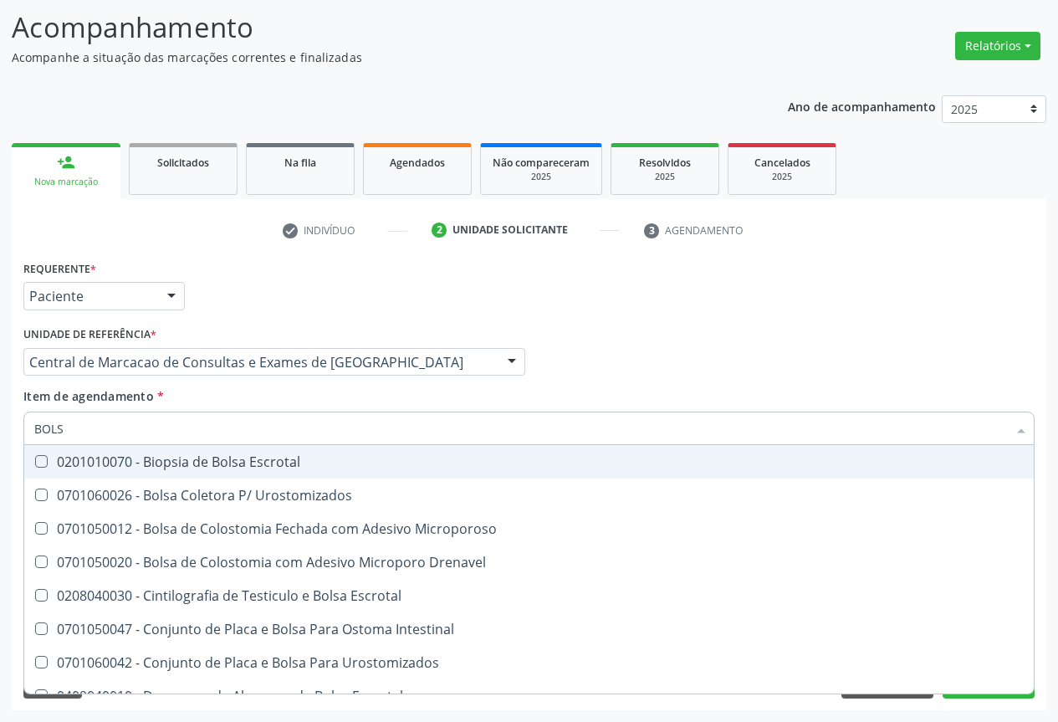
type input "BOLSA"
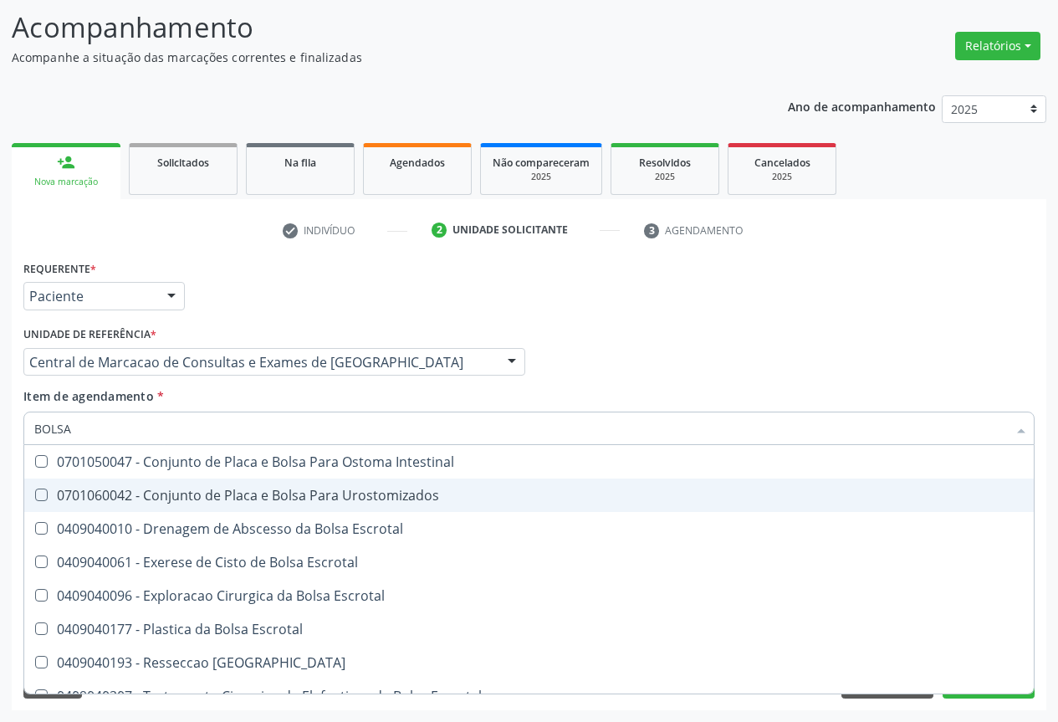
scroll to position [220, 0]
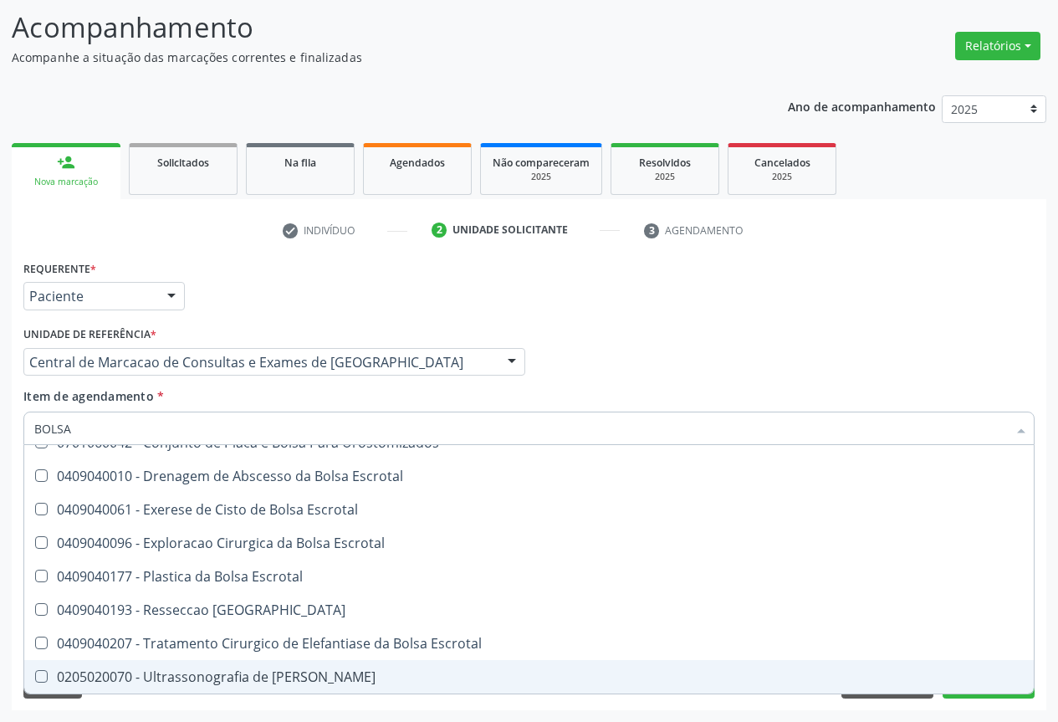
click at [232, 681] on div "0205020070 - Ultrassonografia de [PERSON_NAME]" at bounding box center [528, 676] width 989 height 13
checkbox Escrotal "true"
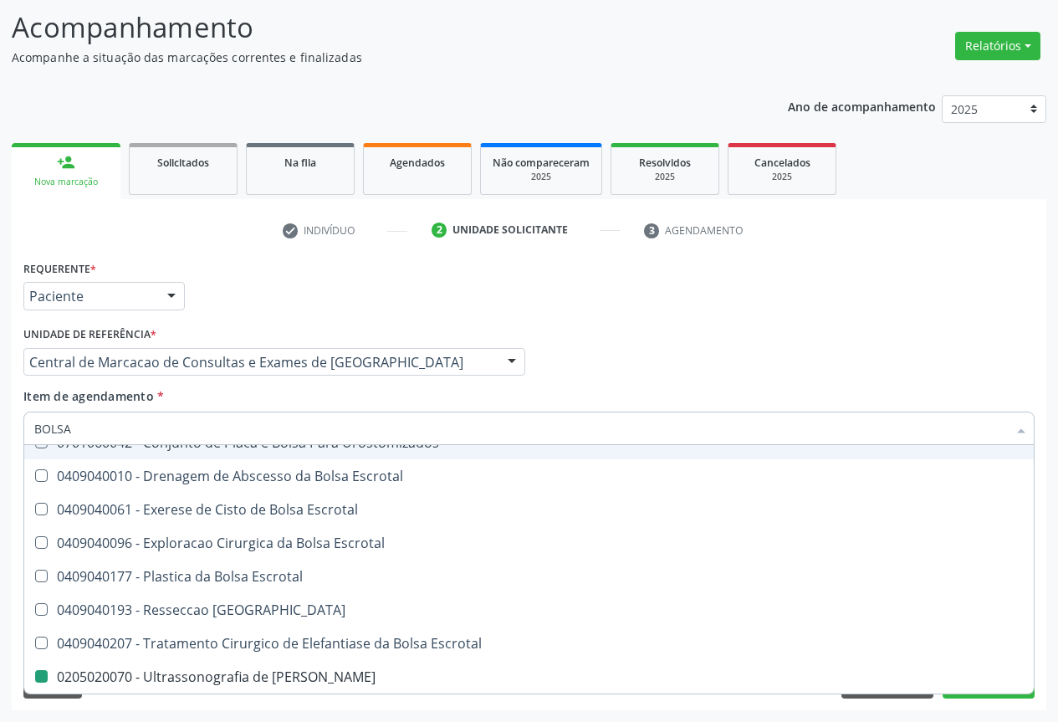
click at [643, 389] on div "Item de agendamento * BOLSA Desfazer seleção 0201010070 - Biopsia de Bolsa Escr…" at bounding box center [528, 413] width 1011 height 53
checkbox Urostomizados "true"
checkbox Escrotal "false"
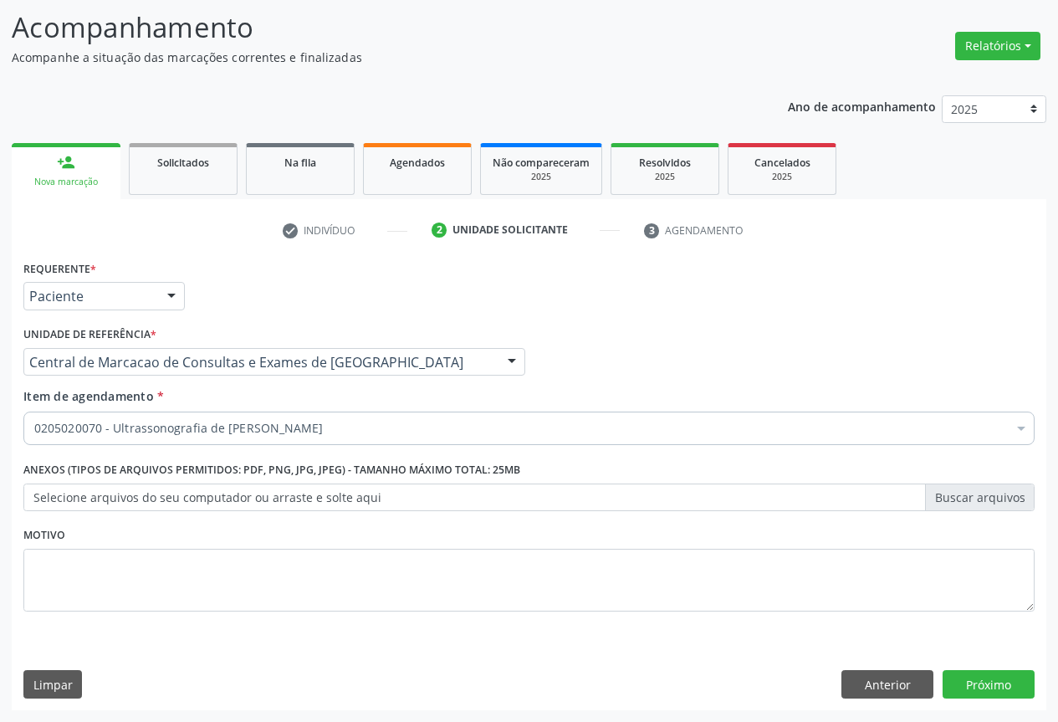
scroll to position [0, 0]
click at [974, 683] on button "Próximo" at bounding box center [988, 684] width 92 height 28
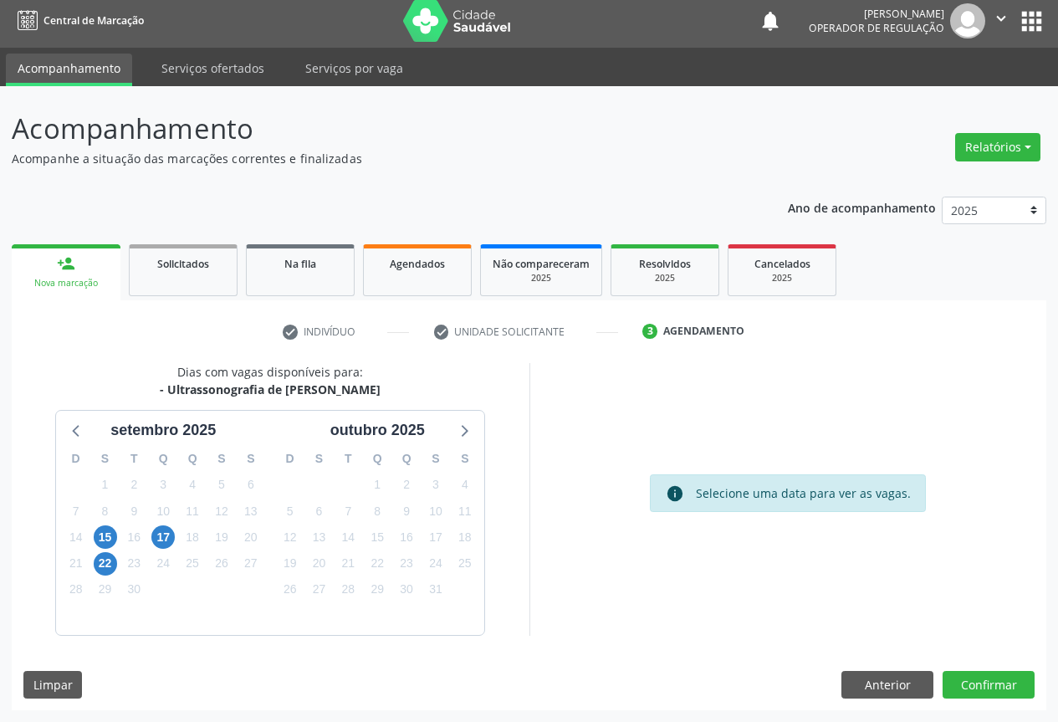
click at [117, 553] on div "22" at bounding box center [104, 563] width 29 height 26
click at [94, 565] on span "22" at bounding box center [105, 563] width 23 height 23
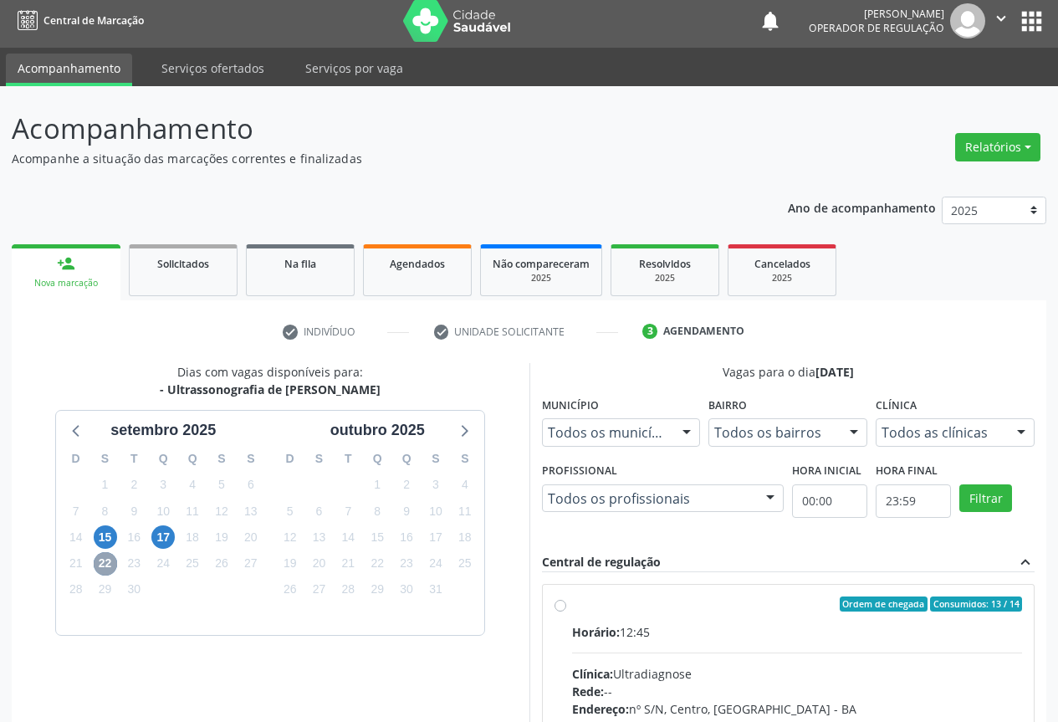
scroll to position [247, 0]
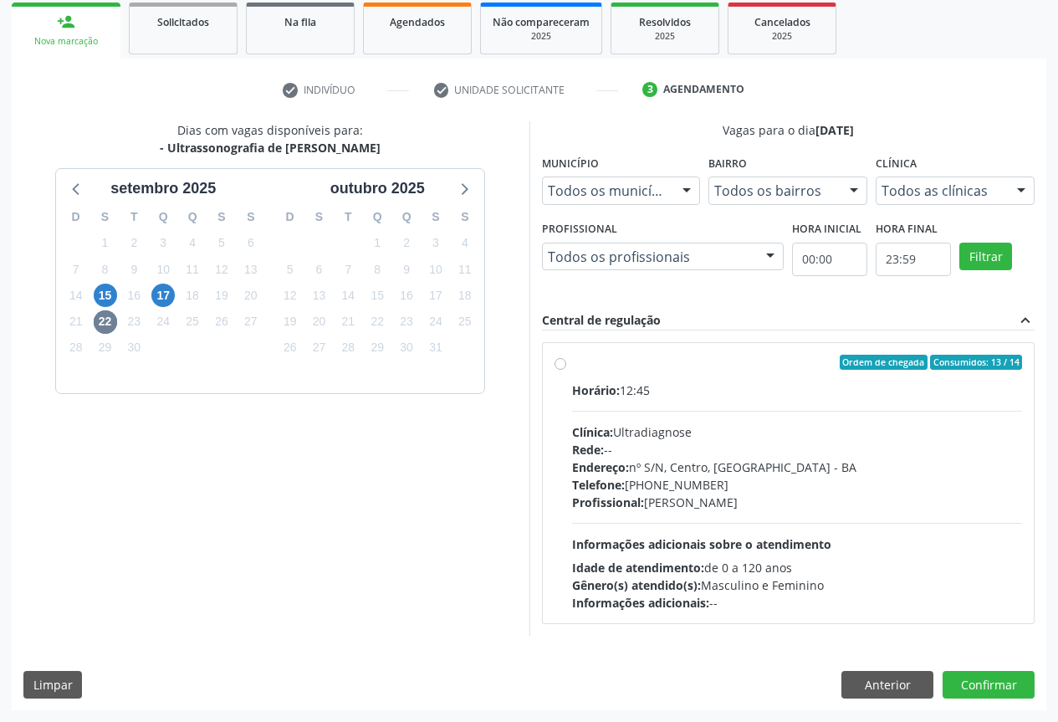
click at [842, 469] on div "Endereço: nº S/N, Centro, [GEOGRAPHIC_DATA]" at bounding box center [797, 467] width 451 height 18
click at [566, 370] on input "Ordem de chegada Consumidos: 13 / 14 Horário: 12:45 Clínica: Ultradiagnose Rede…" at bounding box center [560, 361] width 12 height 15
radio input "true"
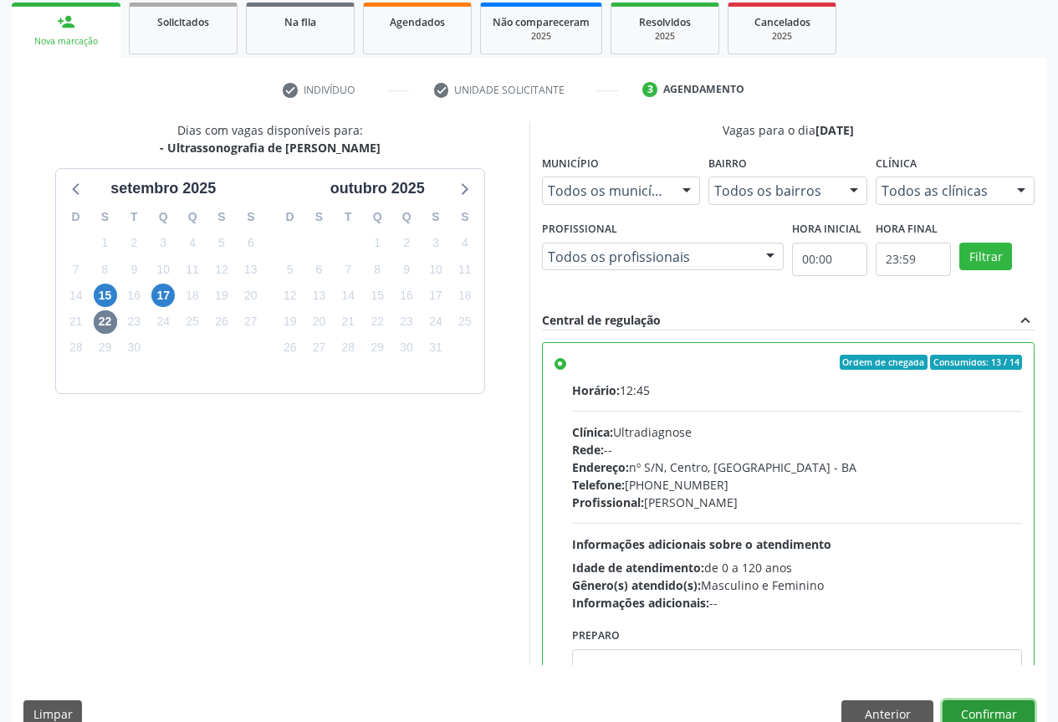
click at [961, 701] on button "Confirmar" at bounding box center [988, 714] width 92 height 28
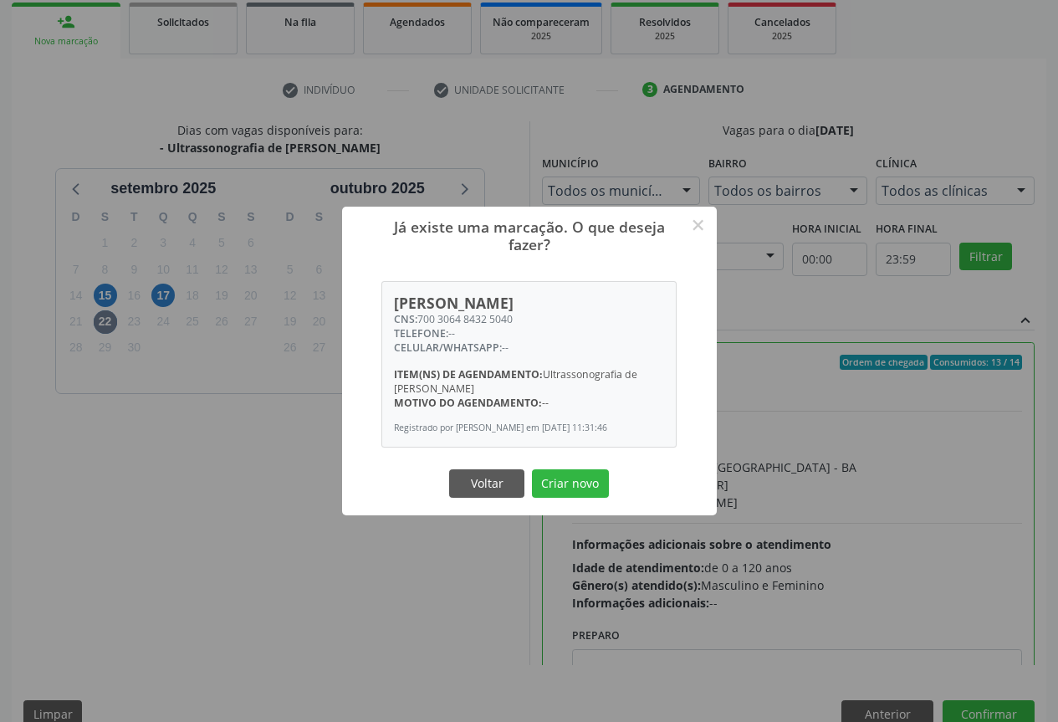
click at [532, 469] on button "Criar novo" at bounding box center [570, 483] width 77 height 28
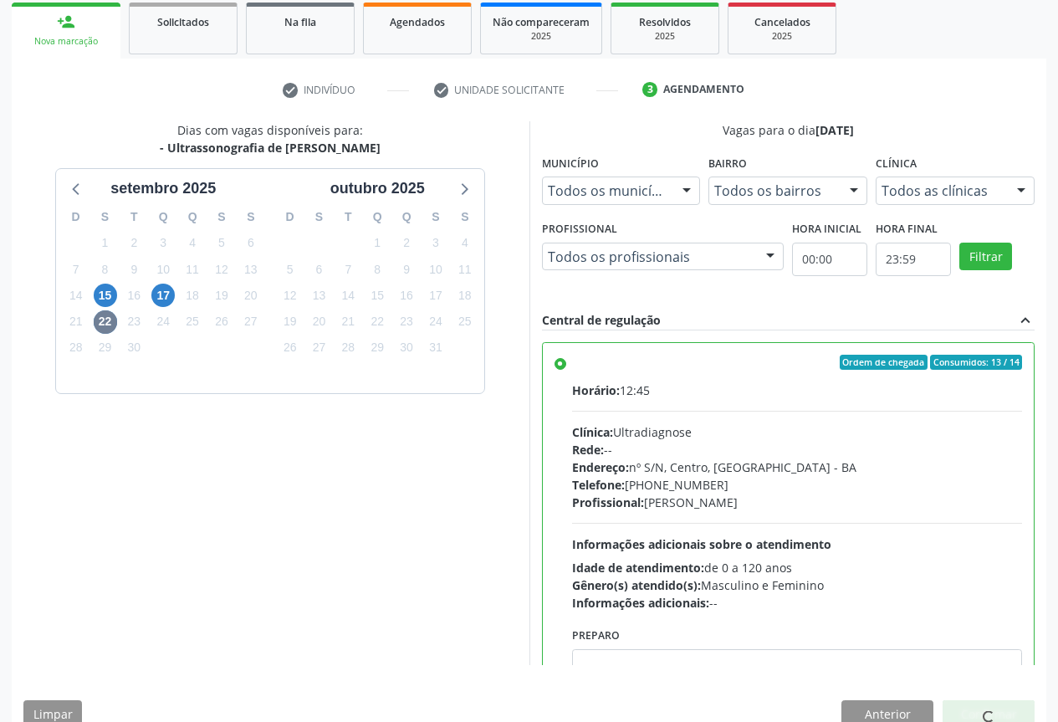
scroll to position [0, 0]
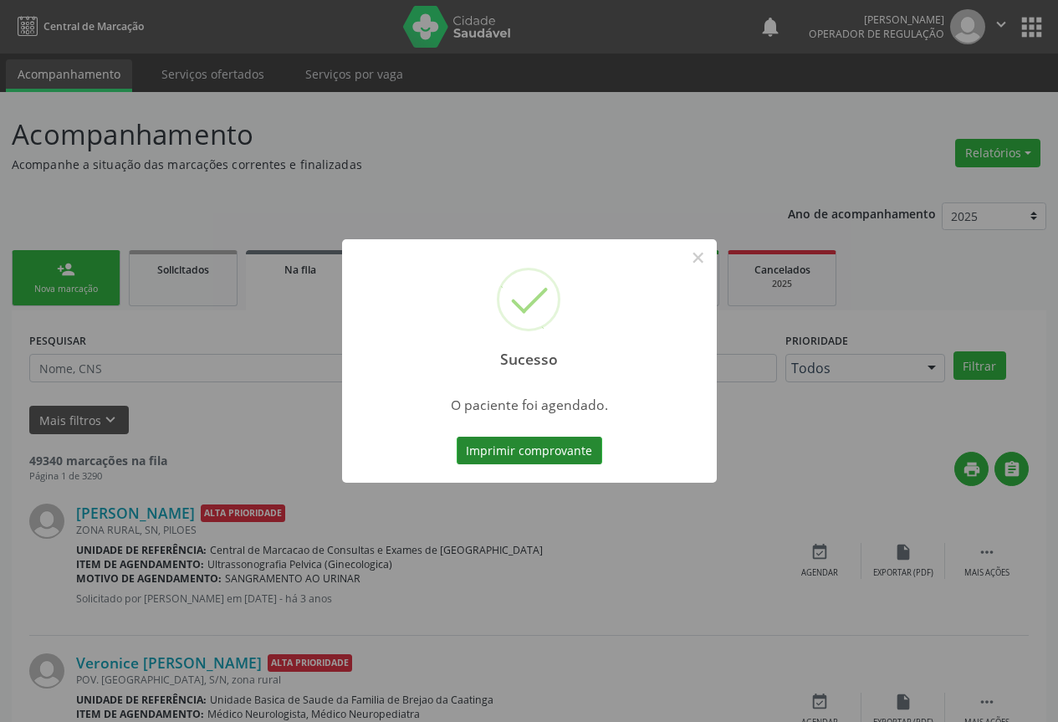
click at [558, 456] on button "Imprimir comprovante" at bounding box center [528, 450] width 145 height 28
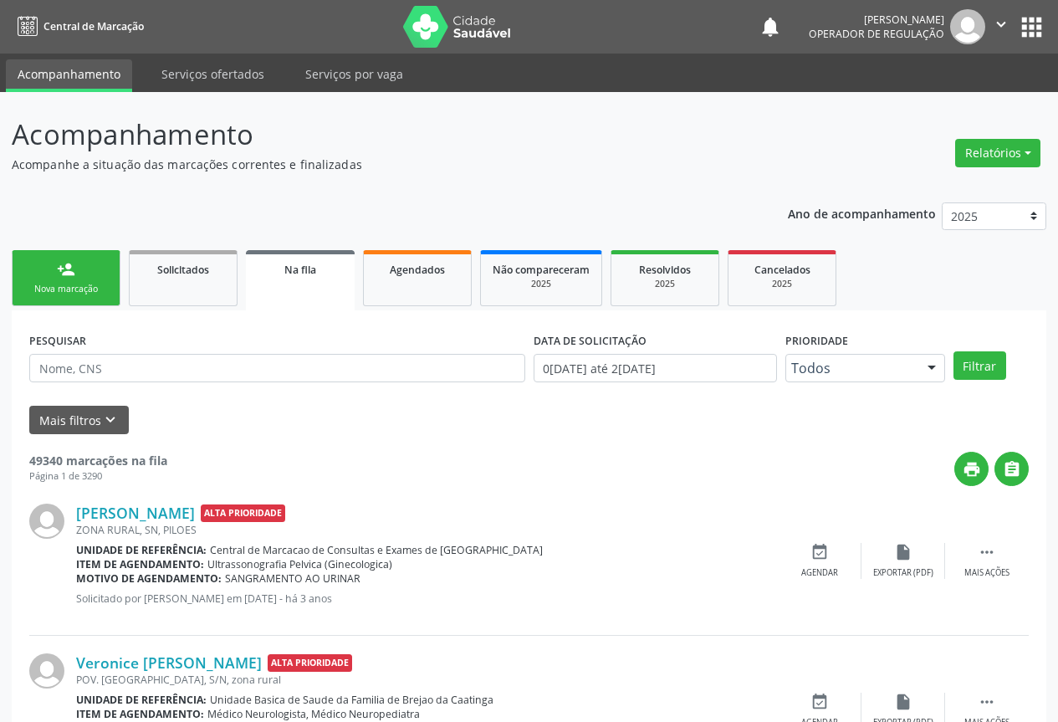
click at [79, 268] on link "person_add Nova marcação" at bounding box center [66, 278] width 109 height 56
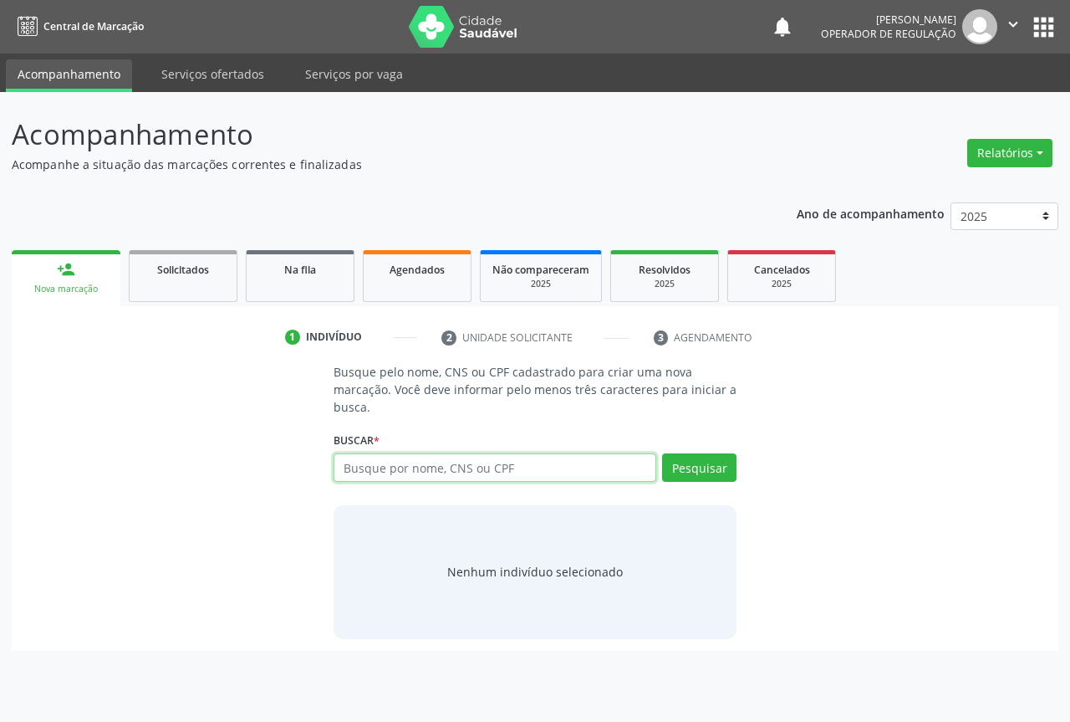
click at [555, 473] on input "text" at bounding box center [495, 467] width 323 height 28
type input "708605562041787"
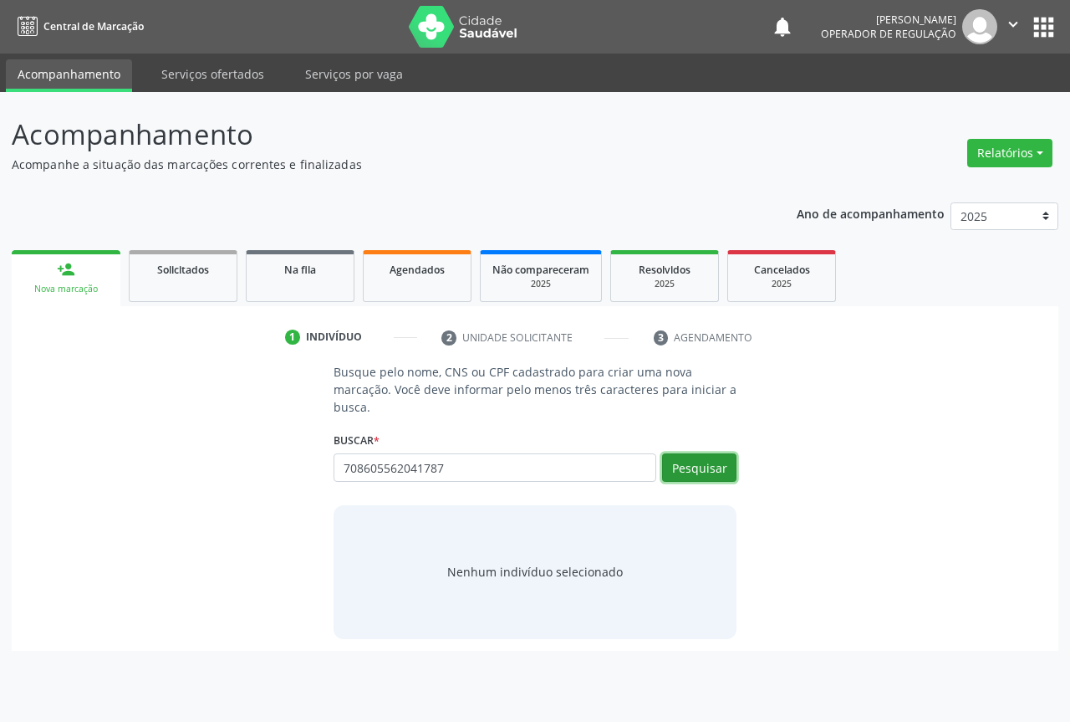
click at [712, 466] on button "Pesquisar" at bounding box center [699, 467] width 74 height 28
type input "708605562041787"
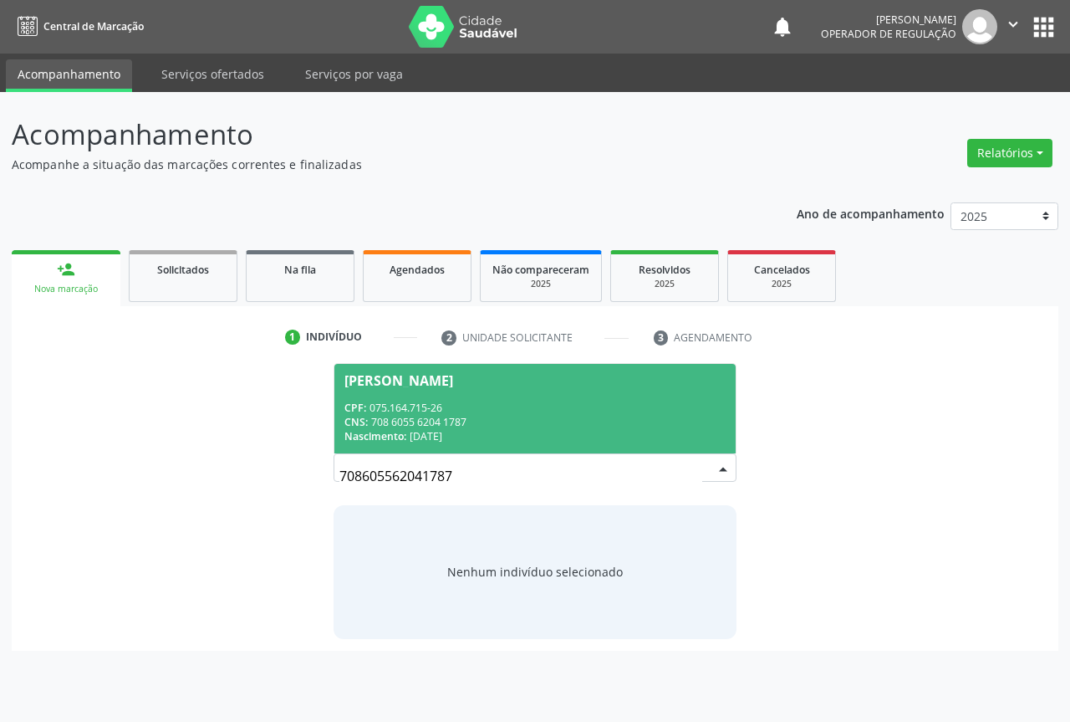
click at [512, 415] on div "CNS: 708 6055 6204 1787" at bounding box center [534, 422] width 381 height 14
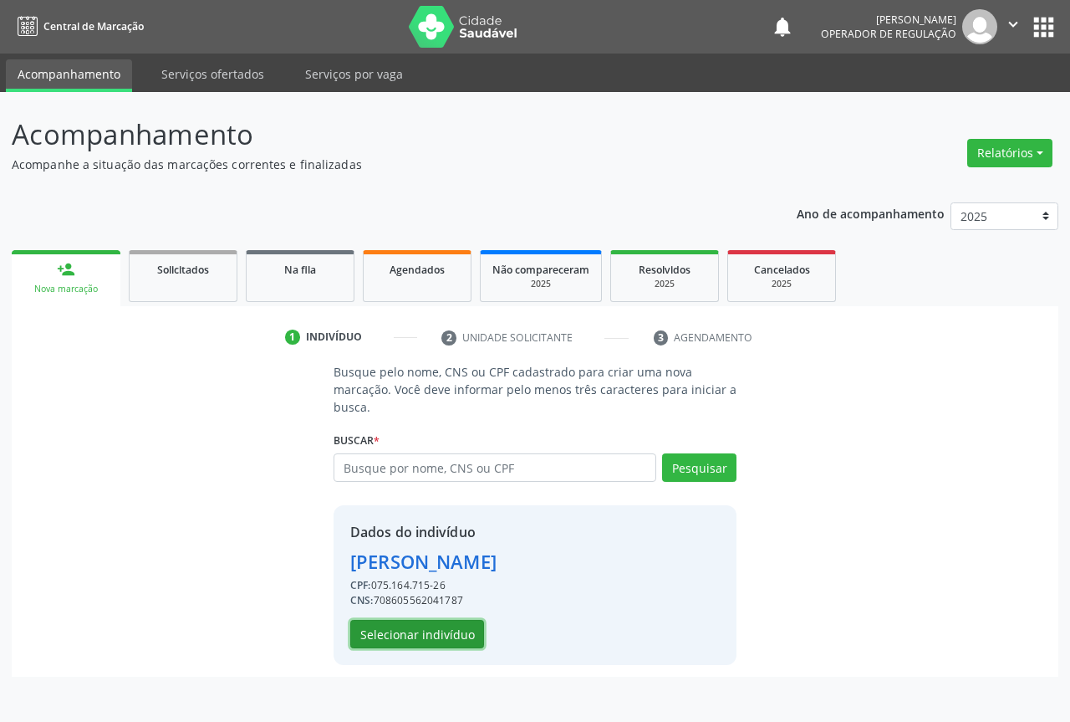
click at [438, 641] on button "Selecionar indivíduo" at bounding box center [417, 634] width 134 height 28
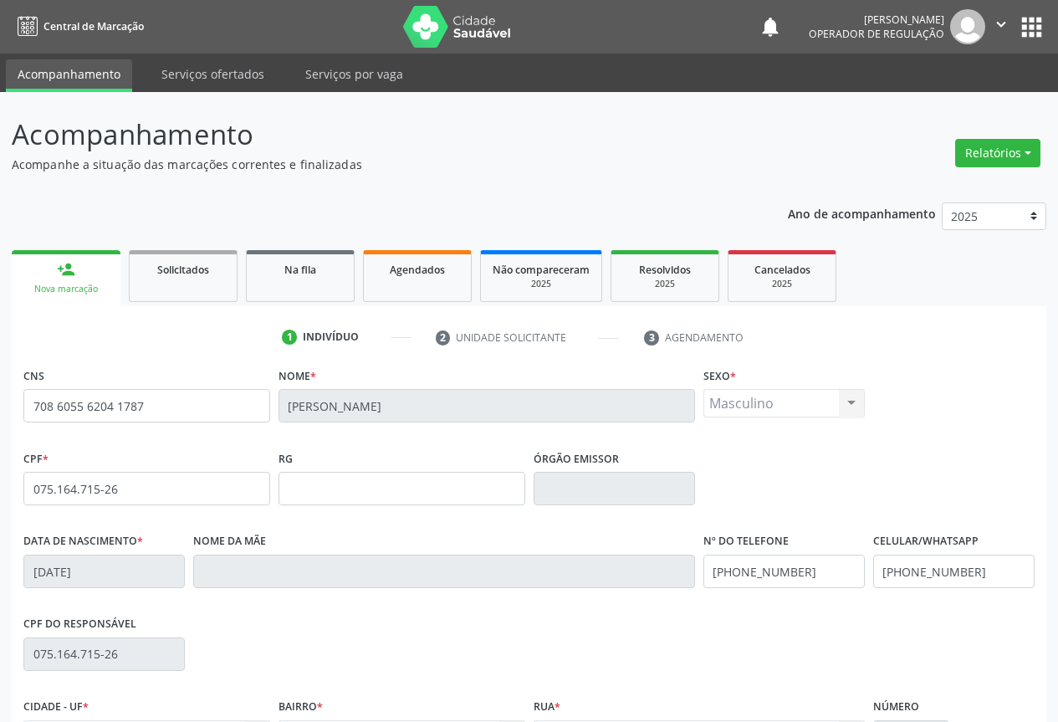
scroll to position [185, 0]
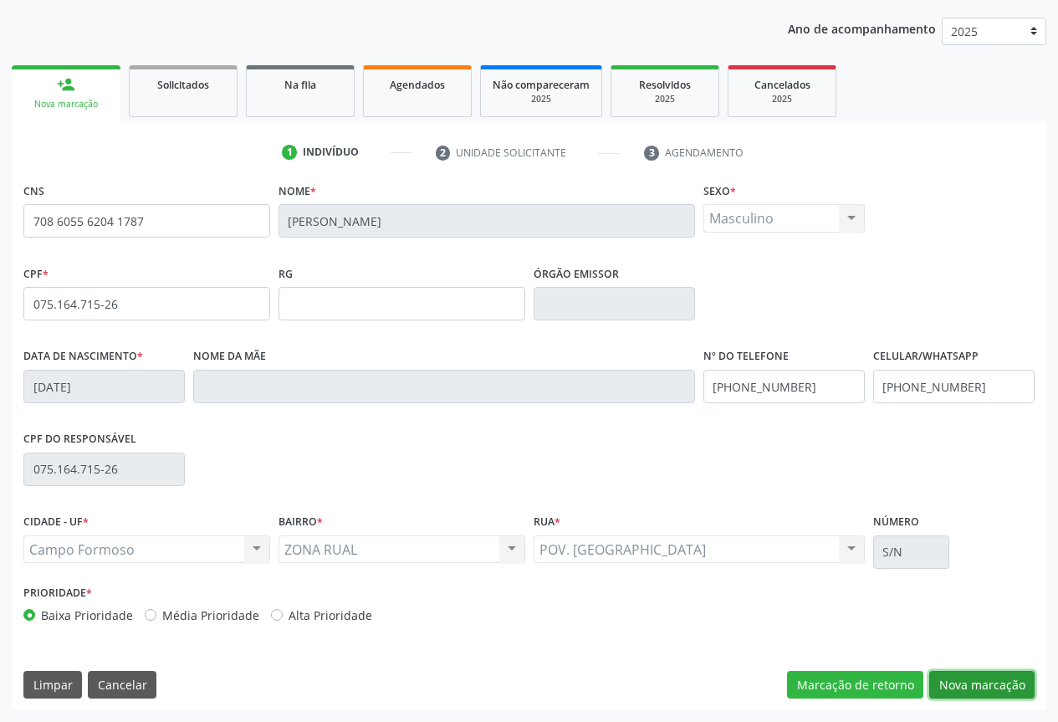
drag, startPoint x: 957, startPoint y: 682, endPoint x: 482, endPoint y: 522, distance: 502.1
click at [956, 682] on button "Nova marcação" at bounding box center [981, 685] width 105 height 28
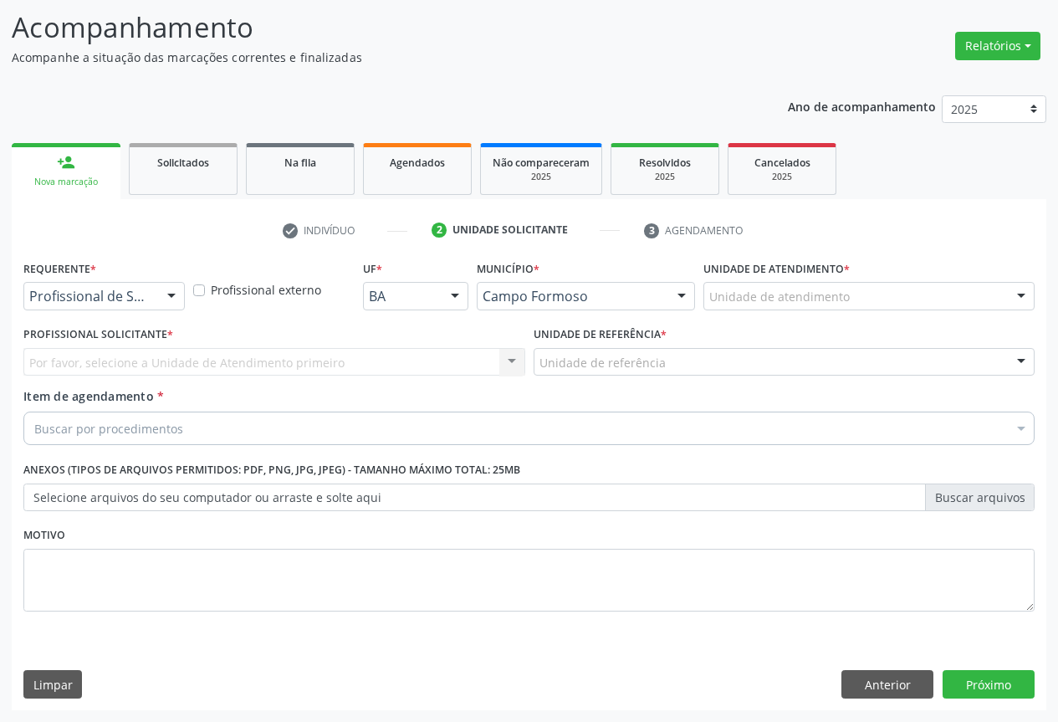
click at [155, 306] on div "Profissional de Saúde" at bounding box center [103, 296] width 161 height 28
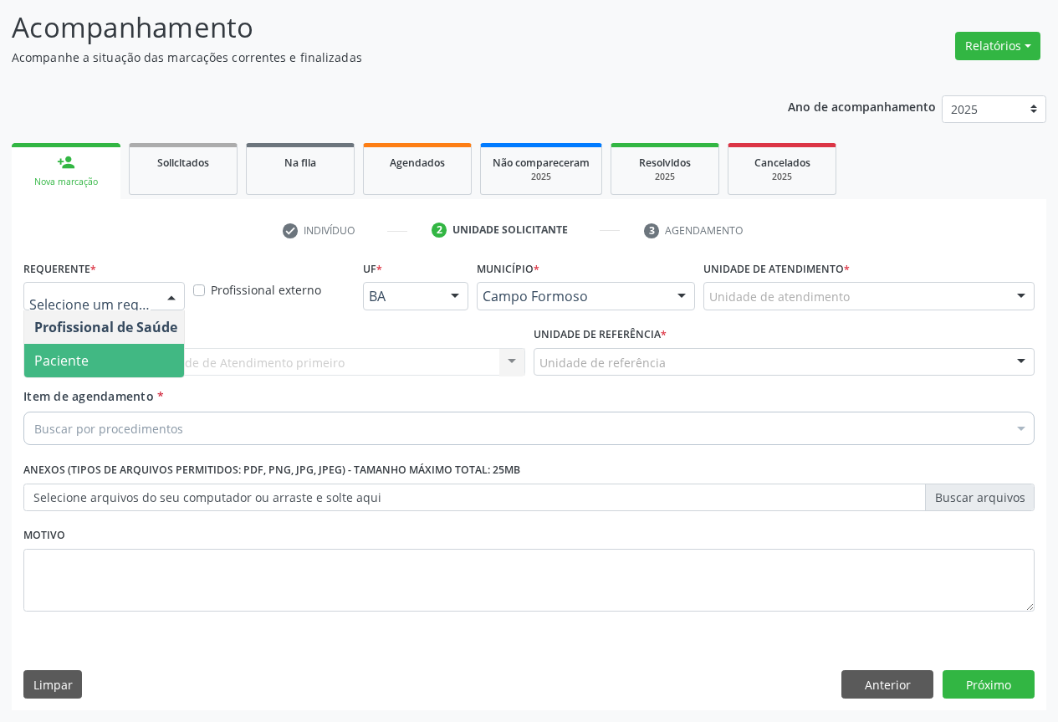
click at [124, 358] on span "Paciente" at bounding box center [105, 360] width 163 height 33
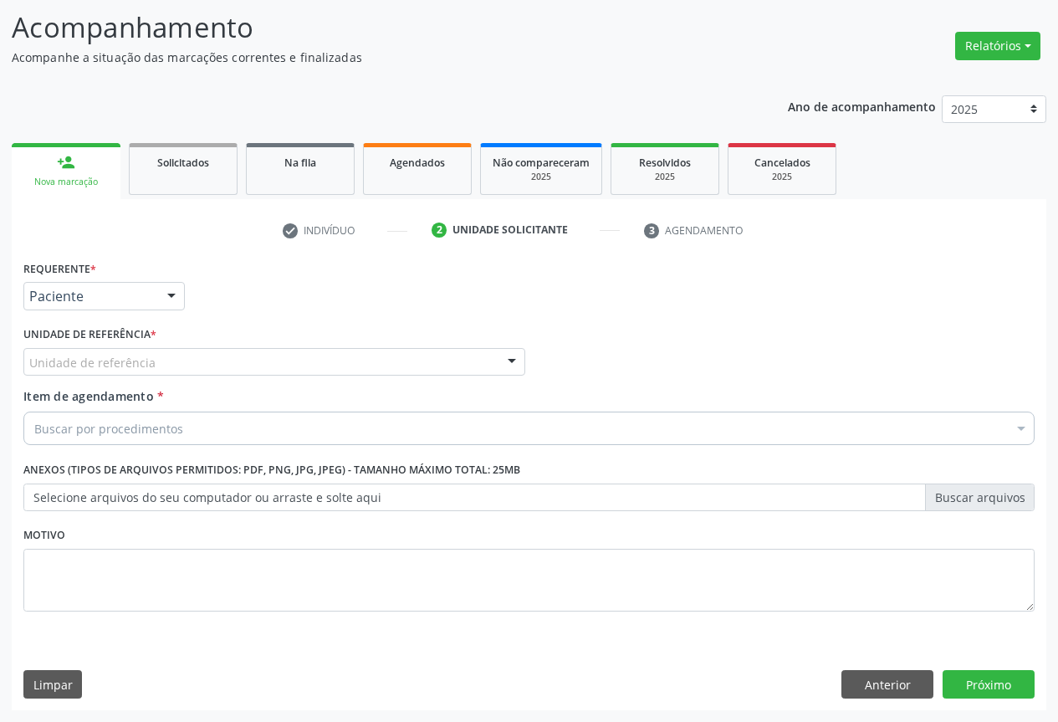
click at [249, 371] on div "Unidade de referência" at bounding box center [274, 362] width 502 height 28
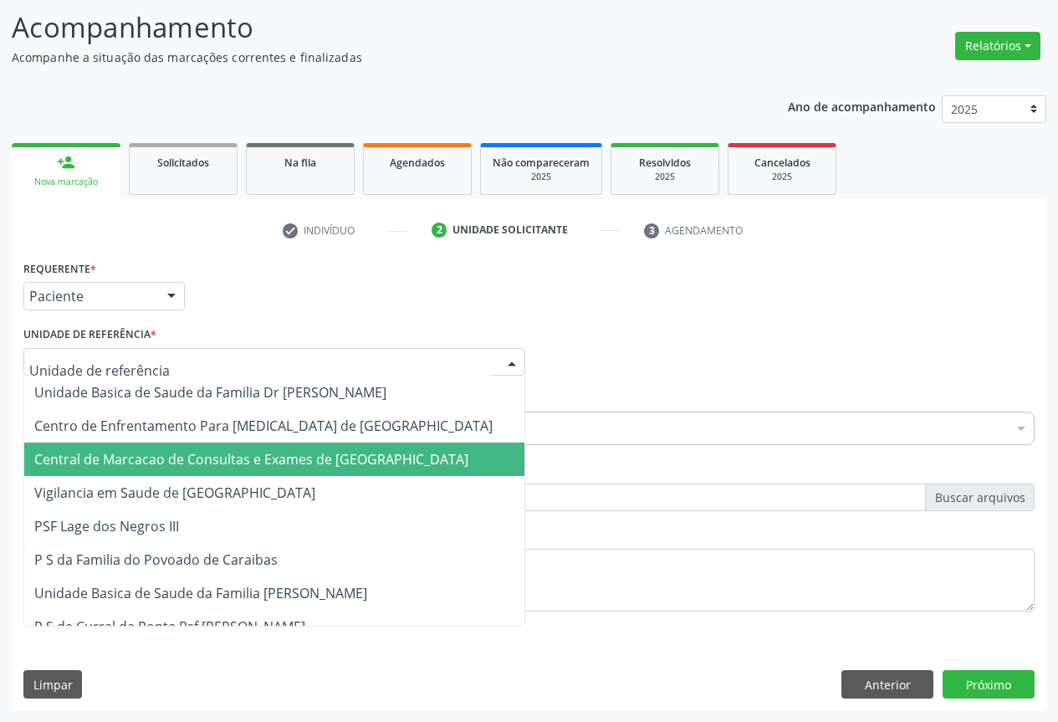
click at [249, 449] on span "Central de Marcacao de Consultas e Exames de [GEOGRAPHIC_DATA]" at bounding box center [274, 458] width 500 height 33
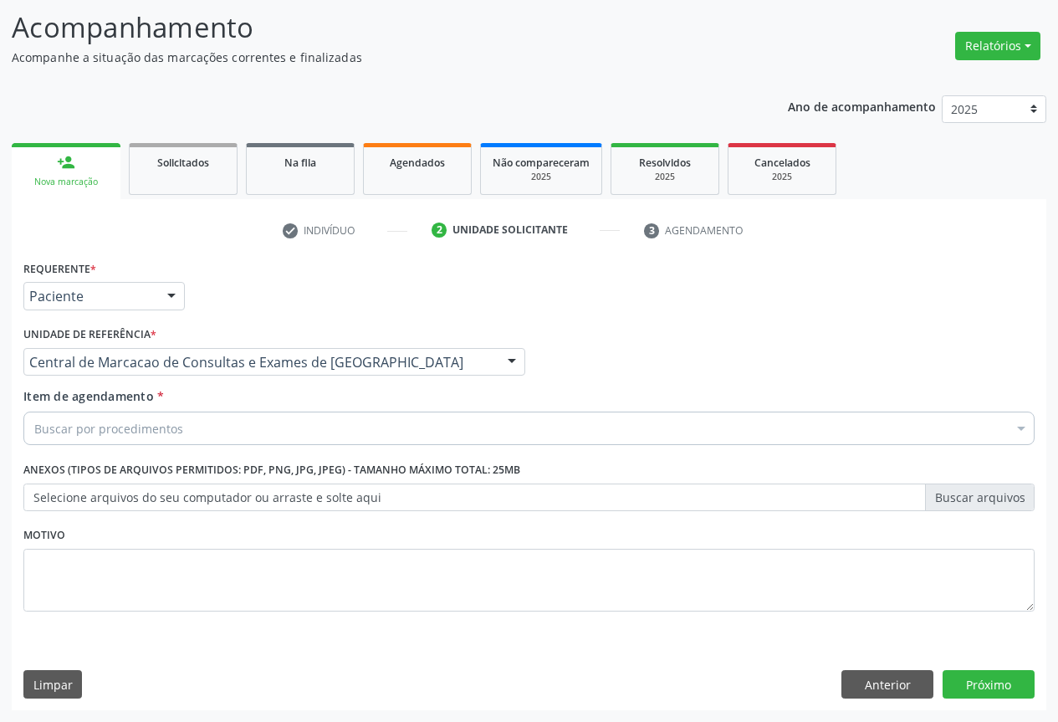
click at [274, 430] on div "Buscar por procedimentos" at bounding box center [528, 427] width 1011 height 33
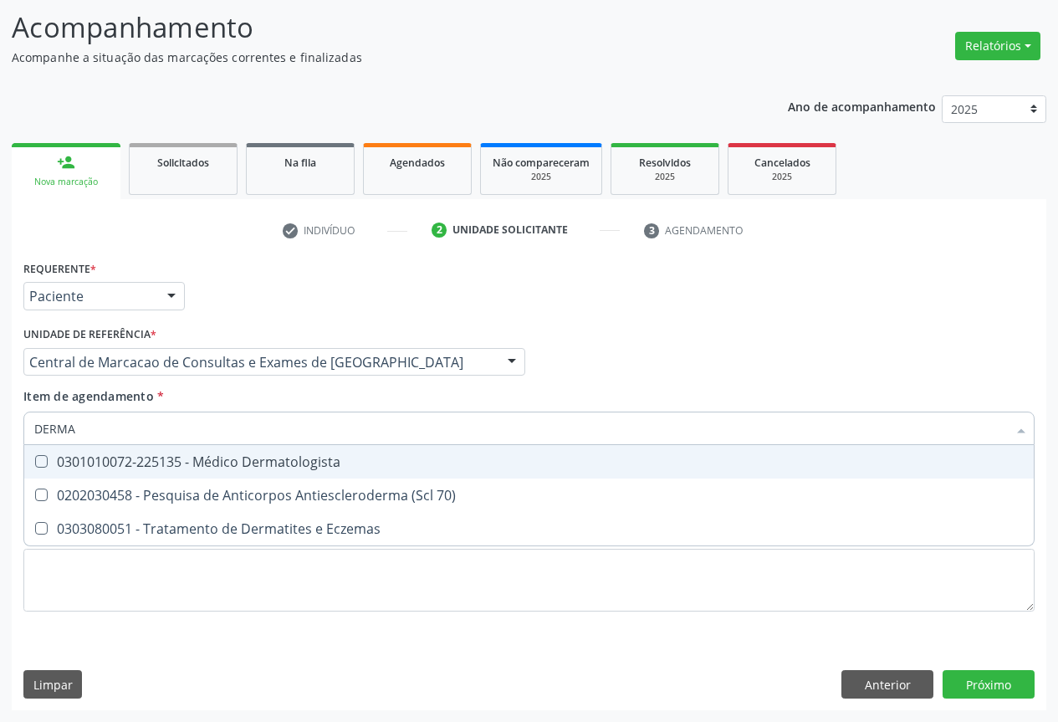
type input "DERMAT"
drag, startPoint x: 268, startPoint y: 453, endPoint x: 115, endPoint y: 441, distance: 153.4
click at [240, 456] on div "0301010072-225135 - Médico Dermatologista" at bounding box center [528, 461] width 989 height 13
checkbox Dermatologista "true"
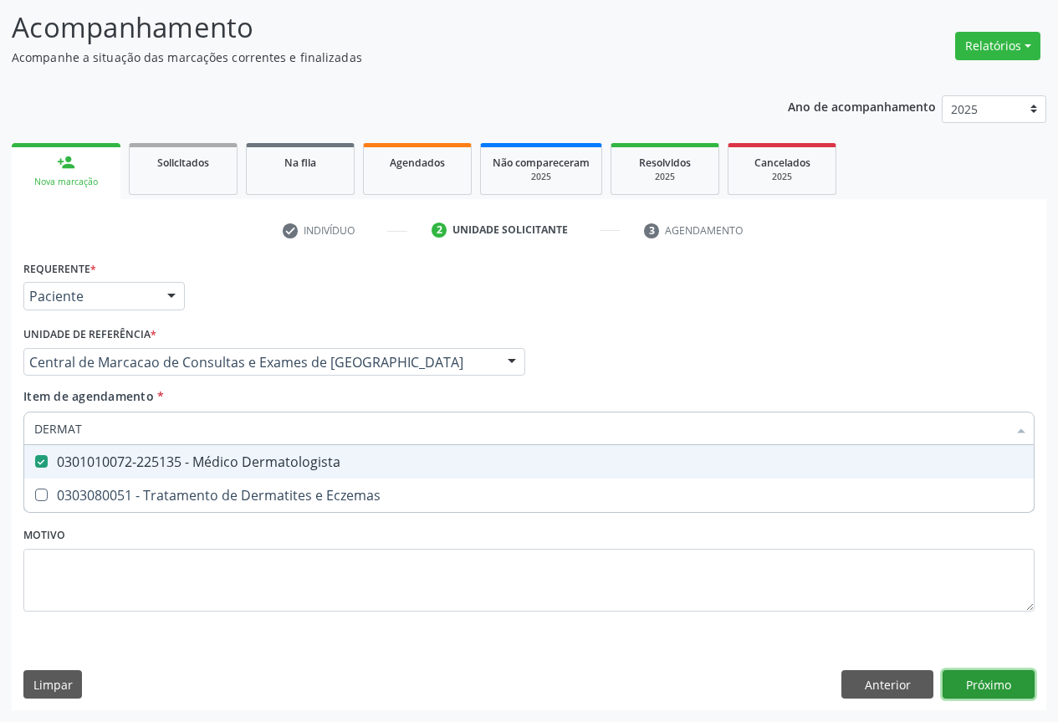
click at [989, 691] on div "Requerente * Paciente Profissional de Saúde Paciente Nenhum resultado encontrad…" at bounding box center [529, 483] width 1034 height 454
checkbox Eczemas "true"
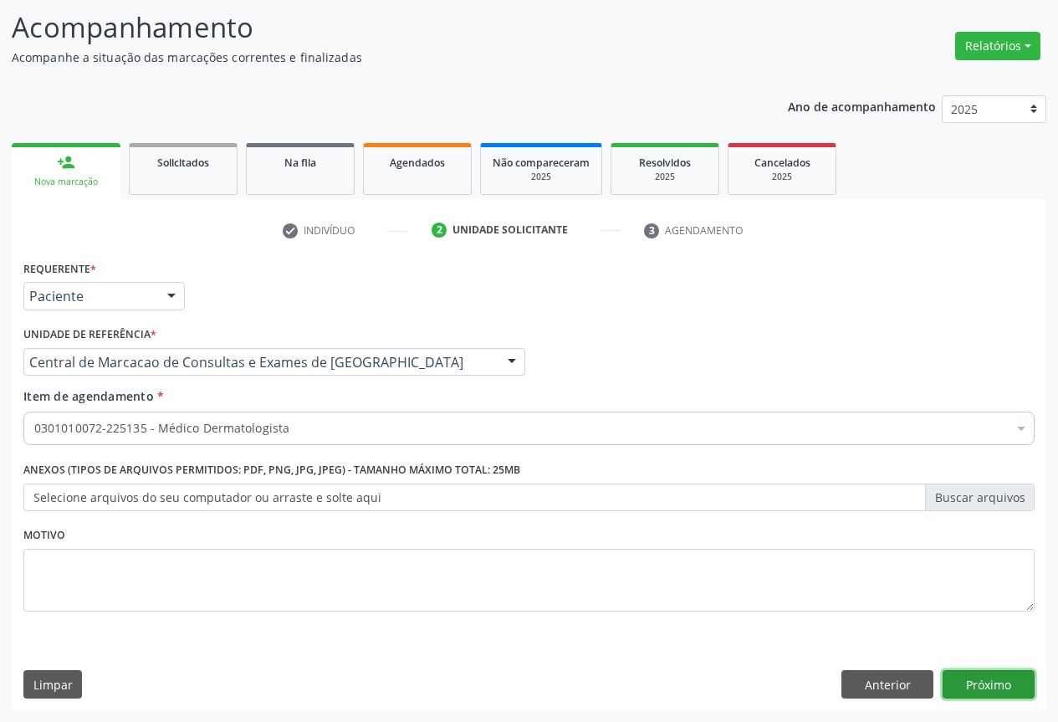
click at [998, 687] on button "Próximo" at bounding box center [988, 684] width 92 height 28
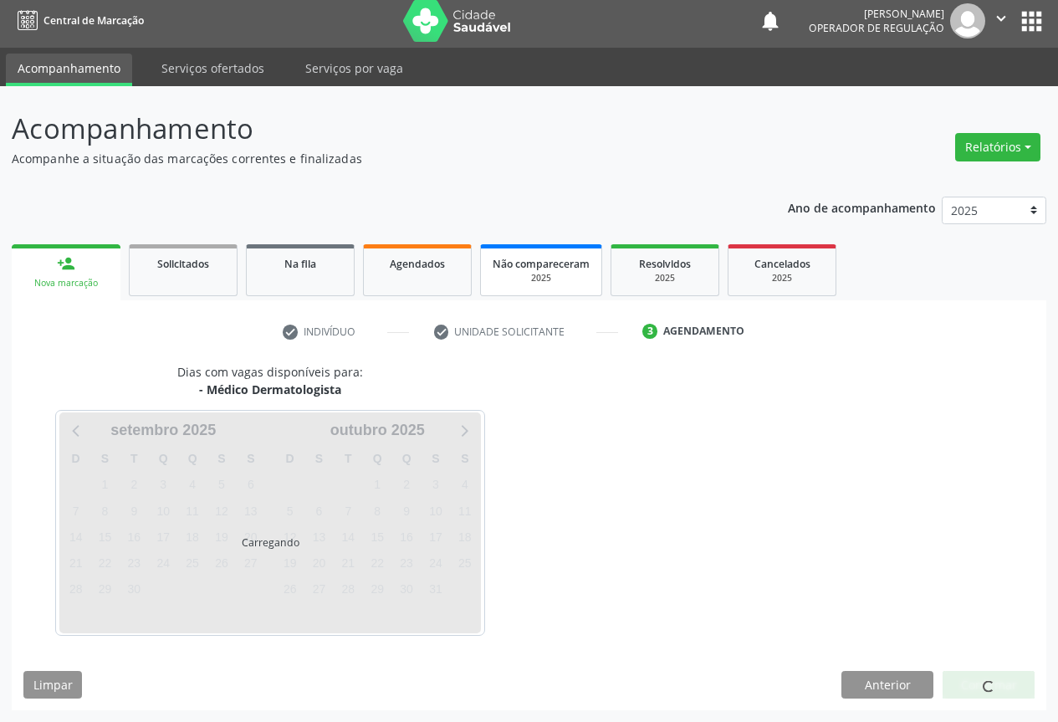
scroll to position [6, 0]
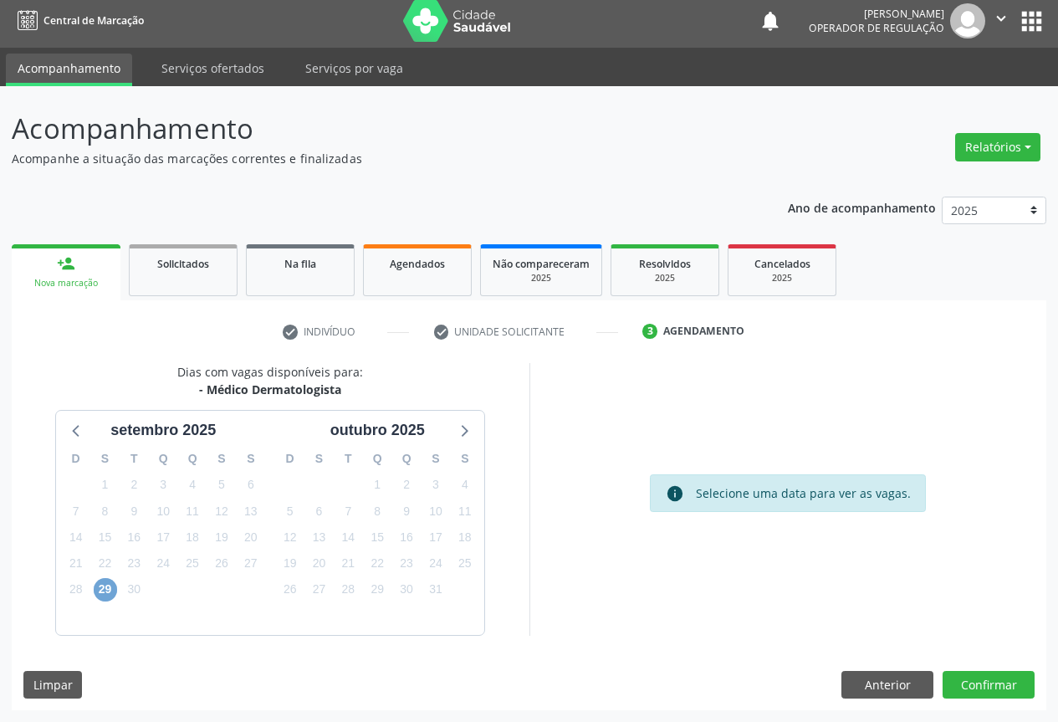
click at [102, 591] on span "29" at bounding box center [105, 589] width 23 height 23
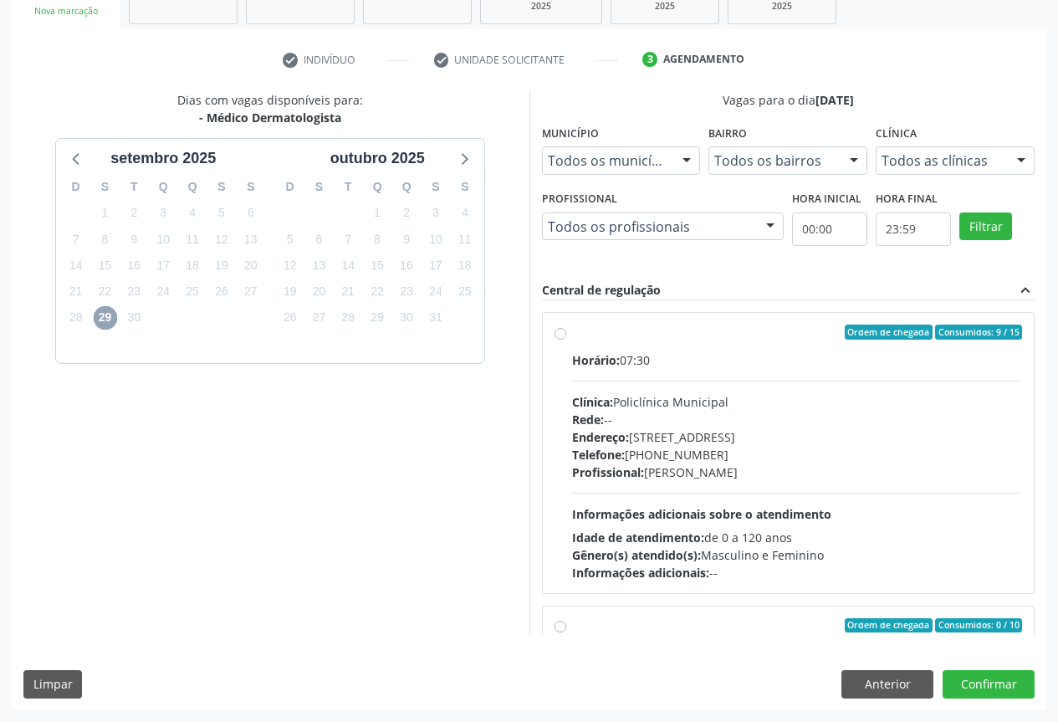
scroll to position [263, 0]
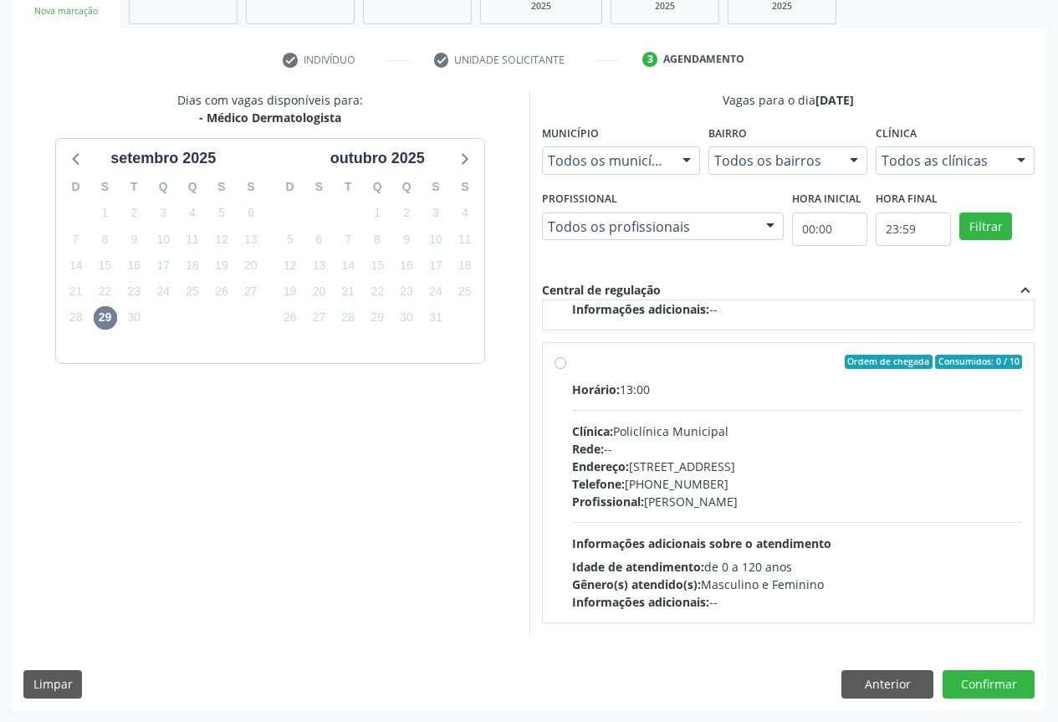
click at [637, 438] on div "Clínica: Policlínica Municipal" at bounding box center [797, 431] width 451 height 18
click at [566, 370] on input "Ordem de chegada Consumidos: 0 / 10 Horário: 13:00 Clínica: Policlínica Municip…" at bounding box center [560, 361] width 12 height 15
radio input "true"
click at [1003, 685] on button "Confirmar" at bounding box center [988, 684] width 92 height 28
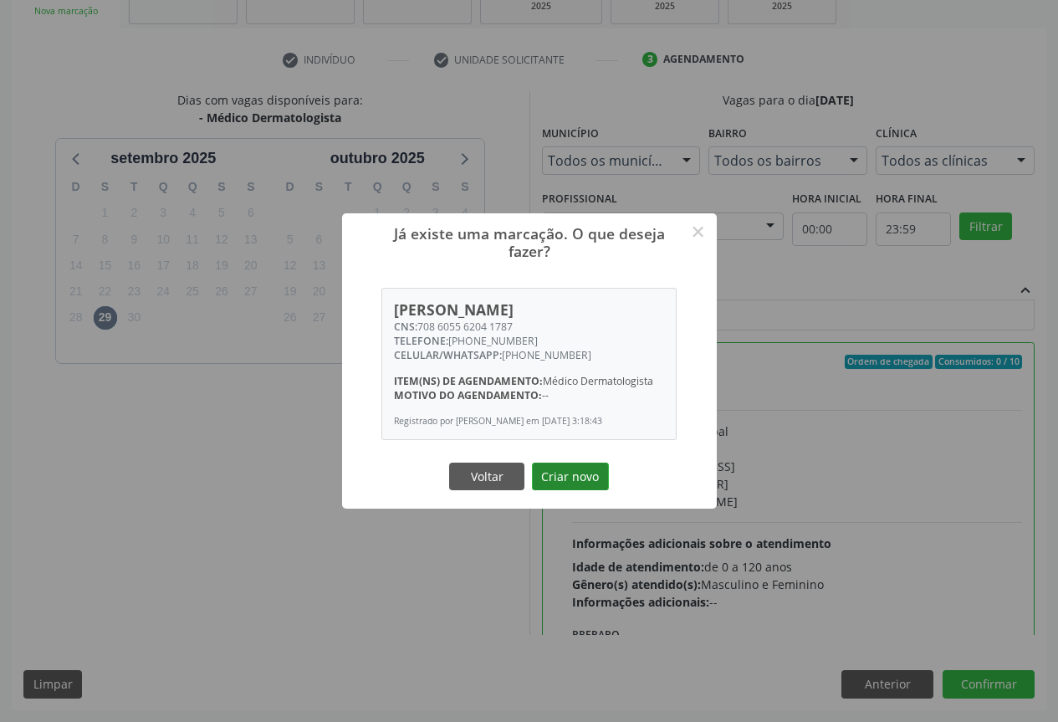
click at [568, 475] on button "Criar novo" at bounding box center [570, 476] width 77 height 28
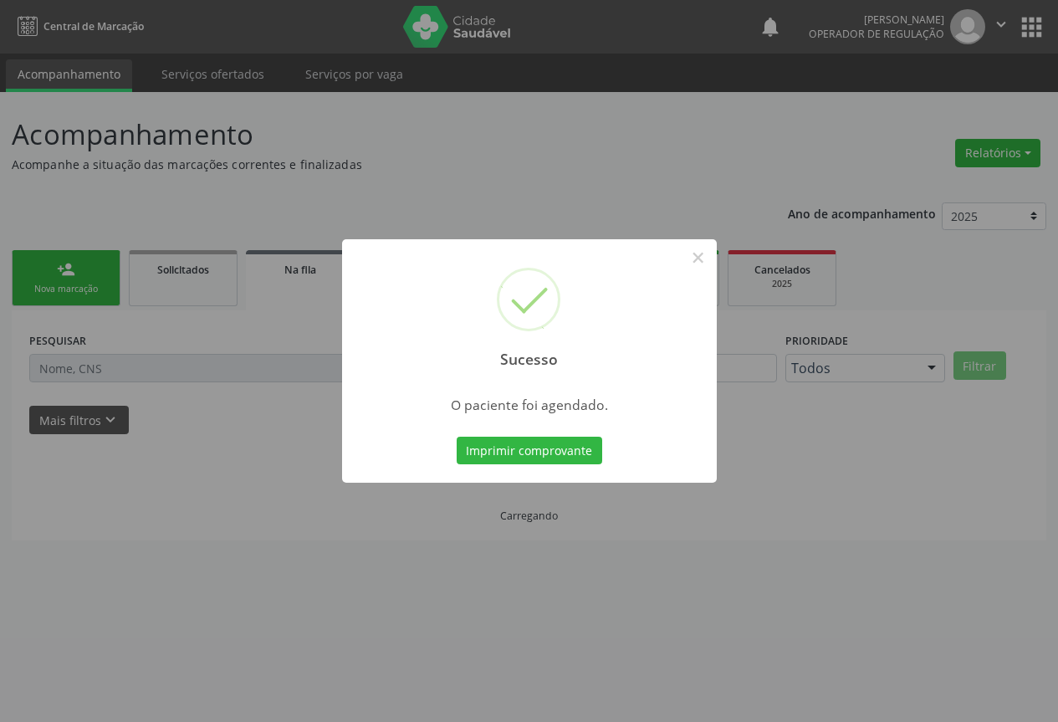
scroll to position [0, 0]
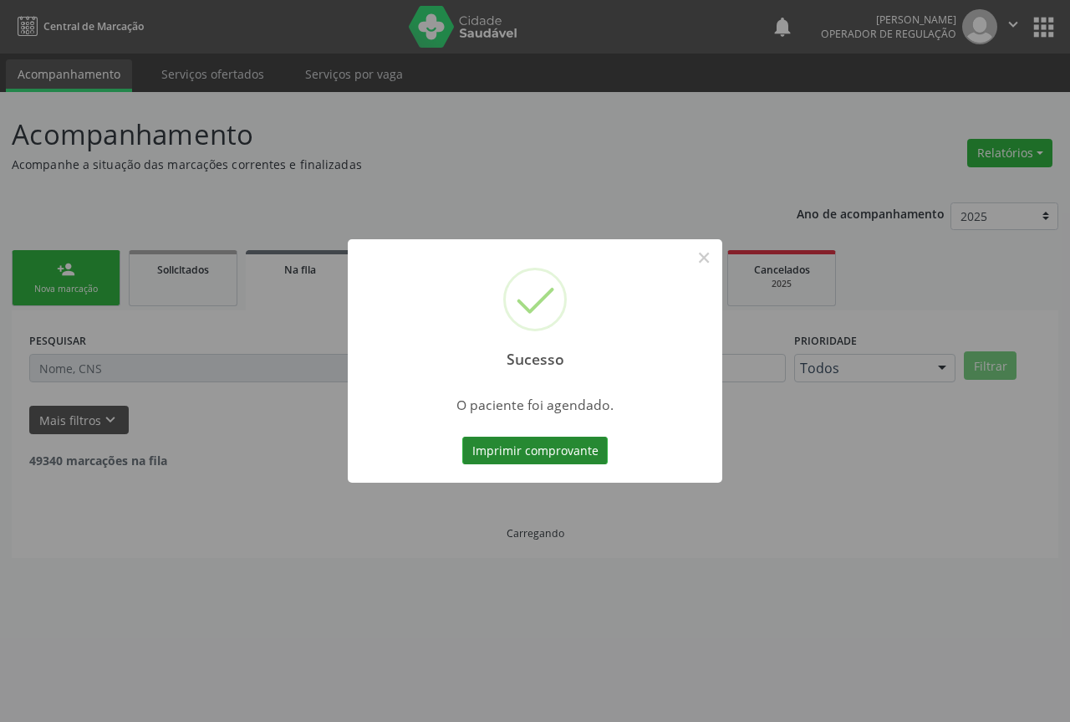
click at [574, 446] on button "Imprimir comprovante" at bounding box center [534, 450] width 145 height 28
